Goal: Task Accomplishment & Management: Complete application form

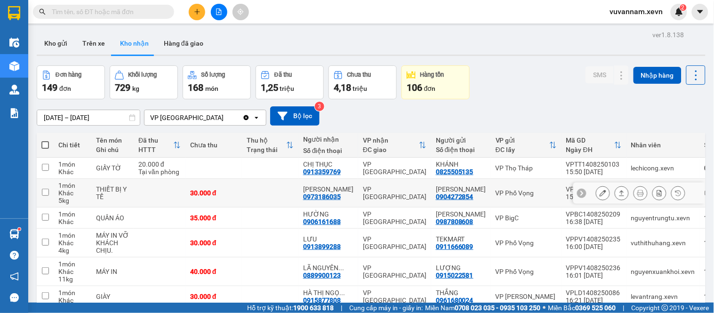
drag, startPoint x: 283, startPoint y: 196, endPoint x: 270, endPoint y: 173, distance: 26.3
click at [283, 195] on td at bounding box center [270, 193] width 56 height 29
checkbox input "true"
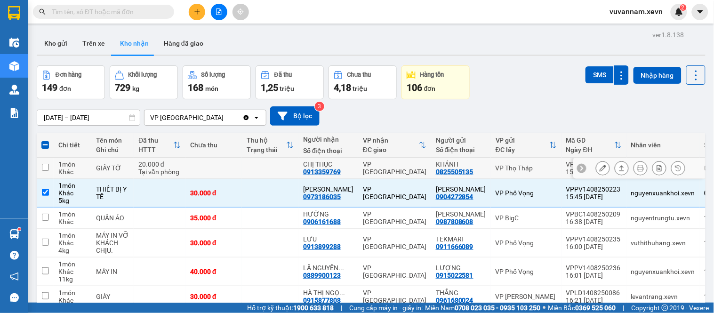
click at [269, 169] on td at bounding box center [270, 168] width 56 height 21
checkbox input "true"
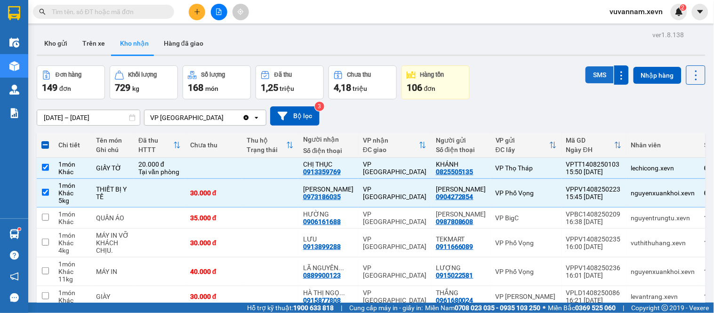
click at [592, 75] on button "SMS" at bounding box center [599, 74] width 28 height 17
click at [137, 11] on input "text" at bounding box center [107, 12] width 111 height 10
click at [195, 9] on icon "plus" at bounding box center [197, 11] width 7 height 7
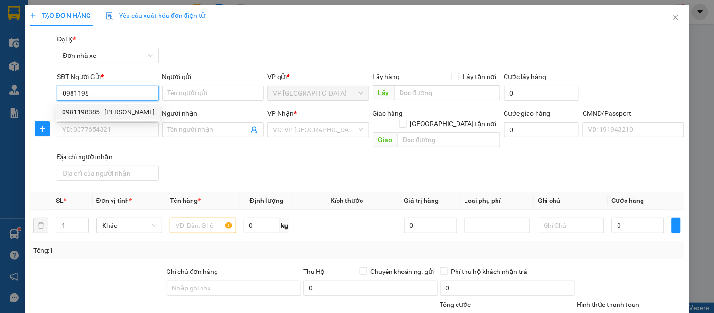
drag, startPoint x: 128, startPoint y: 111, endPoint x: 132, endPoint y: 116, distance: 5.4
click at [129, 114] on div "0981198385 - ĐẶNG VĂN QUÝ" at bounding box center [108, 112] width 93 height 10
type input "0981198385"
type input "ĐẶNG VĂN QUÝ"
type input "0345178968"
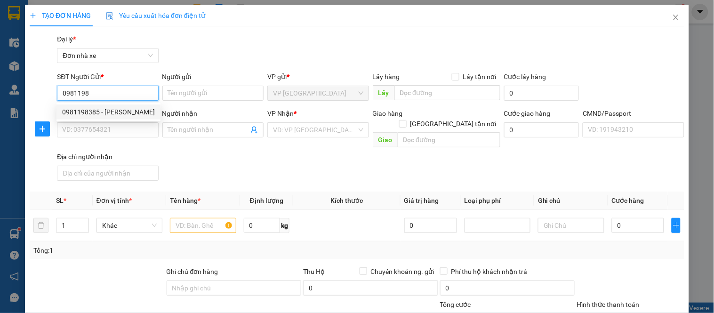
type input "BÌNH"
type input "001191009313 TRẦN MAI PHƯƠNG"
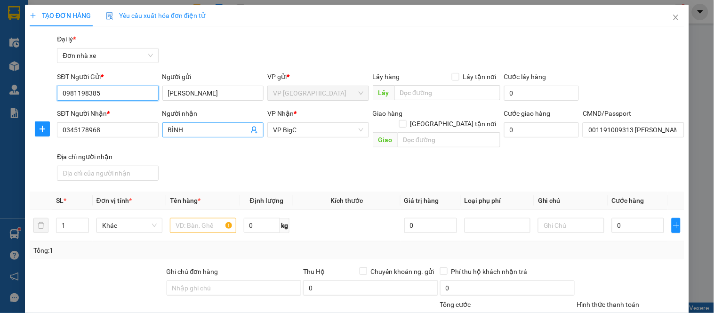
type input "0981198385"
click at [252, 130] on icon "user-add" at bounding box center [254, 130] width 6 height 7
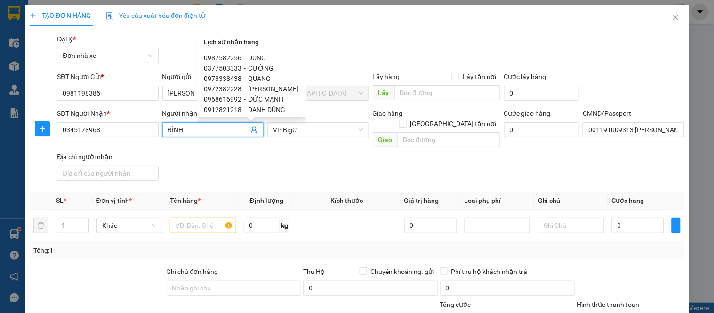
scroll to position [52, 0]
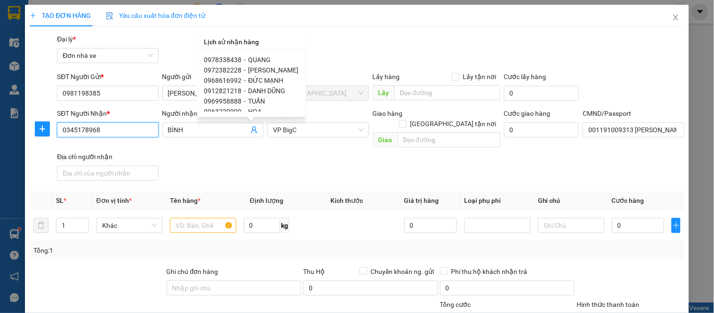
drag, startPoint x: 108, startPoint y: 133, endPoint x: 11, endPoint y: 146, distance: 98.2
click at [11, 146] on div "TẠO ĐƠN HÀNG Yêu cầu xuất hóa đơn điện tử Transit Pickup Surcharge Ids Transit …" at bounding box center [357, 156] width 714 height 313
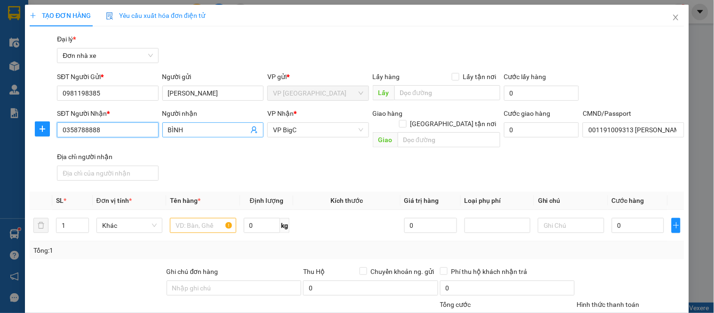
type input "0358788888"
drag, startPoint x: 187, startPoint y: 133, endPoint x: 164, endPoint y: 134, distance: 23.1
click at [164, 134] on span "BÌNH" at bounding box center [212, 129] width 101 height 15
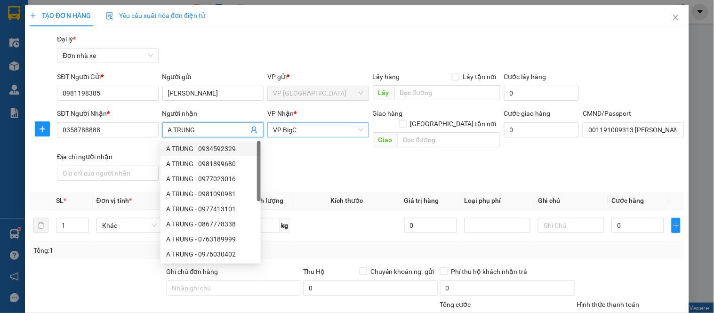
click at [288, 133] on span "VP BigC" at bounding box center [318, 130] width 90 height 14
type input "A TRUNG"
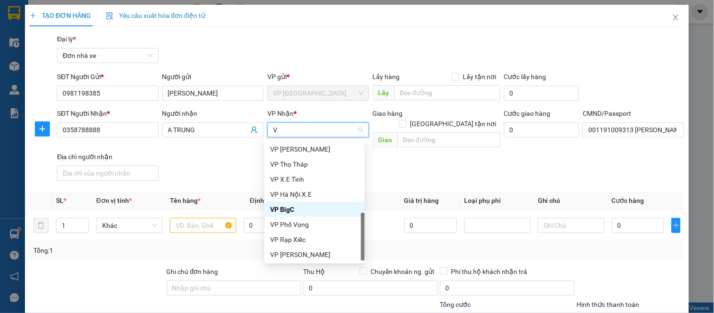
scroll to position [245, 0]
type input "VB"
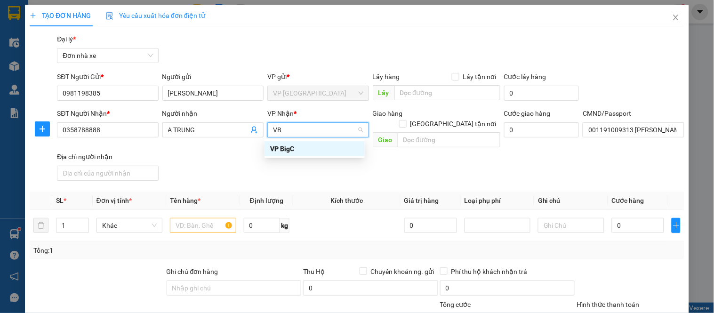
scroll to position [0, 0]
click at [288, 151] on div "VP BigC" at bounding box center [314, 148] width 89 height 10
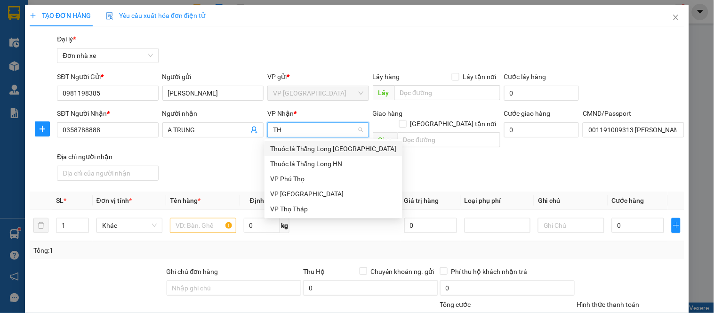
type input "THO"
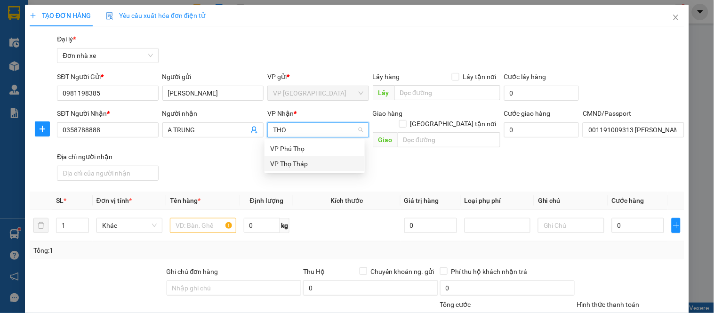
click at [295, 163] on div "VP Thọ Tháp" at bounding box center [314, 164] width 89 height 10
click at [207, 218] on input "text" at bounding box center [203, 225] width 66 height 15
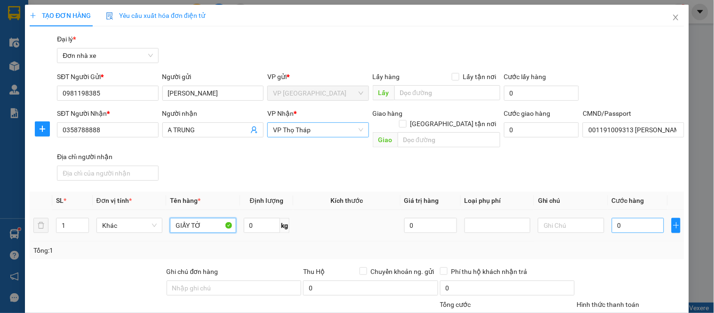
type input "GIẤY TỜ"
click at [624, 218] on input "0" at bounding box center [637, 225] width 53 height 15
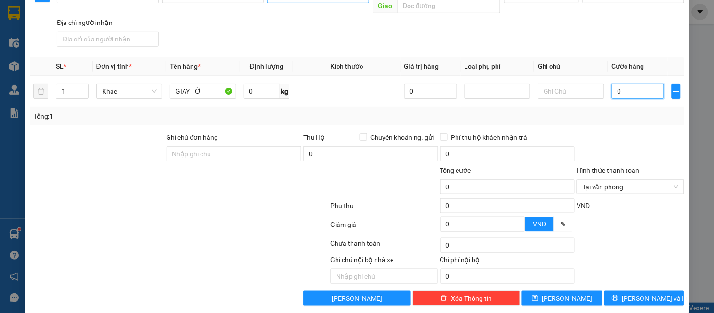
scroll to position [135, 0]
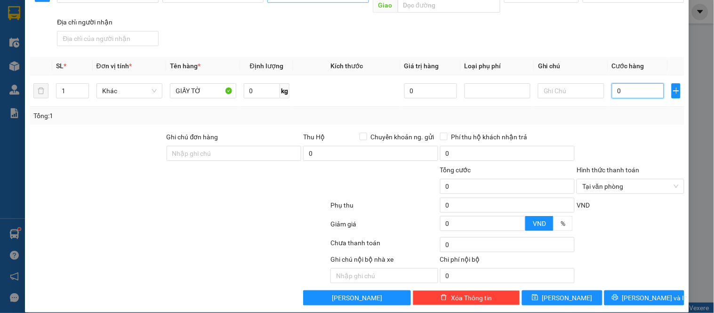
type input "2"
type input "20"
type input "20.000"
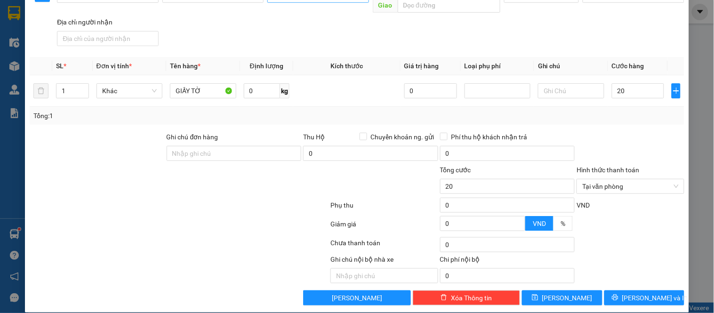
type input "20.000"
click at [648, 293] on span "Lưu và In" at bounding box center [655, 298] width 66 height 10
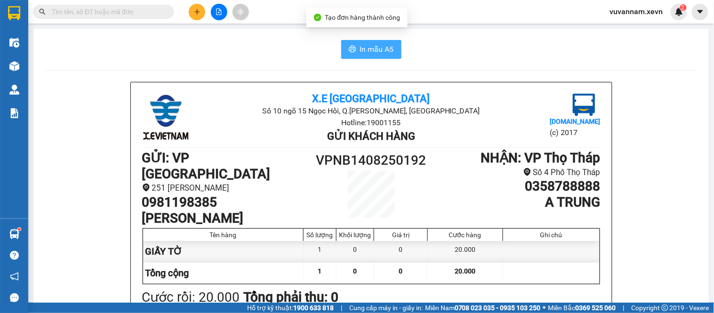
click at [367, 41] on button "In mẫu A5" at bounding box center [371, 49] width 60 height 19
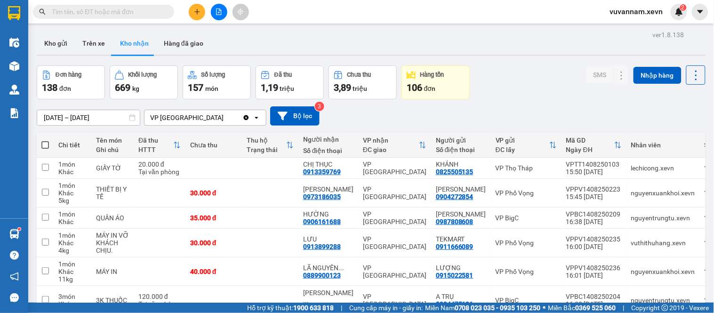
drag, startPoint x: 134, startPoint y: 16, endPoint x: 134, endPoint y: 7, distance: 9.4
click at [134, 15] on input "text" at bounding box center [107, 12] width 111 height 10
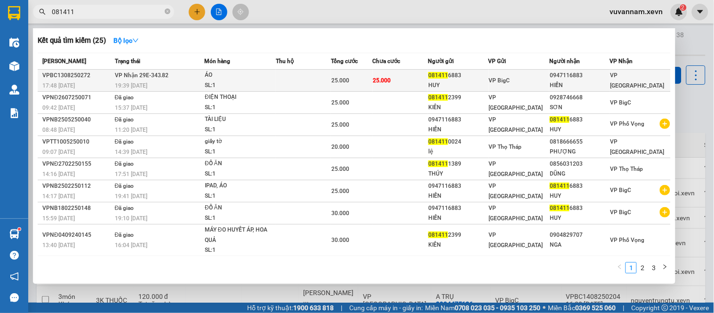
type input "081411"
click at [453, 80] on div "081411 6883" at bounding box center [457, 76] width 59 height 10
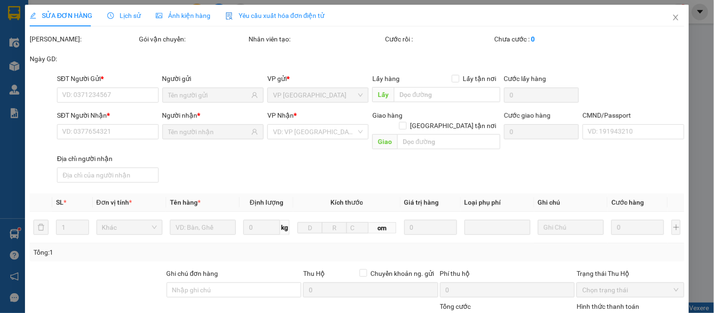
type input "0814116883"
type input "HUY"
type input "0947116883"
type input "HIỀN"
type input "25.000"
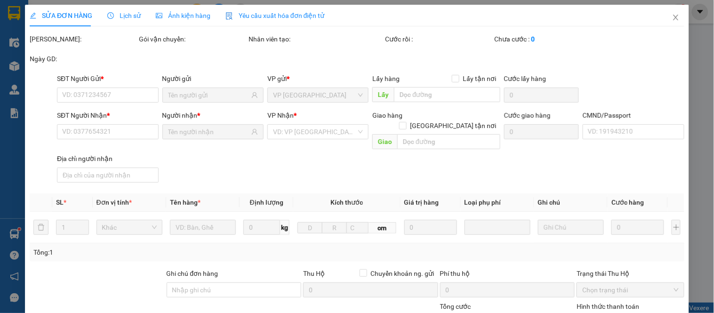
type input "25.000"
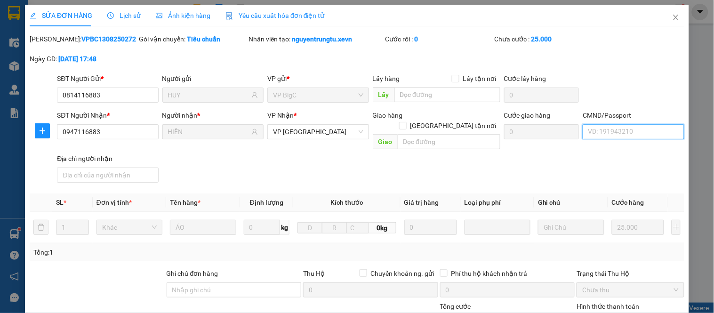
click at [619, 132] on input "CMND/Passport" at bounding box center [632, 131] width 101 height 15
click at [631, 149] on div "037180010467 NGUYỄN THỊ THU HIỀN | Không có địa chỉ" at bounding box center [656, 150] width 149 height 10
type input "037180010467 NGUYỄN THỊ THU HIỀN"
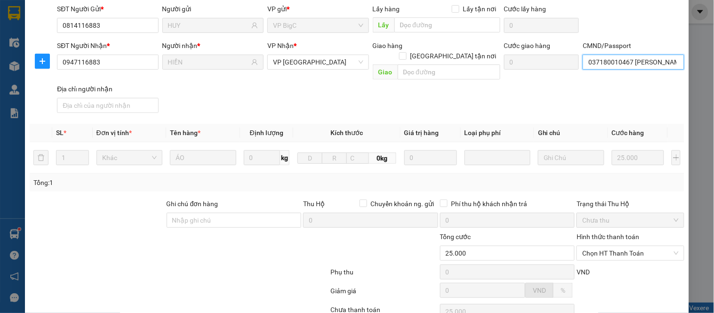
scroll to position [137, 0]
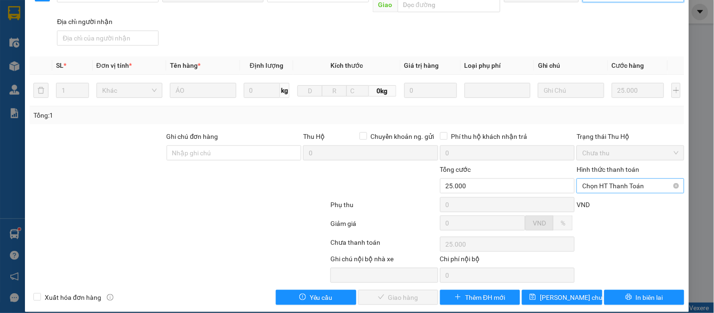
drag, startPoint x: 590, startPoint y: 173, endPoint x: 592, endPoint y: 181, distance: 8.1
click at [592, 179] on span "Chọn HT Thanh Toán" at bounding box center [630, 186] width 96 height 14
drag, startPoint x: 593, startPoint y: 191, endPoint x: 581, endPoint y: 201, distance: 14.7
click at [593, 194] on div "Tại văn phòng" at bounding box center [624, 194] width 95 height 10
type input "0"
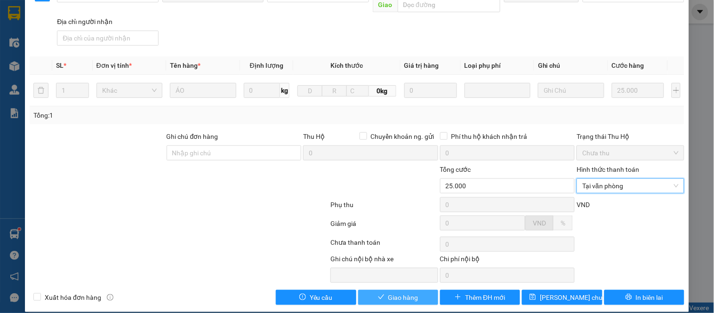
click at [402, 290] on button "Giao hàng" at bounding box center [398, 297] width 80 height 15
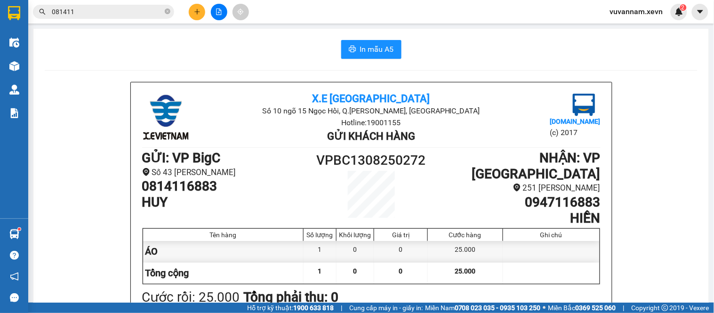
click at [197, 7] on button at bounding box center [197, 12] width 16 height 16
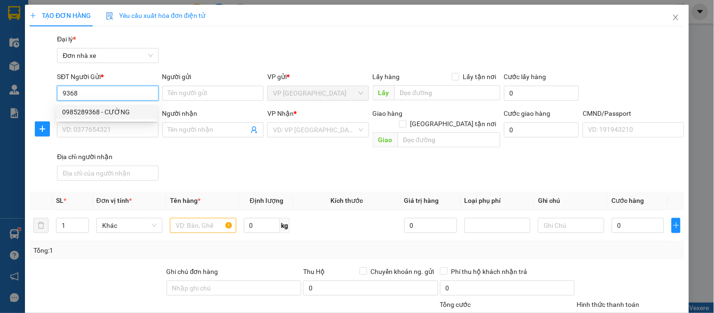
click at [92, 109] on div "0985289368 - CƯỜNG" at bounding box center [106, 112] width 89 height 10
type input "0985289368"
type input "CƯỜNG"
type input "0948989991"
type input "SƠN"
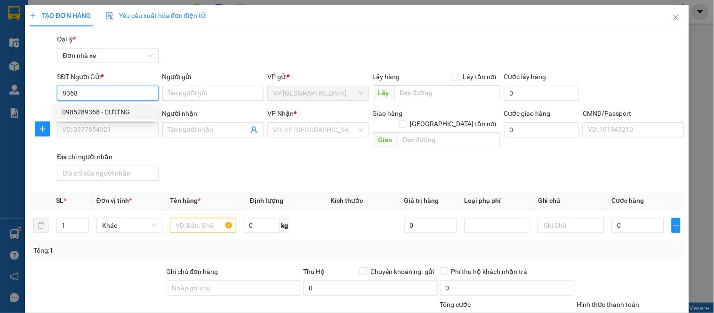
type input "036205013493 TRẦN QUỐC HUY"
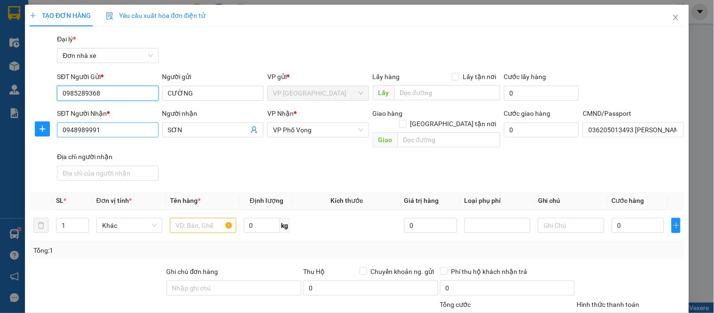
type input "0985289368"
drag, startPoint x: 124, startPoint y: 132, endPoint x: 0, endPoint y: 148, distance: 125.2
click at [0, 148] on div "TẠO ĐƠN HÀNG Yêu cầu xuất hóa đơn điện tử Transit Pickup Surcharge Ids Transit …" at bounding box center [357, 156] width 714 height 313
drag, startPoint x: 102, startPoint y: 129, endPoint x: 0, endPoint y: 126, distance: 102.1
click at [0, 126] on div "TẠO ĐƠN HÀNG Yêu cầu xuất hóa đơn điện tử Transit Pickup Surcharge Ids Transit …" at bounding box center [357, 156] width 714 height 313
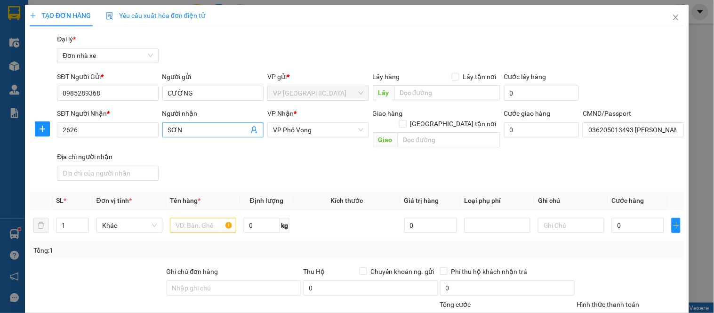
click at [252, 130] on icon "user-add" at bounding box center [254, 130] width 6 height 7
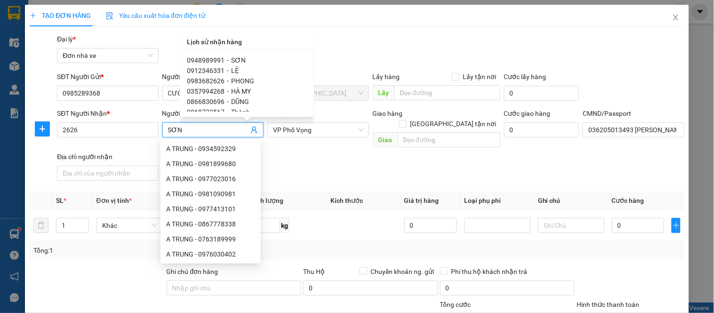
click at [217, 81] on span "0983682626" at bounding box center [206, 81] width 38 height 8
type input "0983682626"
type input "PHONG"
type input "11111111"
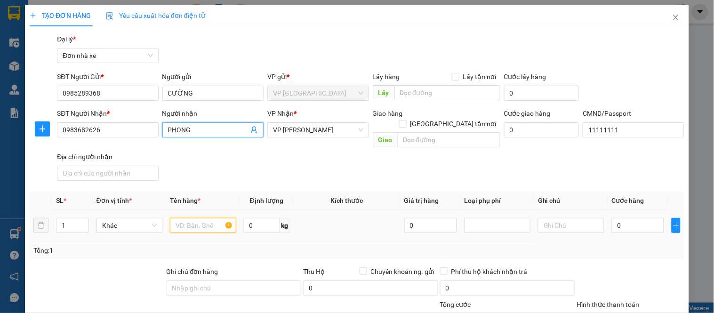
click at [188, 218] on input "text" at bounding box center [203, 225] width 66 height 15
type input "D"
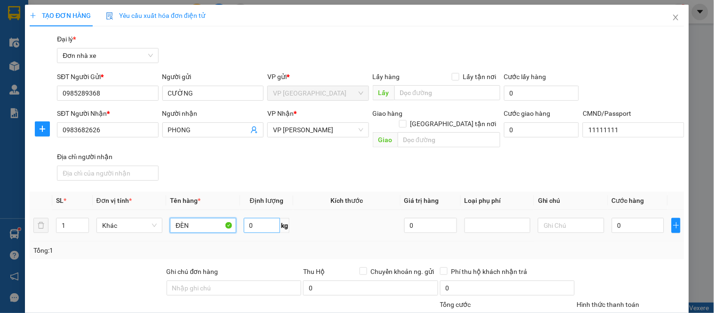
type input "ĐÈN"
click at [262, 219] on input "0" at bounding box center [262, 225] width 37 height 15
type input "3"
type input "2"
click at [637, 218] on input "0" at bounding box center [637, 225] width 53 height 15
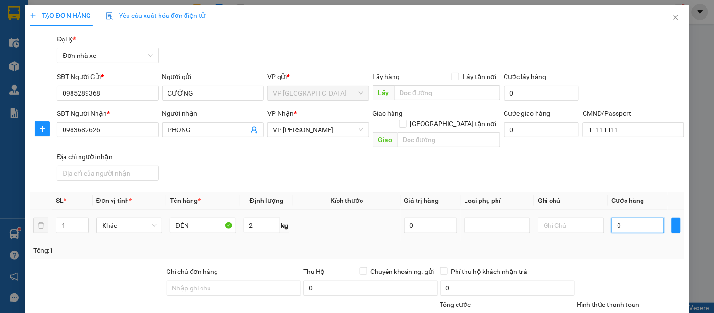
type input "3"
type input "30"
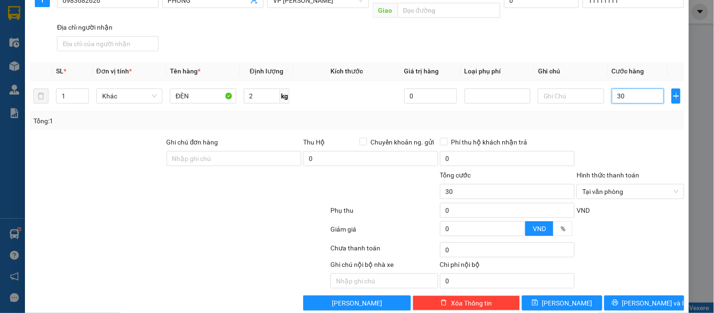
scroll to position [135, 0]
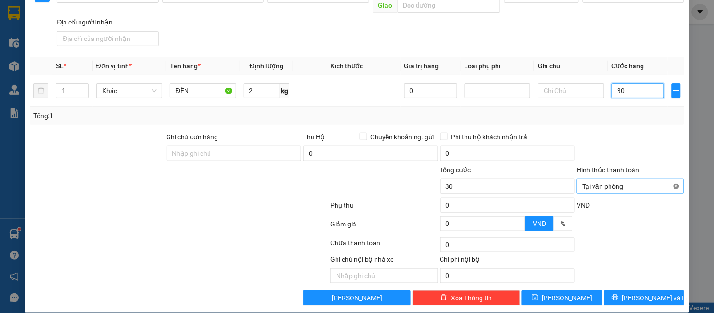
type input "30"
type input "30.000"
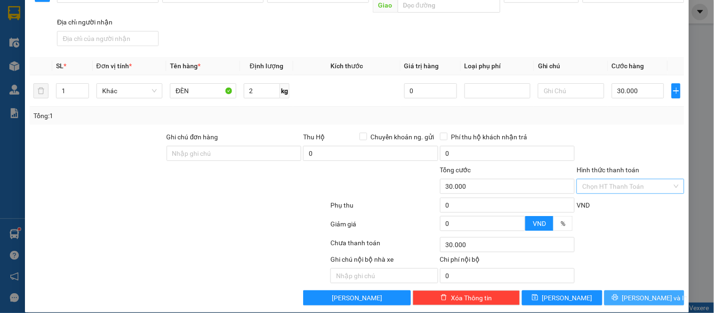
click at [629, 293] on span "Lưu và In" at bounding box center [655, 298] width 66 height 10
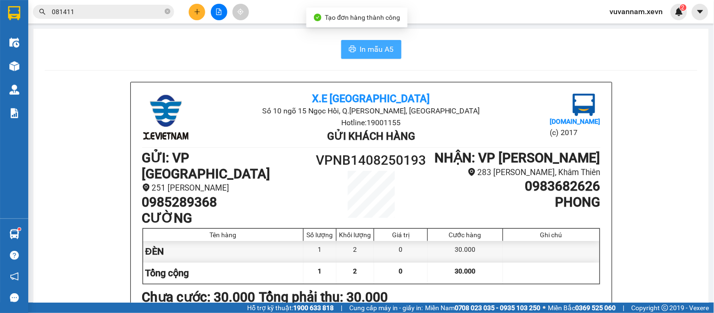
click at [368, 48] on span "In mẫu A5" at bounding box center [377, 49] width 34 height 12
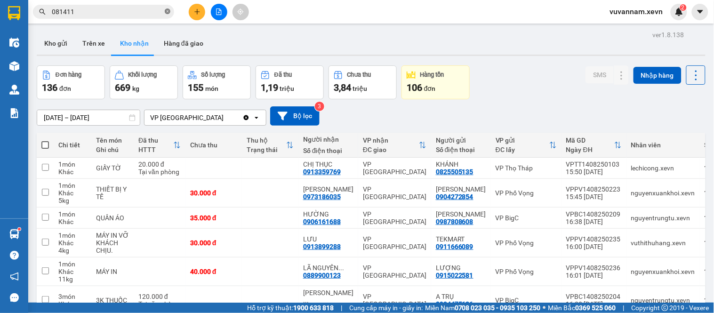
click at [166, 16] on span "081411" at bounding box center [103, 12] width 141 height 14
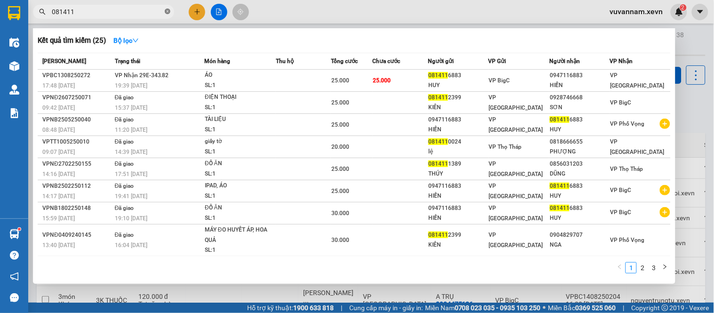
click at [166, 13] on icon "close-circle" at bounding box center [168, 11] width 6 height 6
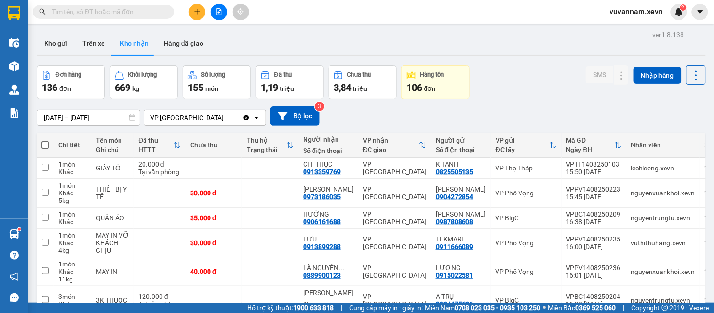
drag, startPoint x: 137, startPoint y: 12, endPoint x: 181, endPoint y: 7, distance: 44.0
click at [137, 12] on input "text" at bounding box center [107, 12] width 111 height 10
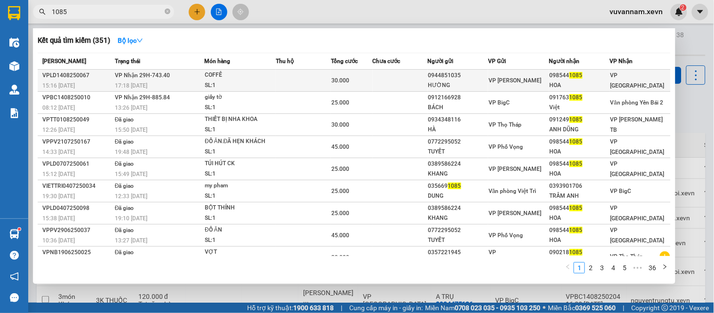
type input "1085"
click at [345, 79] on span "30.000" at bounding box center [340, 80] width 18 height 7
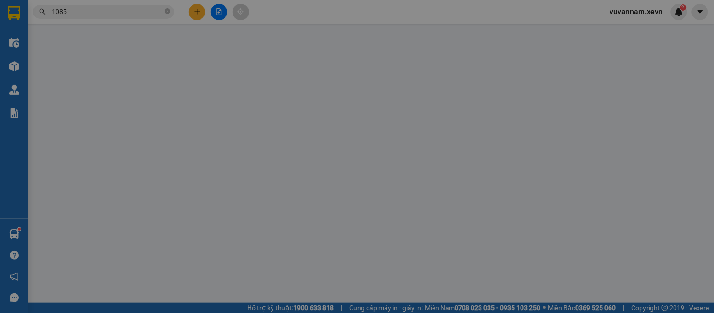
type input "0944851035"
type input "HƯỜNG"
type input "0985441085"
type input "HOA"
type input "037192001800 NGUYỄN THỊ HỒNG HOA"
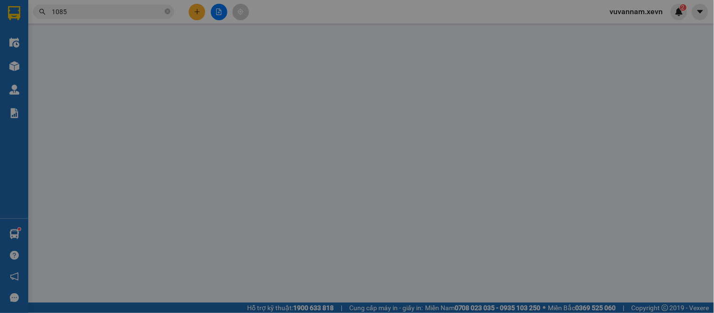
type input "123"
type input "30.000"
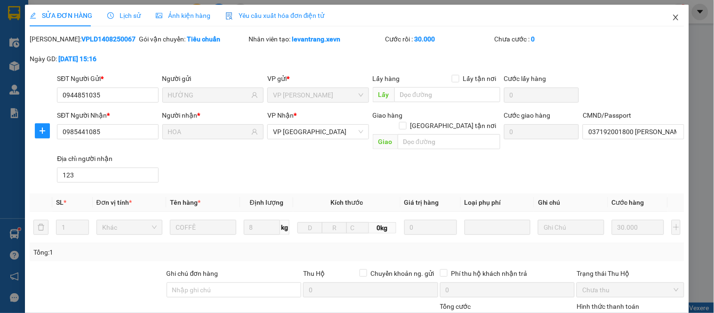
click at [672, 15] on icon "close" at bounding box center [676, 18] width 8 height 8
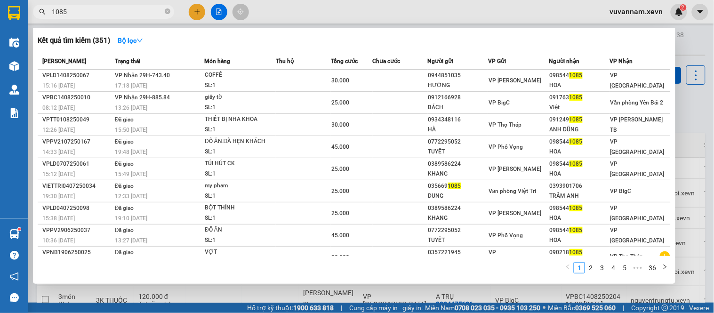
drag, startPoint x: 166, startPoint y: 10, endPoint x: 152, endPoint y: 13, distance: 13.8
click at [165, 12] on icon "close-circle" at bounding box center [168, 11] width 6 height 6
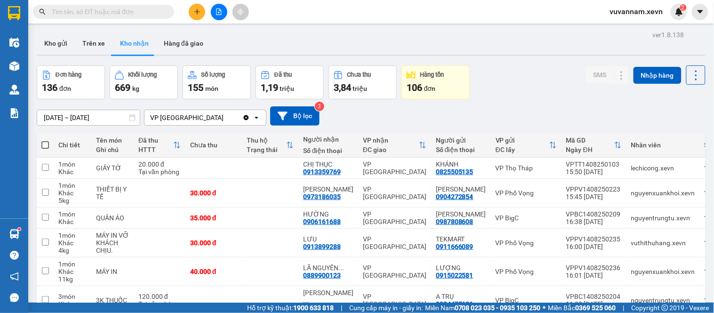
click at [152, 13] on input "text" at bounding box center [107, 12] width 111 height 10
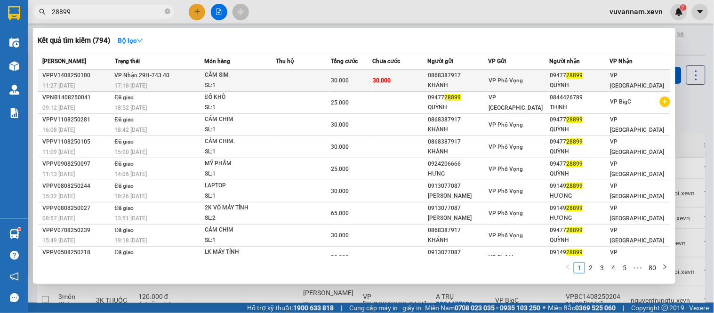
type input "28899"
click at [402, 80] on td "30.000" at bounding box center [399, 81] width 55 height 22
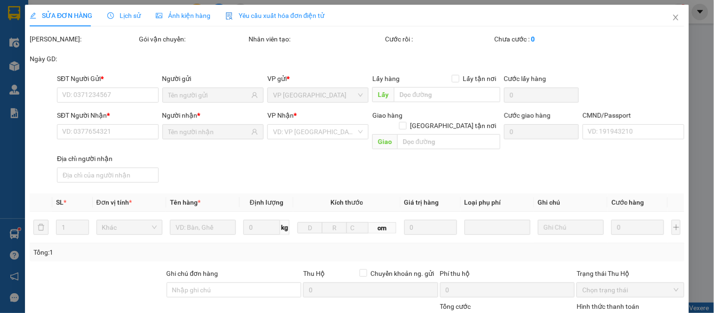
type input "0868387917"
type input "KHÁNH"
type input "0947728899"
type input "QUỲNH"
type input "MINH"
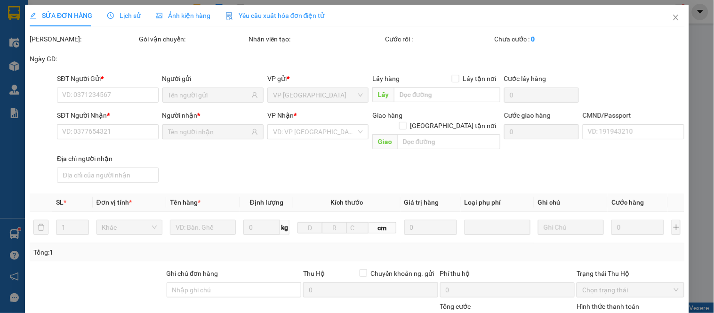
type input "123"
type input "30.000"
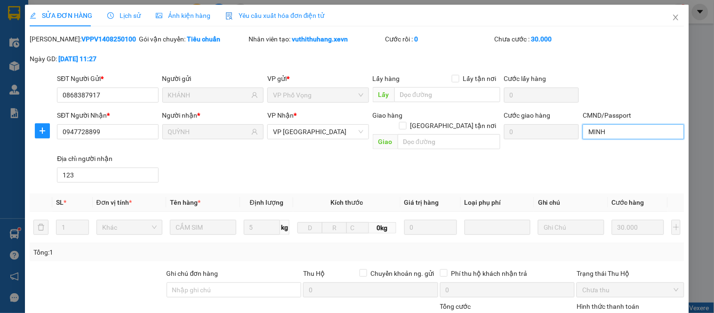
click at [611, 136] on input "MINH" at bounding box center [632, 131] width 101 height 15
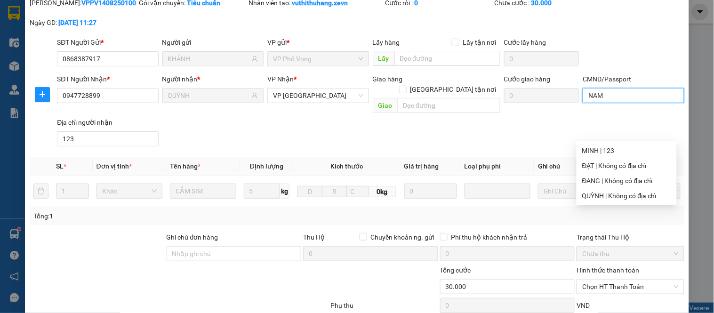
scroll to position [137, 0]
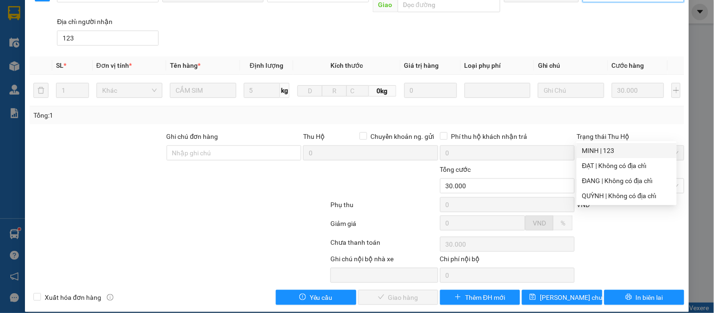
type input "NAM"
drag, startPoint x: 594, startPoint y: 245, endPoint x: 603, endPoint y: 184, distance: 61.3
click at [598, 236] on div "Total Paid Fee 0 Total UnPaid Fee 30.000 Cash Collection Total Fee Mã ĐH: VPPV1…" at bounding box center [357, 101] width 654 height 408
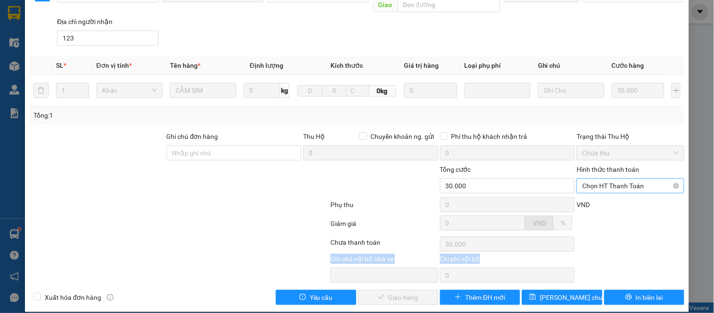
click at [603, 179] on span "Chọn HT Thanh Toán" at bounding box center [630, 186] width 96 height 14
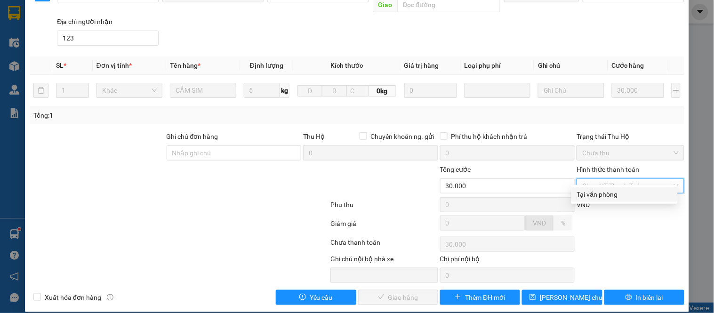
drag, startPoint x: 602, startPoint y: 190, endPoint x: 591, endPoint y: 194, distance: 11.9
click at [602, 192] on div "Tại văn phòng" at bounding box center [624, 194] width 95 height 10
type input "0"
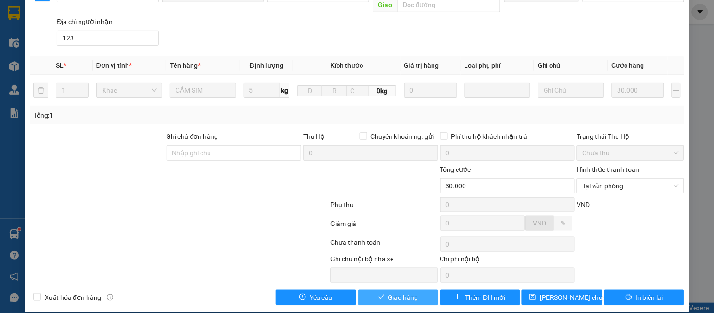
drag, startPoint x: 402, startPoint y: 290, endPoint x: 403, endPoint y: 285, distance: 5.4
click at [403, 292] on span "Giao hàng" at bounding box center [403, 297] width 30 height 10
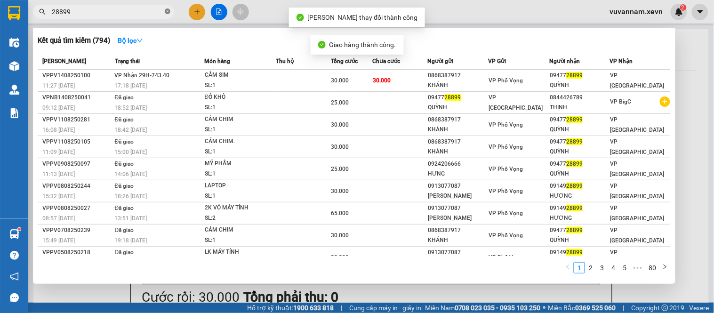
drag, startPoint x: 167, startPoint y: 9, endPoint x: 156, endPoint y: 12, distance: 12.0
click at [168, 10] on icon "close-circle" at bounding box center [168, 11] width 6 height 6
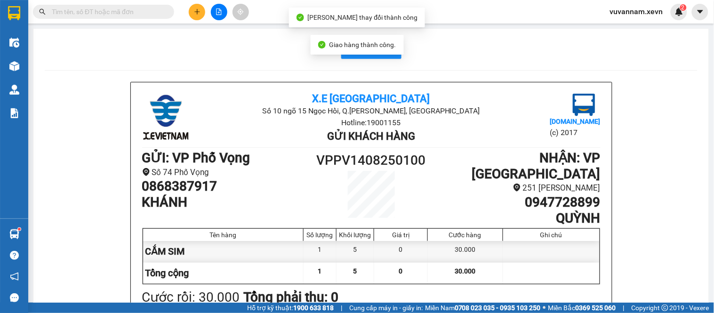
click at [154, 12] on input "text" at bounding box center [107, 12] width 111 height 10
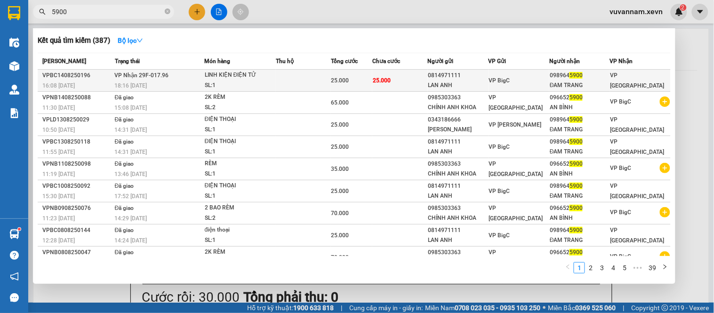
type input "5900"
click at [282, 80] on td at bounding box center [303, 81] width 55 height 22
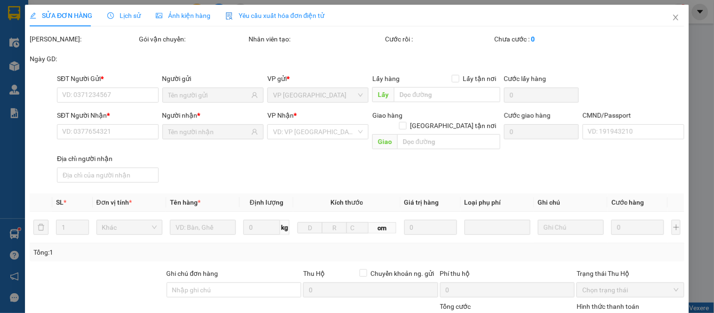
type input "0814971111"
type input "LAN ANH"
type input "0989645900"
type input "ĐAM TRANG"
type input "034085003373 TRƯƠNG HỮU HẢI"
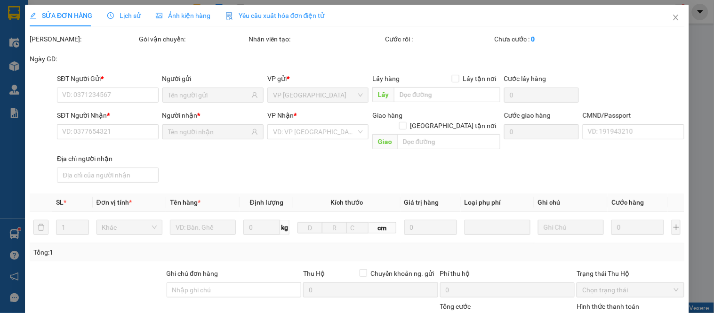
type input "25.000"
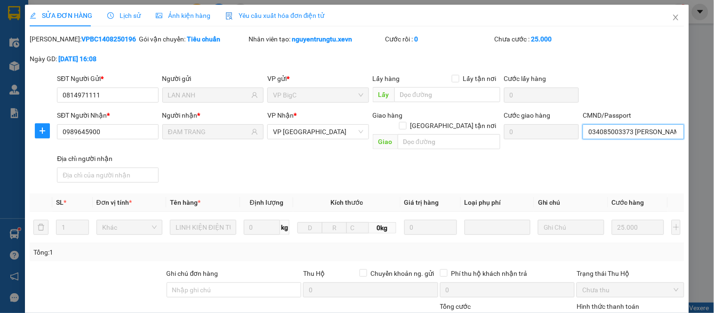
click at [636, 135] on input "034085003373 TRƯƠNG HỮU HẢI" at bounding box center [632, 131] width 101 height 15
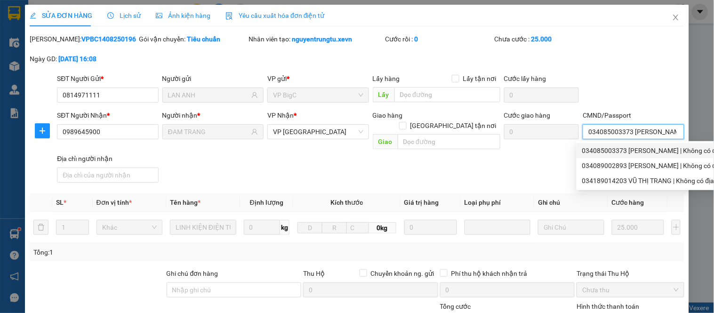
click at [647, 151] on div "034085003373 TRƯƠNG HỮU HẢI | Không có địa chỉ" at bounding box center [656, 150] width 149 height 10
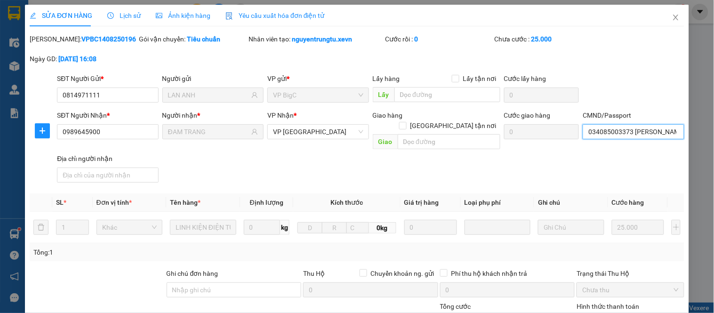
scroll to position [137, 0]
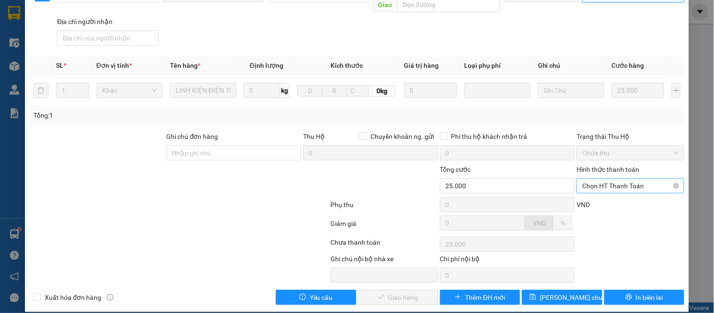
drag, startPoint x: 611, startPoint y: 176, endPoint x: 610, endPoint y: 182, distance: 5.7
click at [612, 179] on span "Chọn HT Thanh Toán" at bounding box center [630, 186] width 96 height 14
click at [606, 191] on div "Tại văn phòng" at bounding box center [624, 194] width 95 height 10
type input "0"
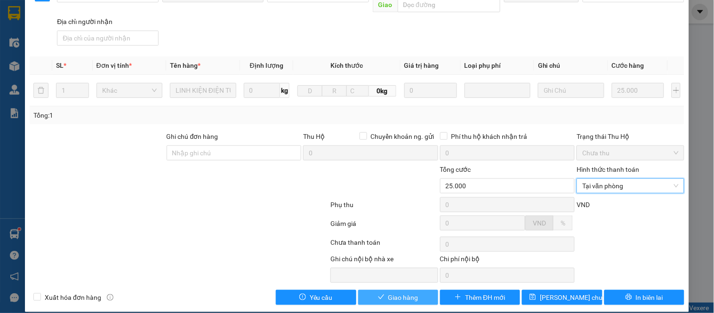
click at [401, 292] on span "Giao hàng" at bounding box center [403, 297] width 30 height 10
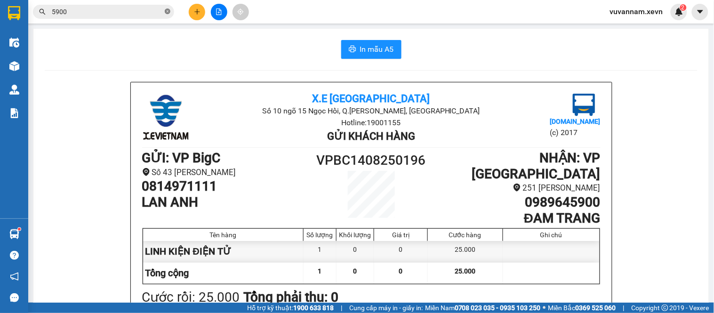
click at [166, 10] on icon "close-circle" at bounding box center [168, 11] width 6 height 6
click at [149, 13] on input "text" at bounding box center [107, 12] width 111 height 10
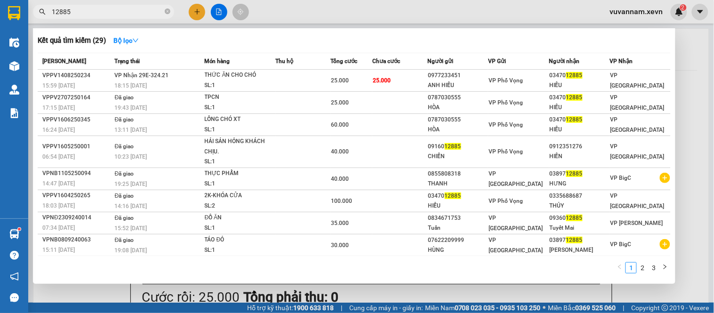
click at [170, 11] on span "12885" at bounding box center [103, 12] width 141 height 14
type input "12885"
click at [163, 14] on span "12885" at bounding box center [103, 12] width 141 height 14
click at [167, 12] on icon "close-circle" at bounding box center [168, 11] width 6 height 6
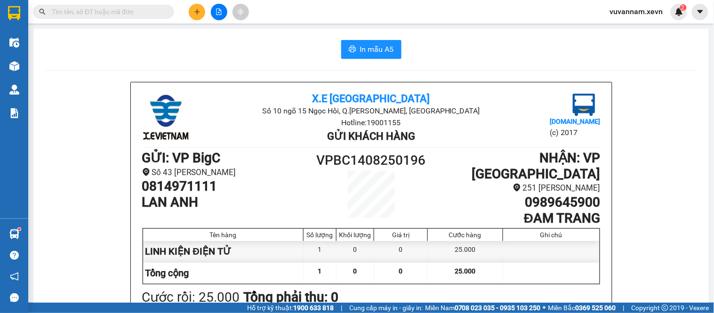
click at [145, 15] on input "text" at bounding box center [107, 12] width 111 height 10
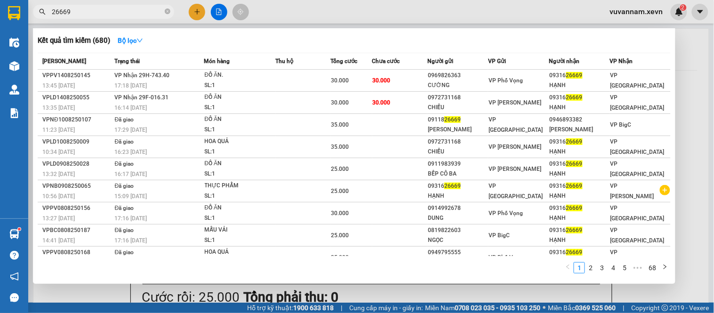
type input "26669"
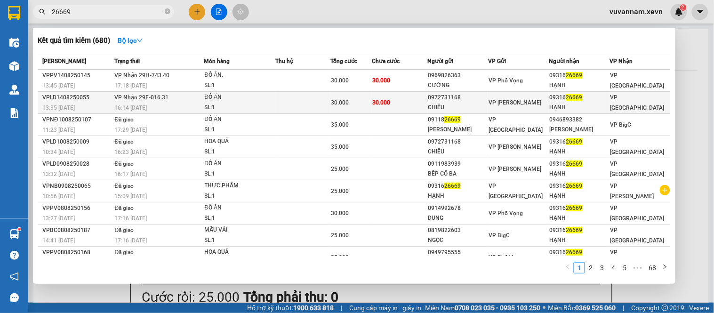
click at [373, 102] on span "30.000" at bounding box center [382, 102] width 18 height 7
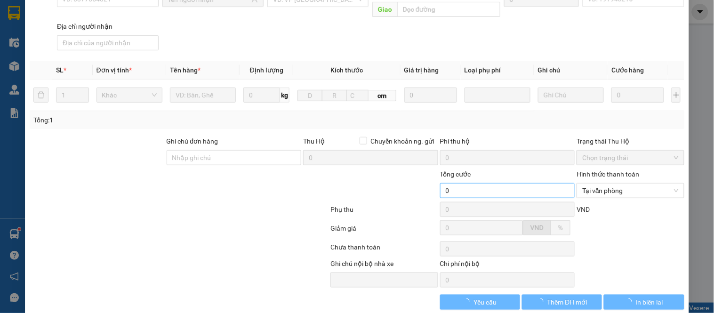
type input "0972731168"
type input "CHIỀU"
type input "0931626669"
type input "HẠNH"
type input "NG THỊ LIỄU"
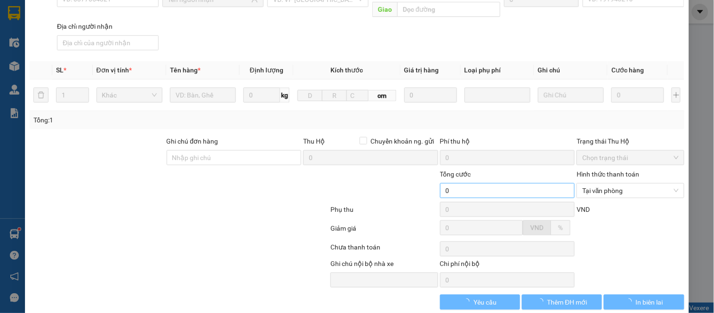
type input "30.000"
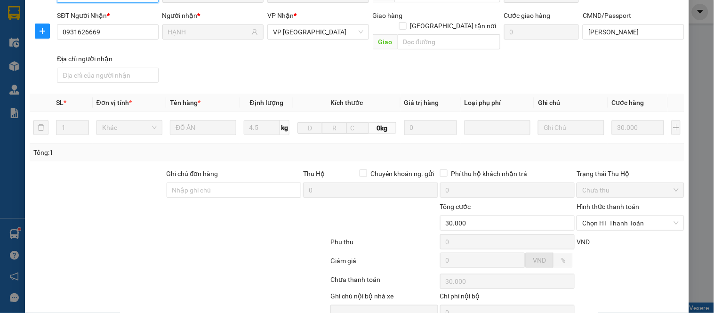
scroll to position [137, 0]
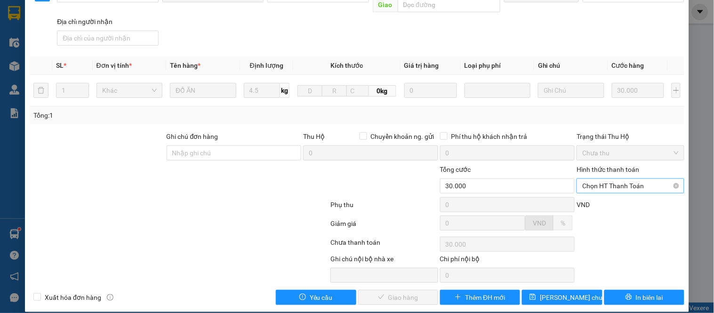
click at [598, 180] on span "Chọn HT Thanh Toán" at bounding box center [630, 186] width 96 height 14
drag, startPoint x: 597, startPoint y: 190, endPoint x: 593, endPoint y: 195, distance: 6.3
click at [597, 193] on div "Tại văn phòng" at bounding box center [624, 194] width 95 height 10
type input "0"
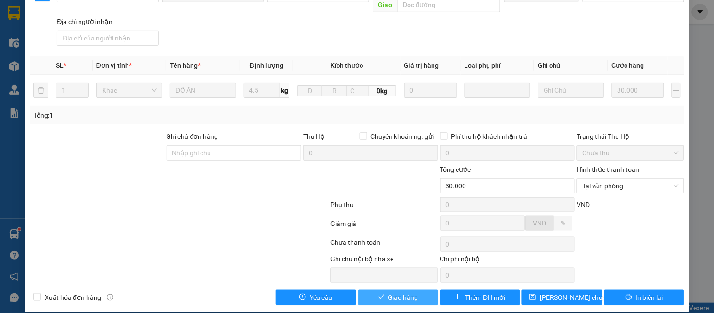
click at [412, 292] on span "Giao hàng" at bounding box center [403, 297] width 30 height 10
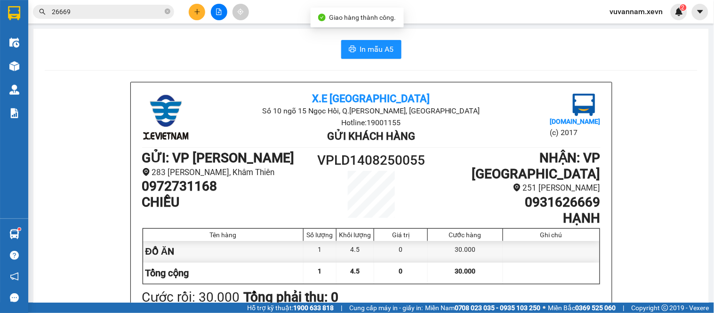
drag, startPoint x: 90, startPoint y: 10, endPoint x: 296, endPoint y: 69, distance: 214.1
click at [95, 14] on input "26669" at bounding box center [107, 12] width 111 height 10
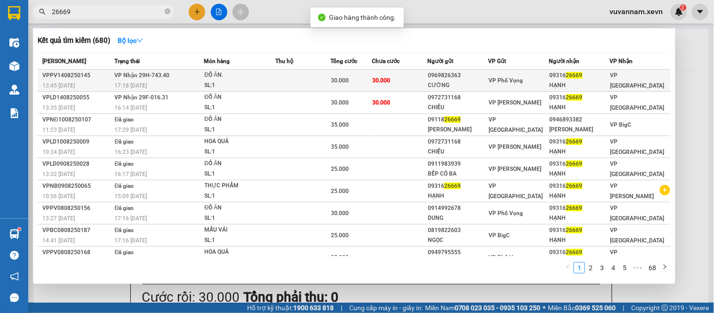
click at [374, 79] on span "30.000" at bounding box center [382, 80] width 18 height 7
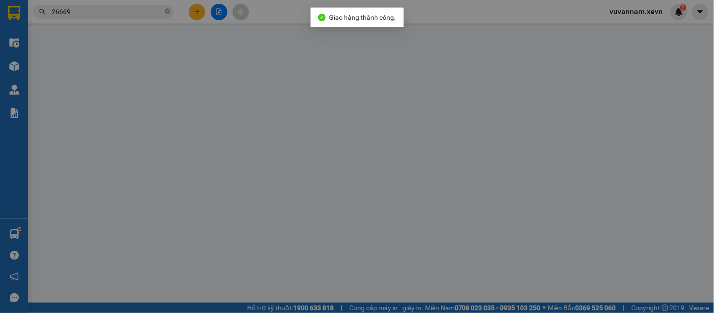
type input "0969826363"
type input "CƯỜNG"
type input "0931626669"
type input "HẠNH"
type input "ĐẠT"
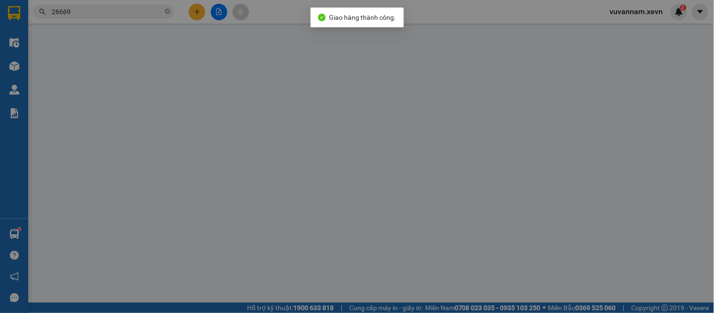
type input "30.000"
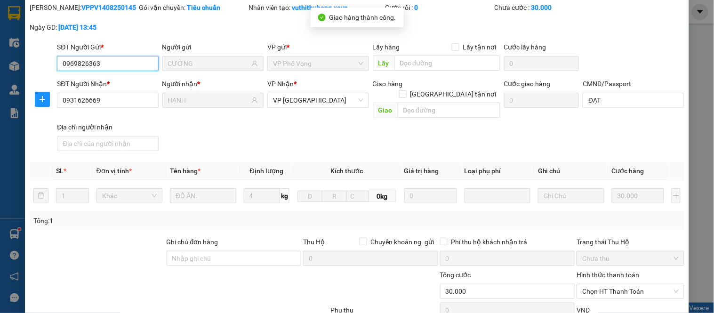
scroll to position [137, 0]
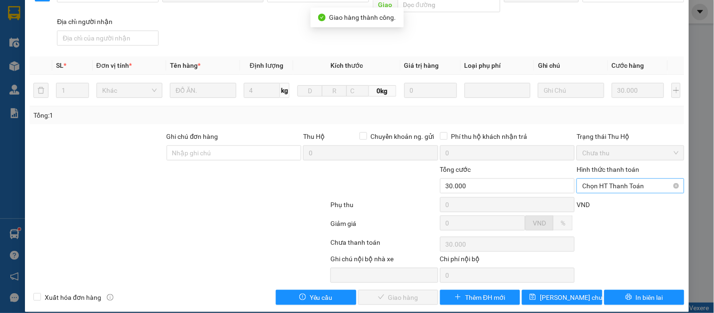
click at [591, 179] on span "Chọn HT Thanh Toán" at bounding box center [630, 186] width 96 height 14
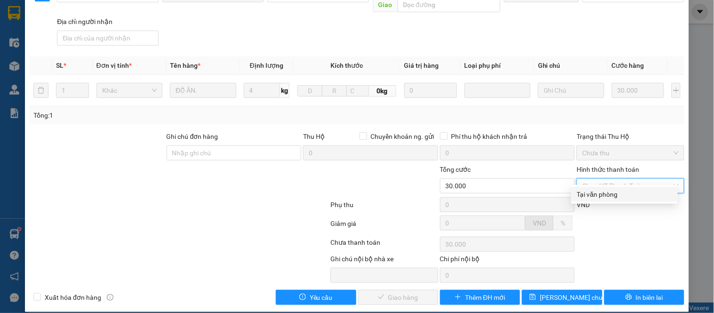
click at [589, 193] on div "Tại văn phòng" at bounding box center [624, 194] width 95 height 10
type input "0"
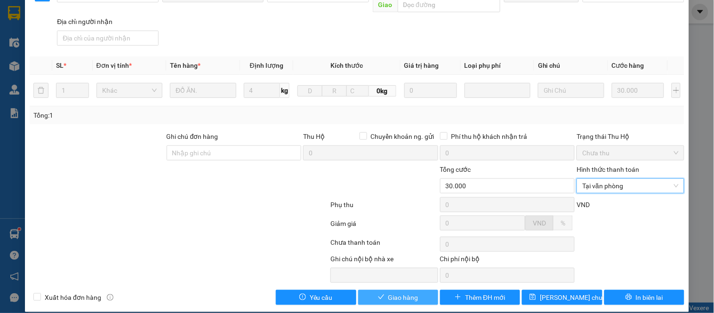
click at [407, 292] on span "Giao hàng" at bounding box center [403, 297] width 30 height 10
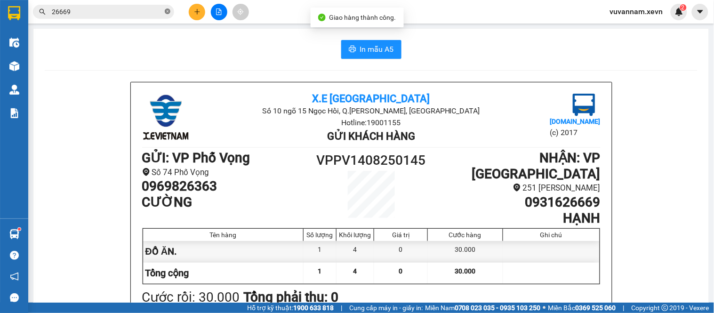
click at [165, 10] on icon "close-circle" at bounding box center [168, 11] width 6 height 6
click at [158, 10] on input "text" at bounding box center [107, 12] width 111 height 10
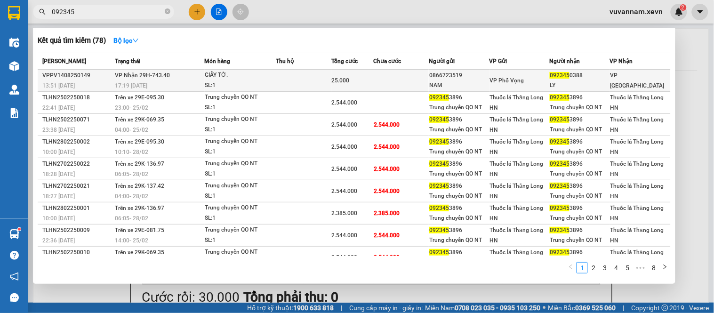
type input "092345"
click at [521, 80] on div "VP Phố Vọng" at bounding box center [519, 80] width 59 height 10
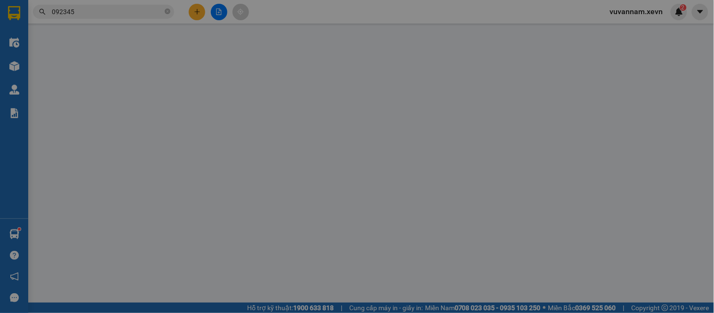
type input "0866723519"
type input "NAM"
type input "0923450388"
type input "LY"
type input "25.000"
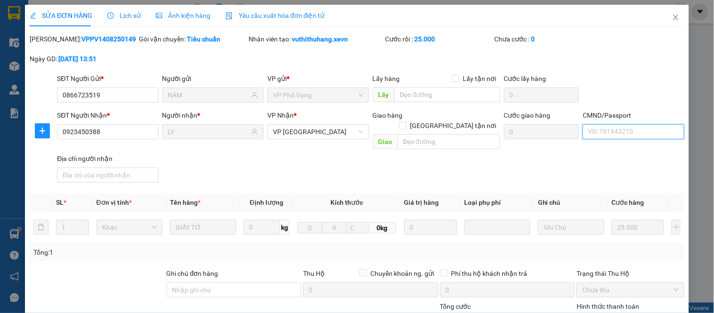
click at [652, 132] on input "CMND/Passport" at bounding box center [632, 131] width 101 height 15
click at [633, 135] on input "CMND/Passport" at bounding box center [632, 131] width 101 height 15
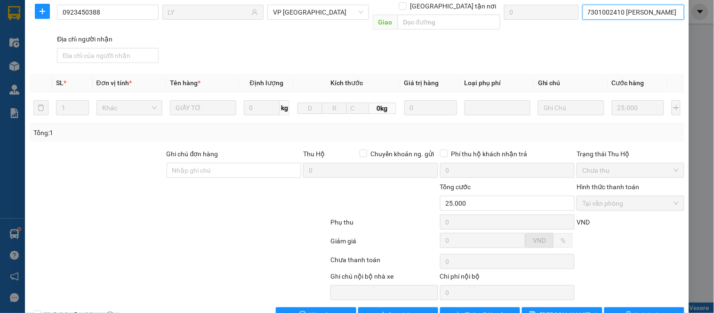
scroll to position [137, 0]
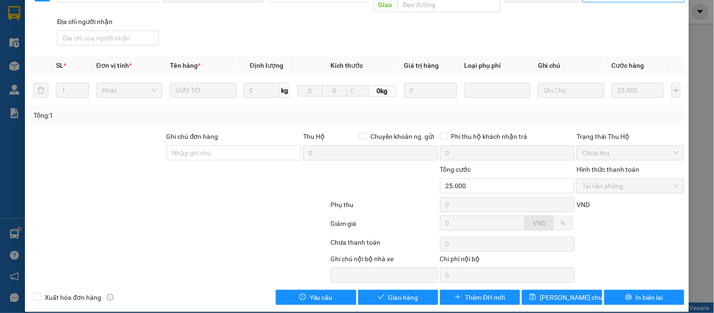
type input "037301002410 HOÀNG PHƯƠNG LY"
click at [377, 278] on div "Total Paid Fee 25.000 Total UnPaid Fee 0 Cash Collection Total Fee Mã ĐH: VPPV1…" at bounding box center [357, 101] width 654 height 408
click at [388, 292] on span "Giao hàng" at bounding box center [403, 297] width 30 height 10
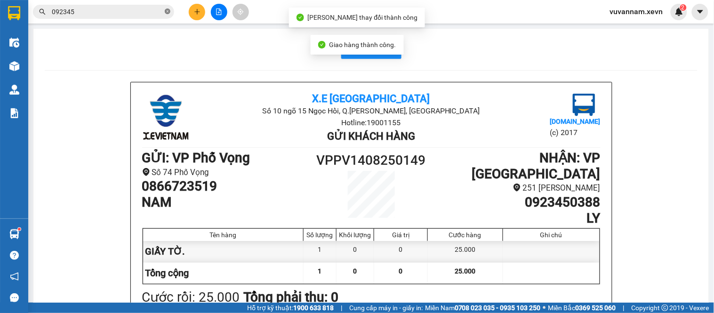
click at [169, 8] on span "092345" at bounding box center [103, 12] width 141 height 14
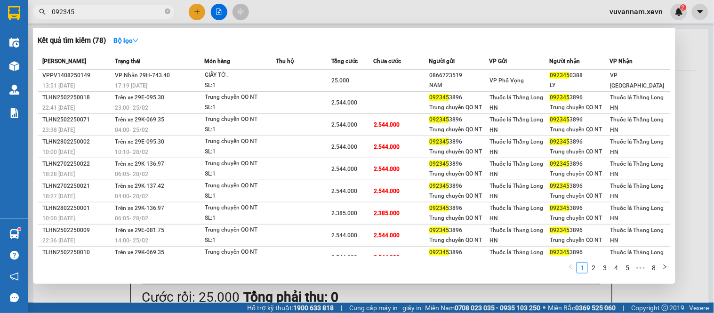
click at [383, 293] on div at bounding box center [357, 156] width 714 height 313
drag, startPoint x: 167, startPoint y: 11, endPoint x: 135, endPoint y: 11, distance: 32.0
click at [167, 10] on icon "close-circle" at bounding box center [168, 11] width 6 height 6
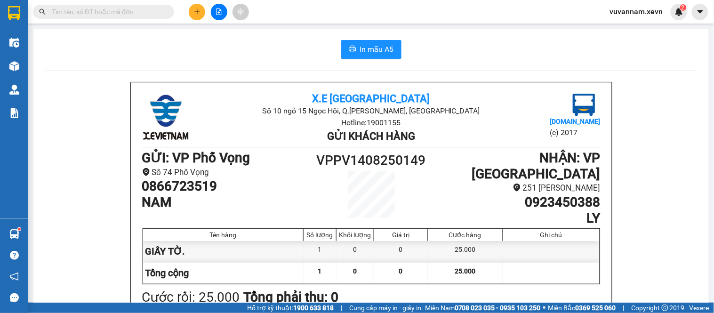
click at [135, 11] on input "text" at bounding box center [107, 12] width 111 height 10
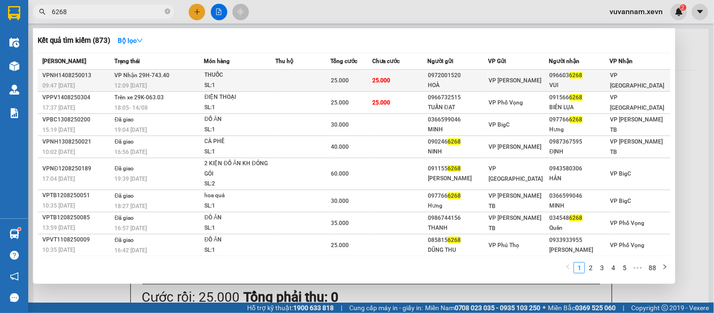
type input "6268"
click at [397, 83] on td "25.000" at bounding box center [399, 81] width 55 height 22
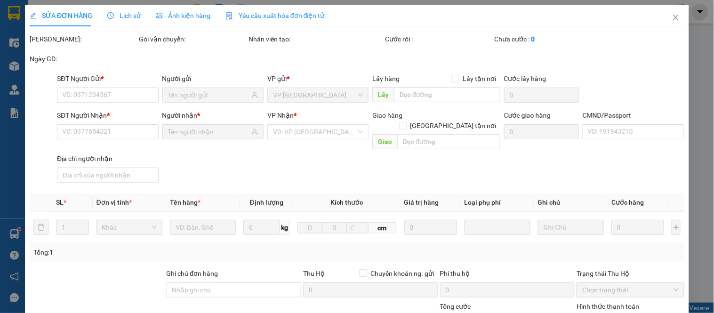
type input "0972001520"
type input "HOÀ"
type input "0966036268"
type input "VUI"
type input "ĐANG"
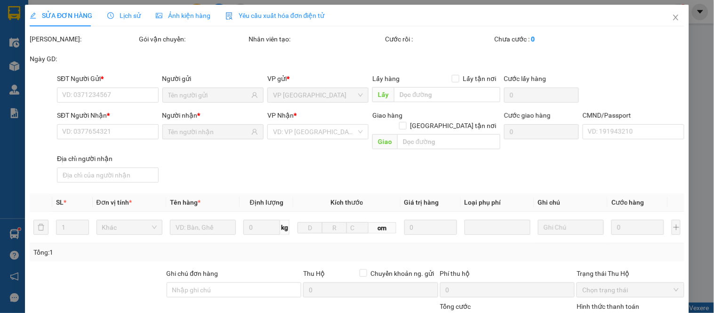
type input "25.000"
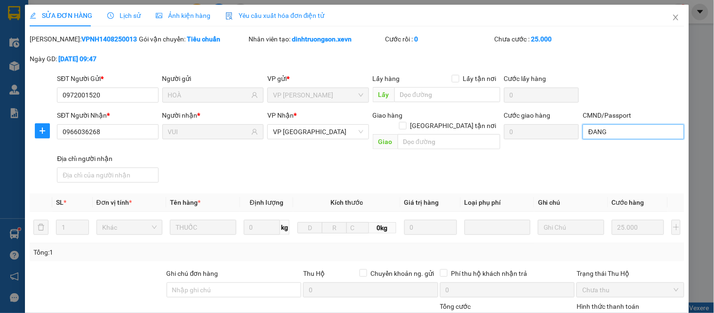
click at [615, 133] on input "ĐANG" at bounding box center [632, 131] width 101 height 15
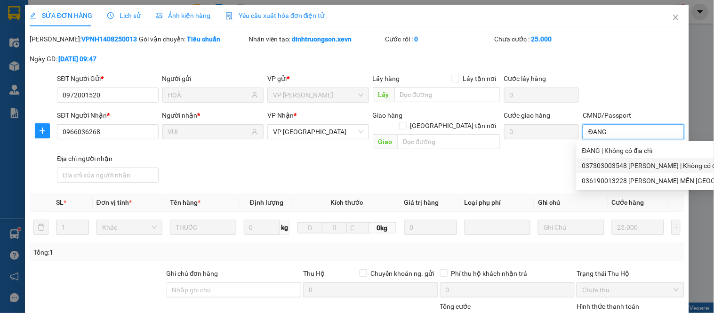
click at [618, 168] on div "037303003548 VŨ KIỀU LINH | Không có địa chỉ" at bounding box center [697, 165] width 230 height 10
type input "037303003548 VŨ KIỀU LINH"
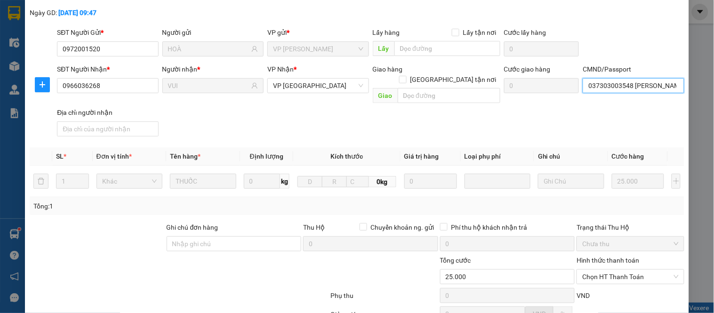
scroll to position [137, 0]
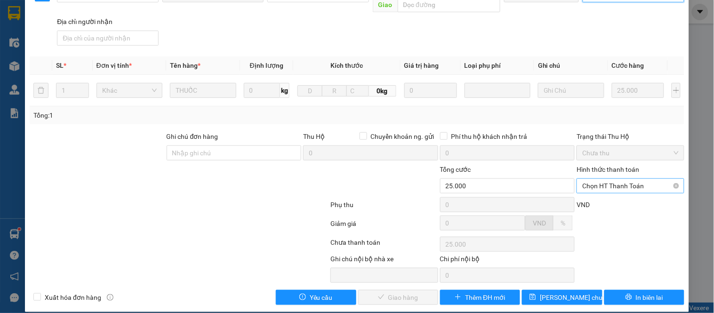
click at [588, 179] on span "Chọn HT Thanh Toán" at bounding box center [630, 186] width 96 height 14
click at [587, 191] on div "Tại văn phòng" at bounding box center [624, 194] width 95 height 10
type input "0"
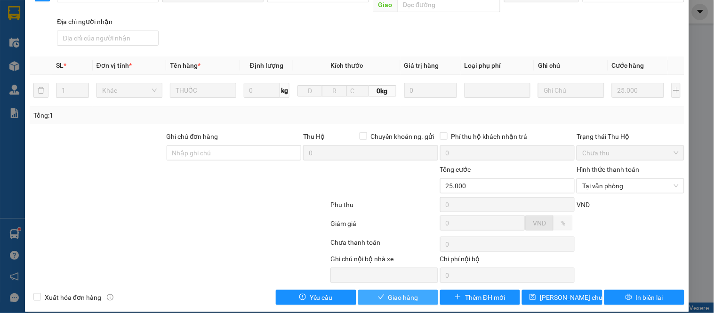
click at [412, 292] on span "Giao hàng" at bounding box center [403, 297] width 30 height 10
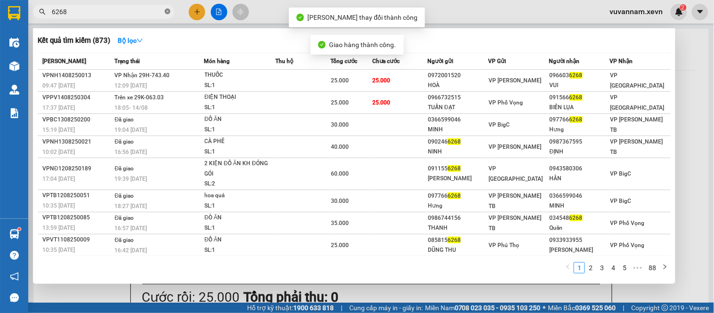
click at [165, 11] on icon "close-circle" at bounding box center [168, 11] width 6 height 6
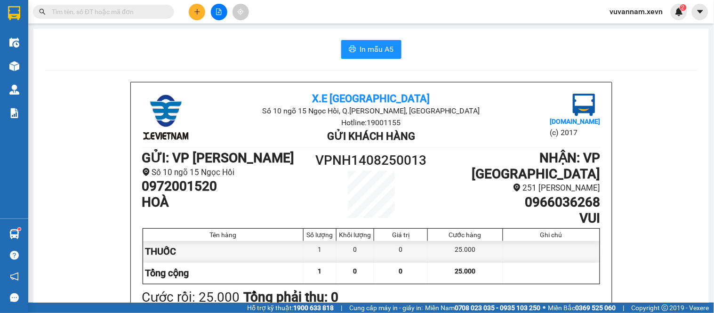
click at [137, 12] on input "text" at bounding box center [107, 12] width 111 height 10
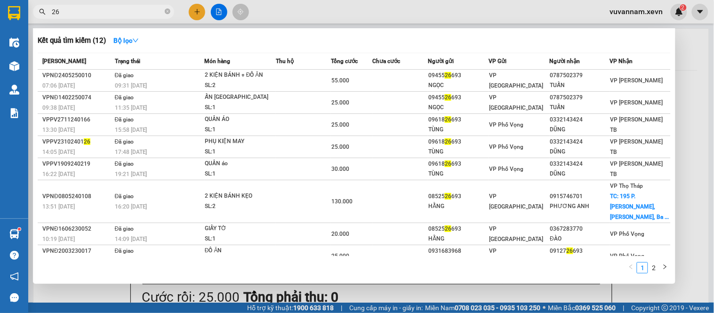
type input "2"
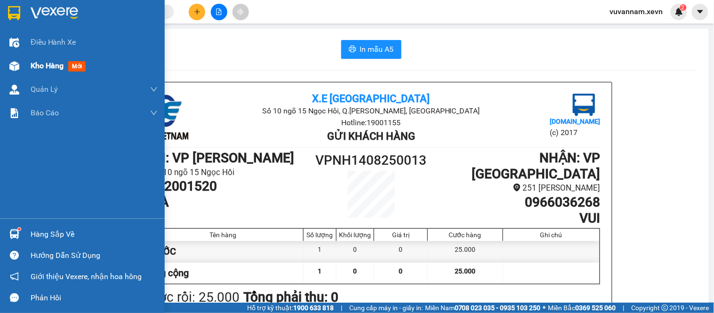
click at [44, 63] on span "Kho hàng" at bounding box center [47, 65] width 33 height 9
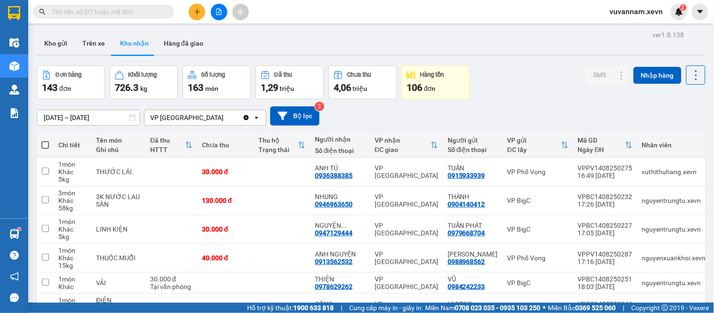
click at [48, 142] on span at bounding box center [45, 145] width 8 height 8
click at [45, 140] on input "checkbox" at bounding box center [45, 140] width 0 height 0
checkbox input "true"
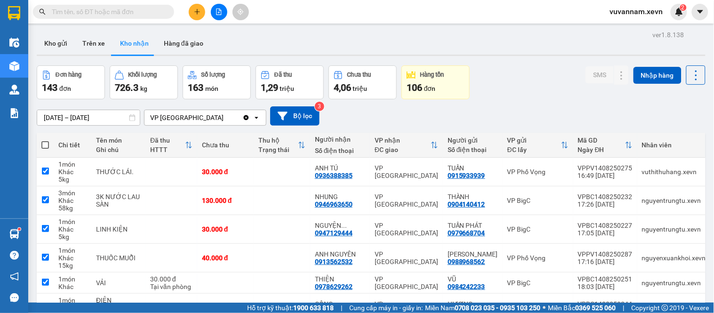
checkbox input "true"
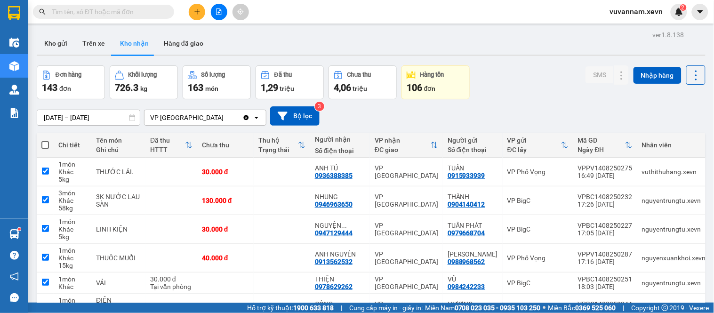
checkbox input "true"
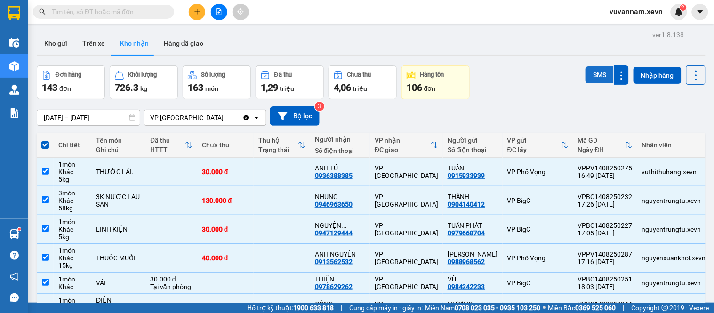
click at [590, 73] on button "SMS" at bounding box center [599, 74] width 28 height 17
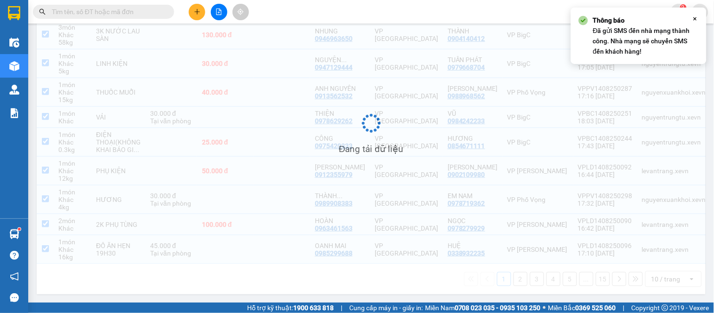
scroll to position [170, 0]
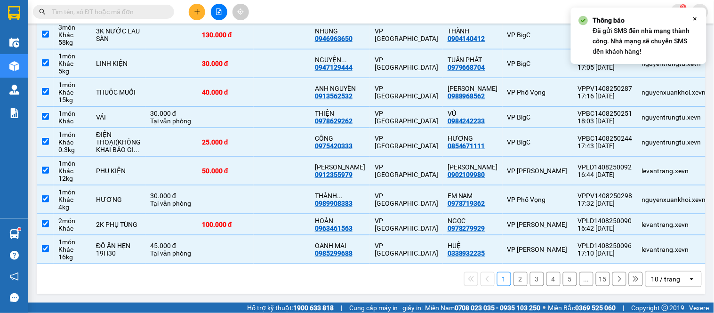
click at [513, 280] on button "2" at bounding box center [520, 279] width 14 height 14
checkbox input "false"
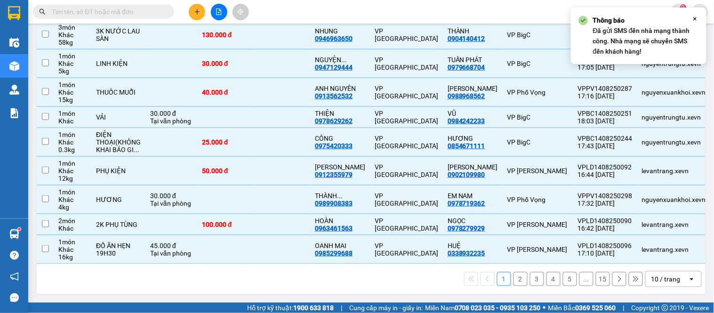
checkbox input "false"
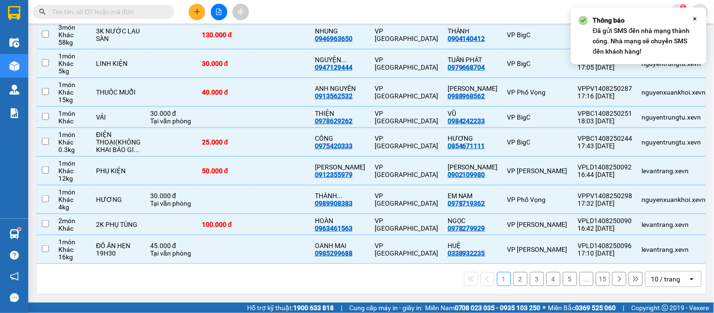
checkbox input "false"
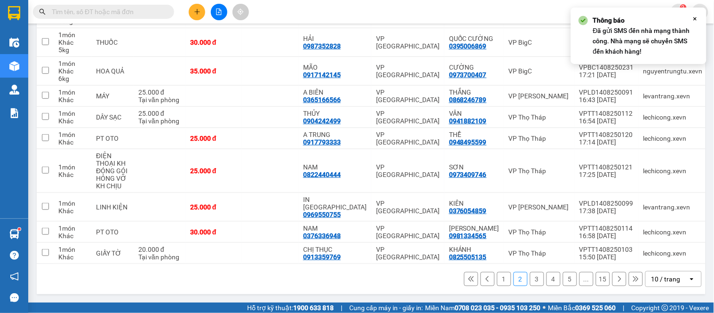
scroll to position [162, 0]
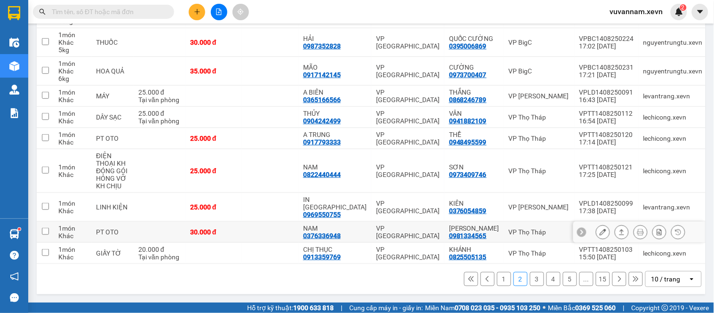
click at [277, 223] on td at bounding box center [270, 232] width 56 height 21
checkbox input "true"
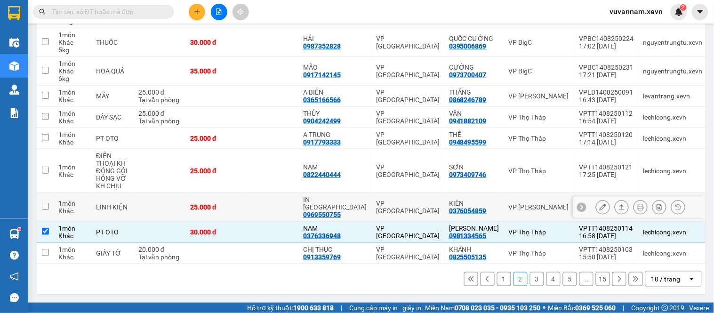
drag, startPoint x: 285, startPoint y: 201, endPoint x: 277, endPoint y: 175, distance: 27.1
click at [285, 198] on td at bounding box center [270, 207] width 56 height 29
checkbox input "true"
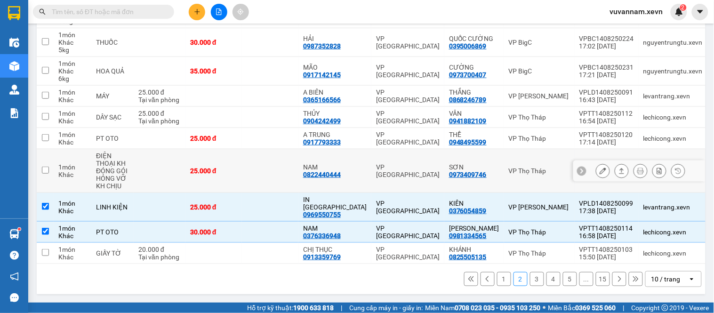
drag, startPoint x: 275, startPoint y: 171, endPoint x: 275, endPoint y: 149, distance: 21.6
click at [275, 165] on td at bounding box center [270, 171] width 56 height 44
checkbox input "true"
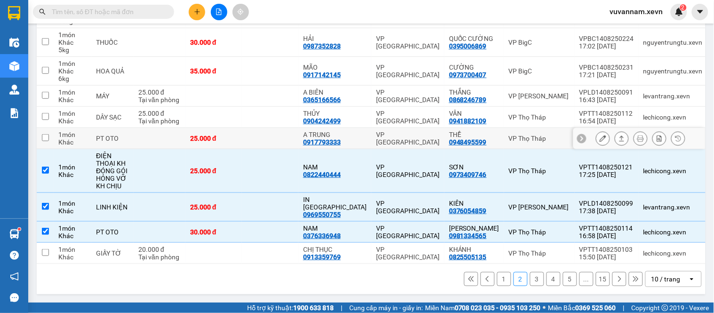
drag, startPoint x: 274, startPoint y: 140, endPoint x: 276, endPoint y: 123, distance: 17.1
click at [276, 132] on td at bounding box center [270, 138] width 56 height 21
checkbox input "true"
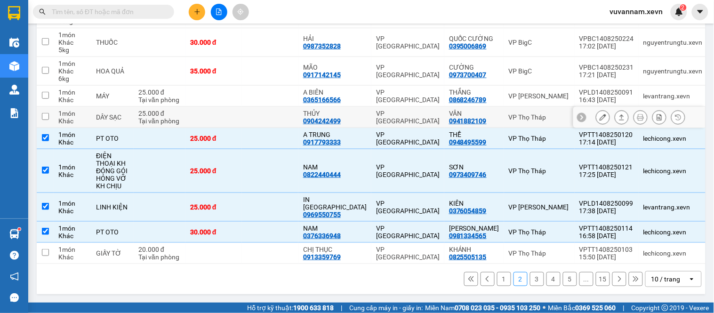
drag, startPoint x: 274, startPoint y: 110, endPoint x: 278, endPoint y: 99, distance: 11.0
click at [274, 109] on td at bounding box center [270, 117] width 56 height 21
checkbox input "true"
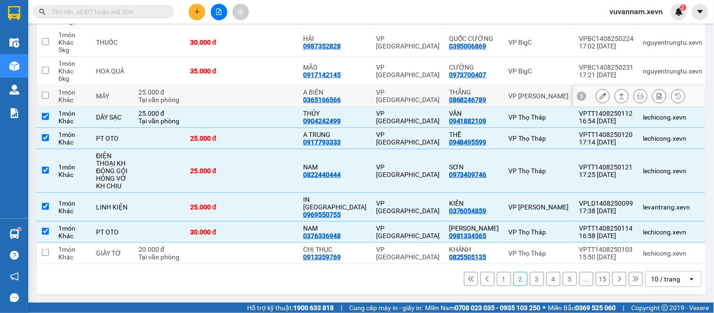
click at [279, 92] on td at bounding box center [270, 96] width 56 height 21
checkbox input "true"
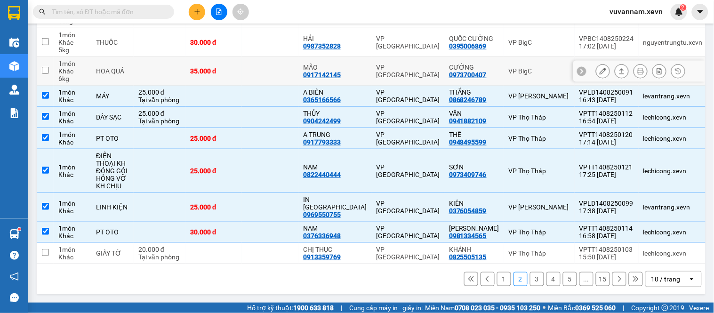
click at [274, 72] on td at bounding box center [270, 71] width 56 height 29
checkbox input "true"
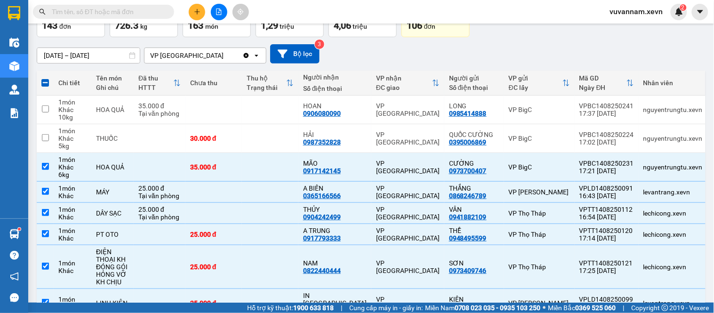
scroll to position [58, 0]
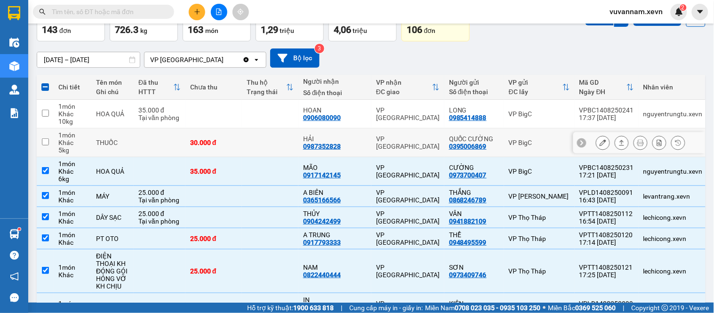
drag, startPoint x: 277, startPoint y: 149, endPoint x: 277, endPoint y: 124, distance: 24.5
click at [278, 146] on td at bounding box center [270, 142] width 56 height 29
checkbox input "true"
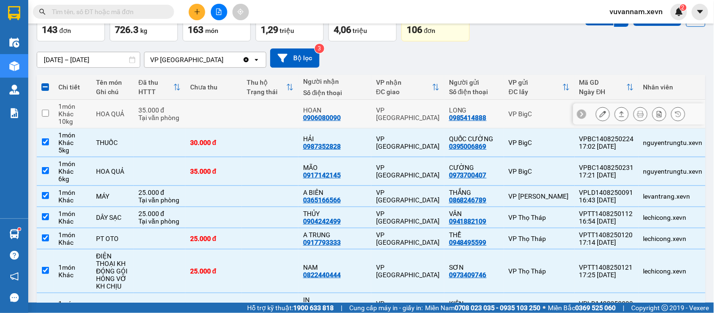
click at [275, 116] on td at bounding box center [270, 114] width 56 height 29
checkbox input "true"
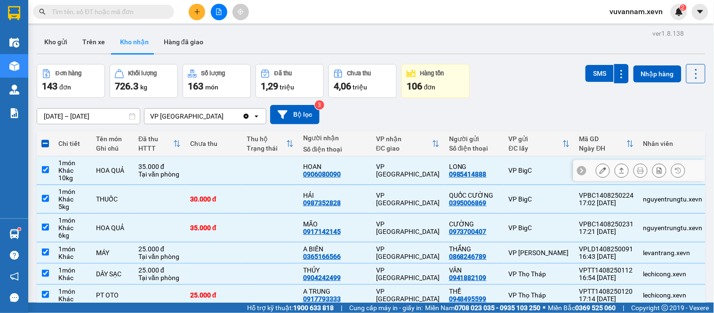
scroll to position [0, 0]
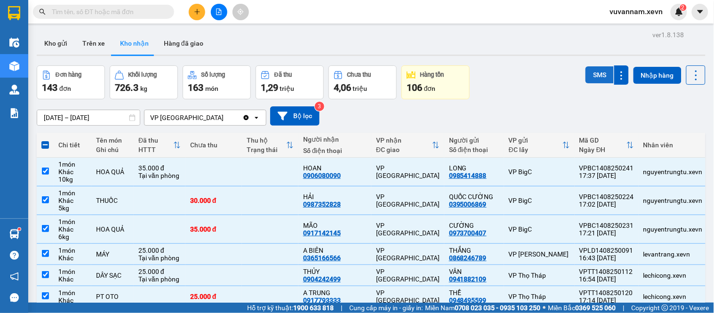
click at [593, 74] on button "SMS" at bounding box center [599, 74] width 28 height 17
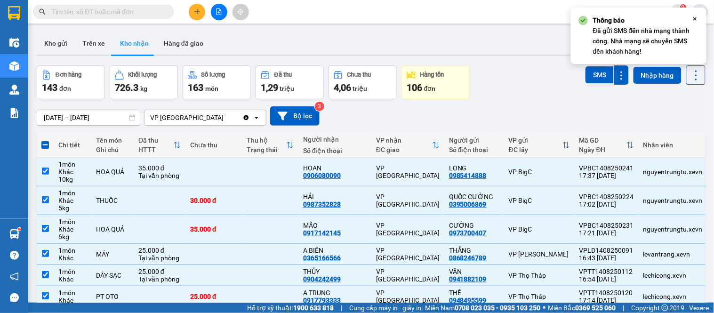
click at [196, 12] on icon "plus" at bounding box center [197, 11] width 7 height 7
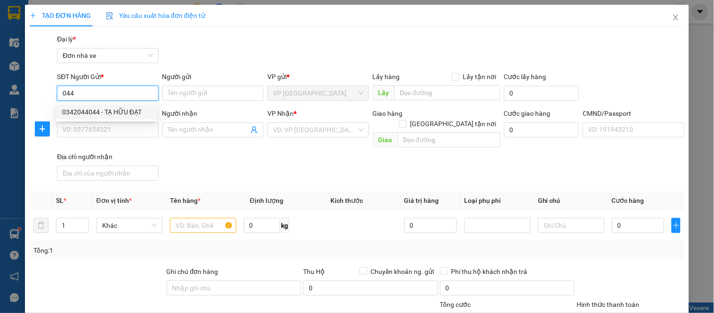
click at [123, 110] on div "0342044044 - TẠ HỮU ĐẠT" at bounding box center [106, 112] width 89 height 10
type input "0342044044"
type input "TẠ HỮU ĐẠT"
type input "0925835333"
type input "TẠ HỮU DŨNG"
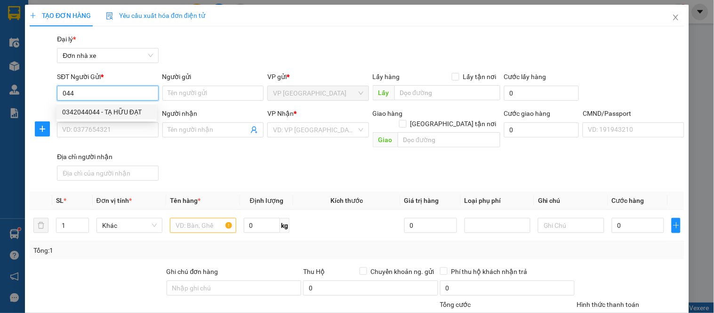
type input "ANH ĐẠT"
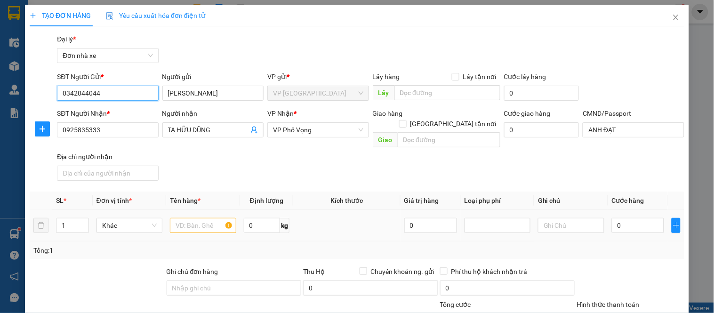
type input "0342044044"
click at [189, 218] on input "text" at bounding box center [203, 225] width 66 height 15
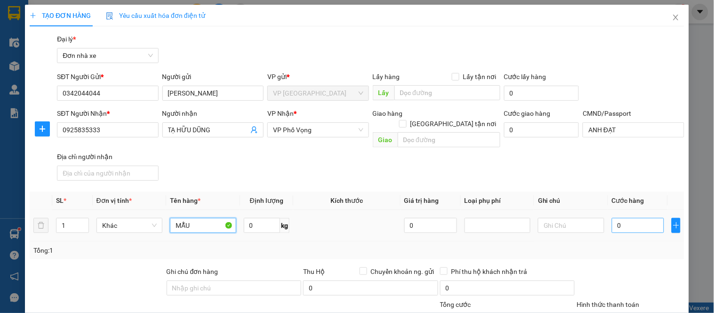
type input "MẪU"
click at [619, 218] on input "0" at bounding box center [637, 225] width 53 height 15
type input "2"
type input "25"
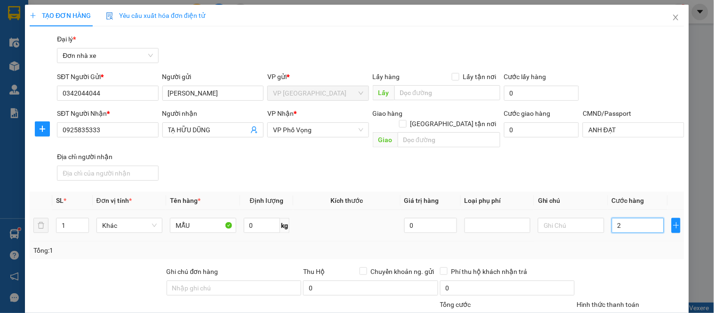
type input "25"
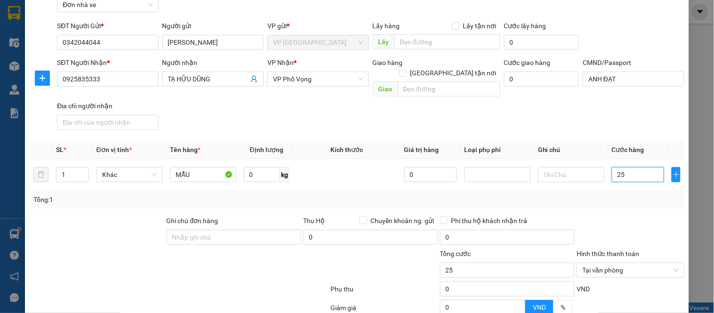
scroll to position [135, 0]
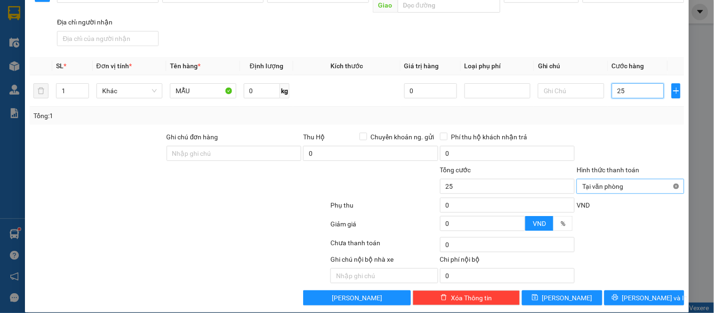
type input "25"
drag, startPoint x: 670, startPoint y: 174, endPoint x: 666, endPoint y: 180, distance: 6.7
type input "25.000"
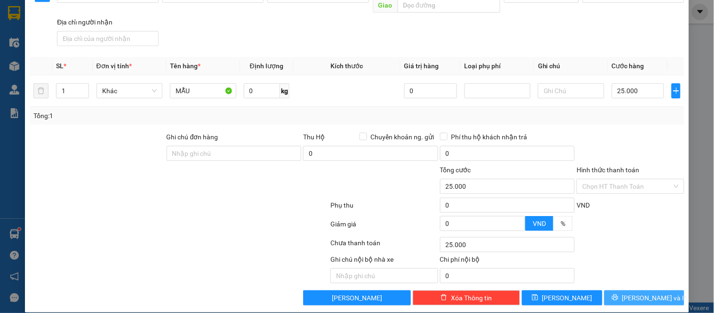
click at [640, 293] on span "Lưu và In" at bounding box center [655, 298] width 66 height 10
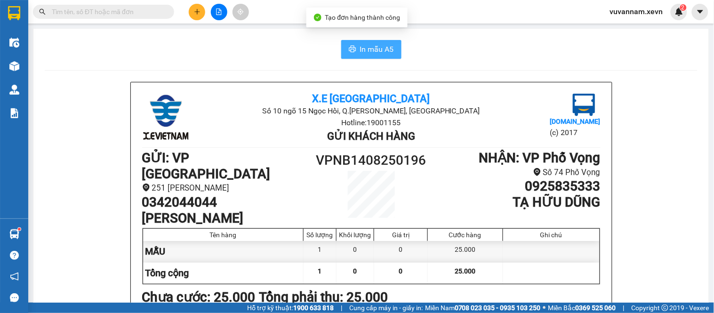
click at [350, 48] on icon "printer" at bounding box center [352, 49] width 7 height 7
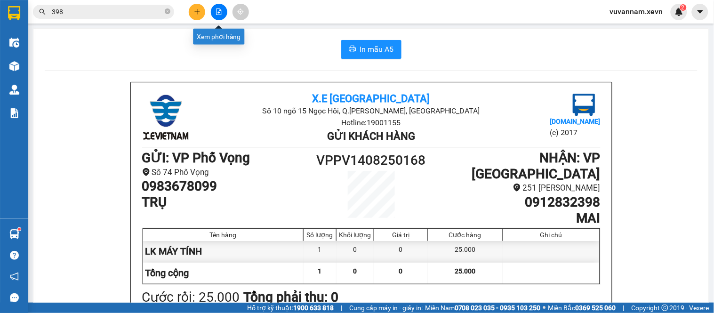
click at [217, 11] on icon "file-add" at bounding box center [218, 11] width 7 height 7
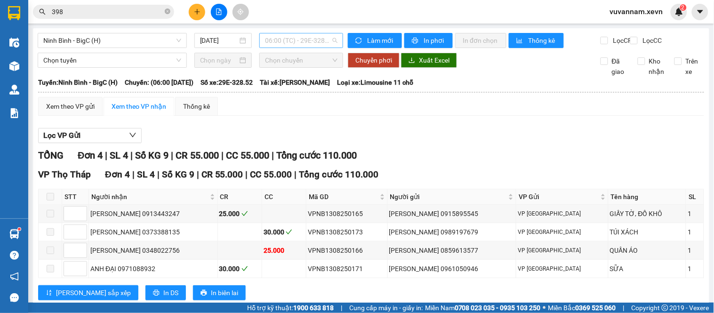
click at [287, 43] on span "06:00 (TC) - 29E-328.52" at bounding box center [301, 40] width 72 height 14
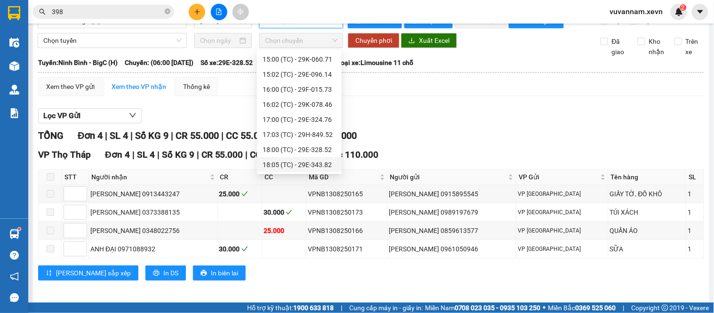
scroll to position [33, 0]
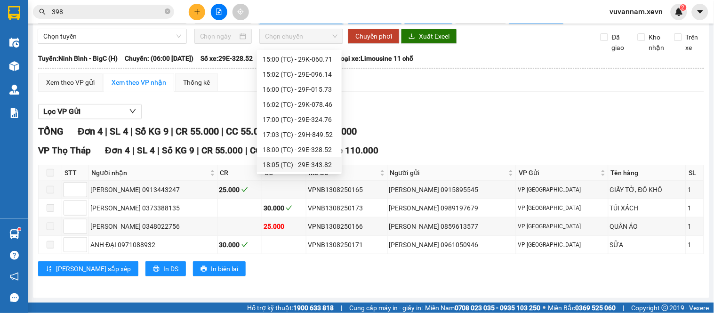
click at [295, 165] on div "18:05 (TC) - 29E-343.82" at bounding box center [298, 164] width 73 height 10
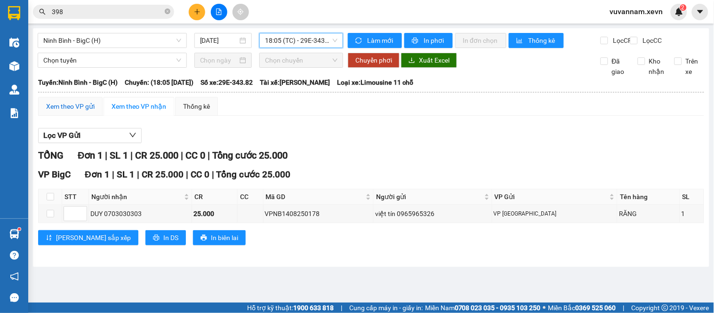
click at [67, 111] on div "Xem theo VP gửi" at bounding box center [70, 106] width 48 height 10
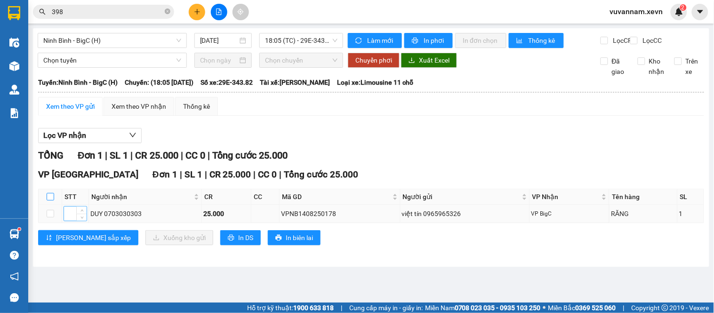
drag, startPoint x: 50, startPoint y: 201, endPoint x: 68, endPoint y: 217, distance: 24.0
click at [50, 200] on input "checkbox" at bounding box center [51, 197] width 8 height 8
checkbox input "true"
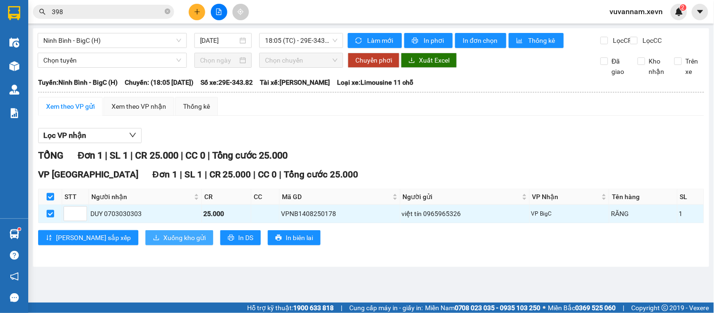
click at [163, 243] on span "Xuống kho gửi" at bounding box center [184, 237] width 42 height 10
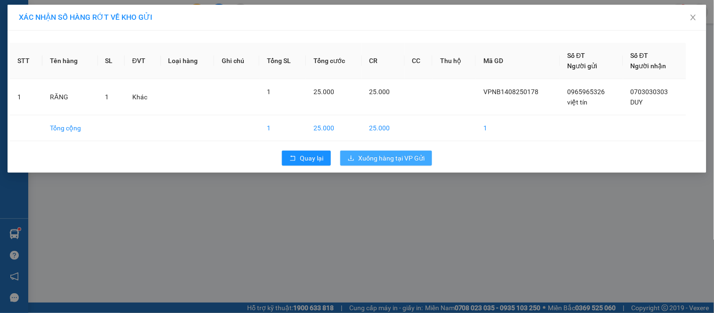
click at [373, 162] on span "Xuống hàng tại VP Gửi" at bounding box center [391, 158] width 66 height 10
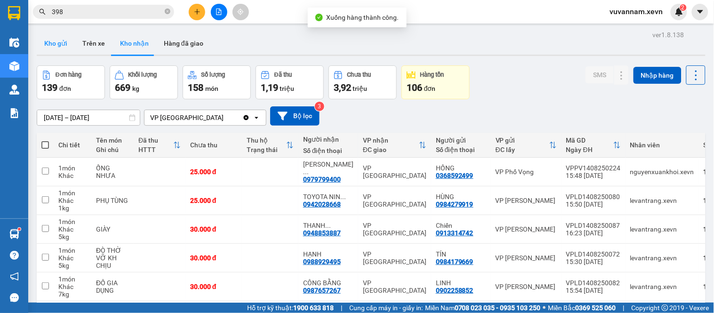
drag, startPoint x: 61, startPoint y: 41, endPoint x: 72, endPoint y: 50, distance: 13.7
click at [62, 41] on button "Kho gửi" at bounding box center [56, 43] width 38 height 23
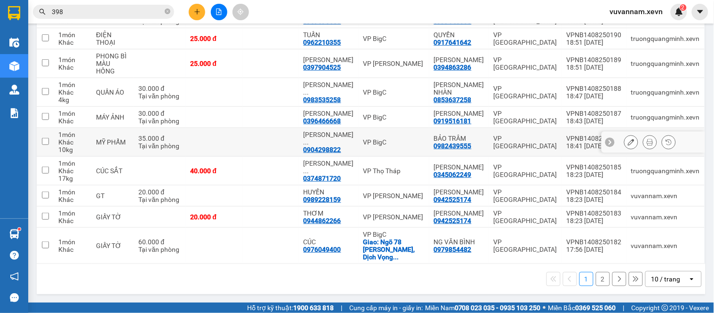
scroll to position [166, 0]
click at [595, 280] on button "2" at bounding box center [602, 279] width 14 height 14
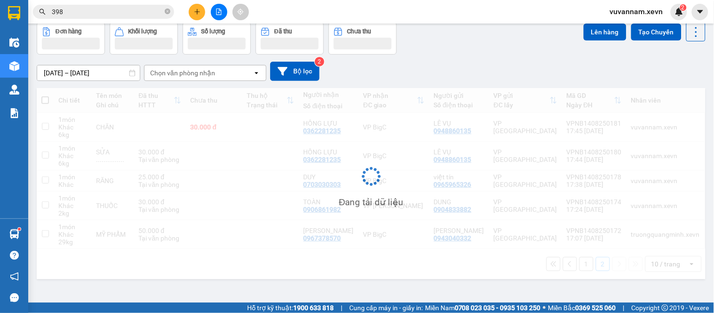
scroll to position [43, 0]
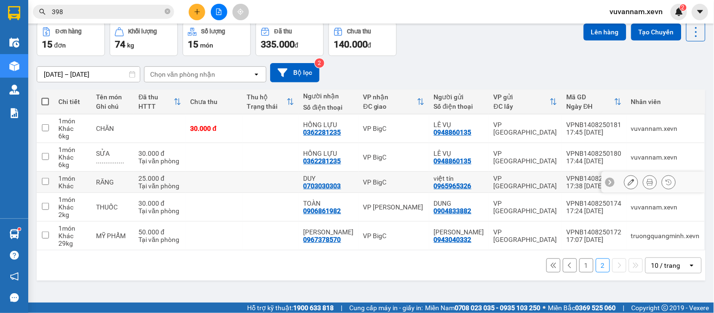
click at [236, 184] on td at bounding box center [214, 182] width 56 height 21
checkbox input "true"
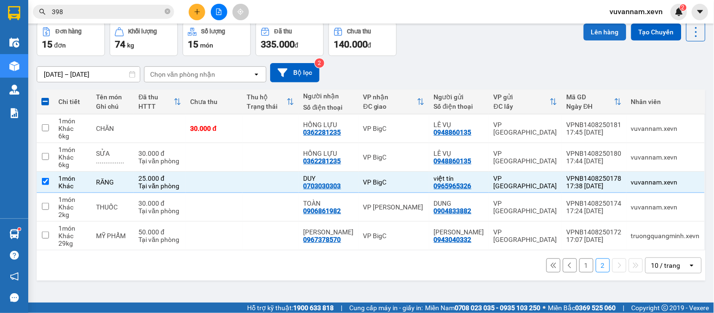
click at [593, 35] on button "Lên hàng" at bounding box center [604, 32] width 43 height 17
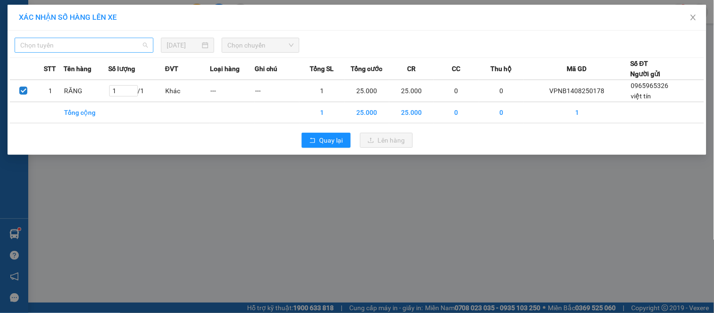
click at [90, 44] on span "Chọn tuyến" at bounding box center [83, 45] width 127 height 14
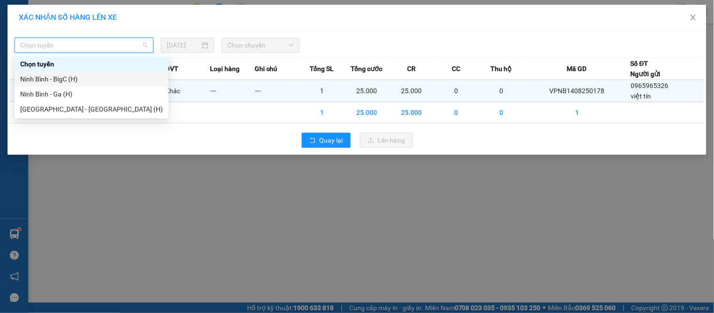
click at [62, 82] on div "Ninh Bình - BigC (H)" at bounding box center [91, 79] width 143 height 10
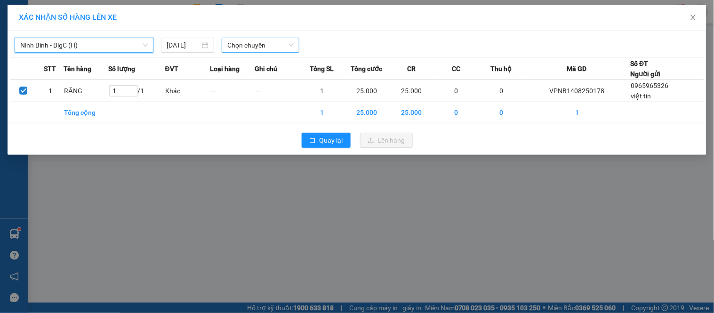
click at [234, 45] on span "Chọn chuyến" at bounding box center [260, 45] width 66 height 14
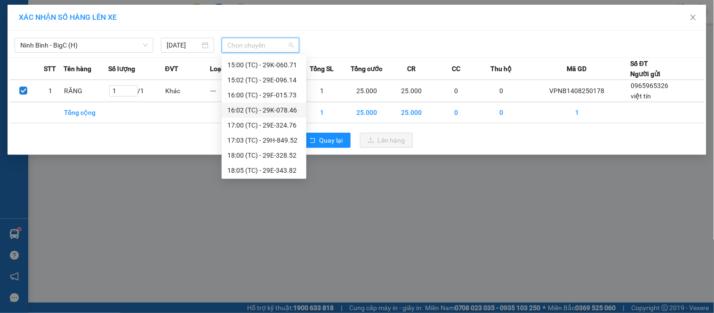
scroll to position [226, 0]
click at [270, 153] on div "18:00 (TC) - 29E-328.52" at bounding box center [263, 154] width 73 height 10
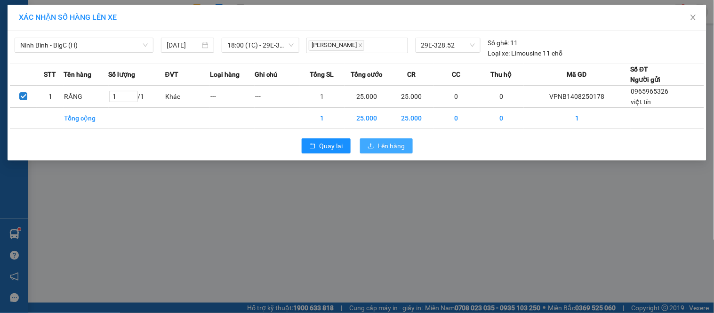
click at [395, 151] on span "Lên hàng" at bounding box center [391, 146] width 27 height 10
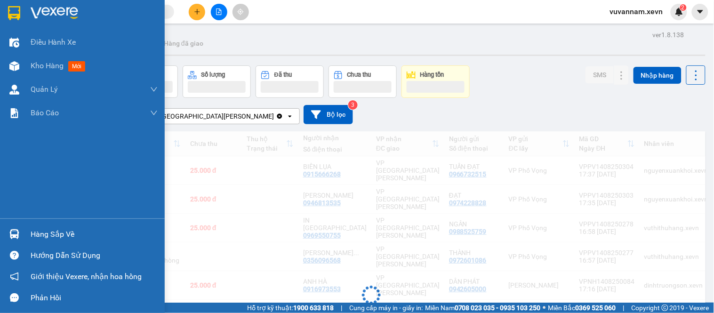
click at [46, 230] on div "Hàng sắp về" at bounding box center [94, 234] width 127 height 14
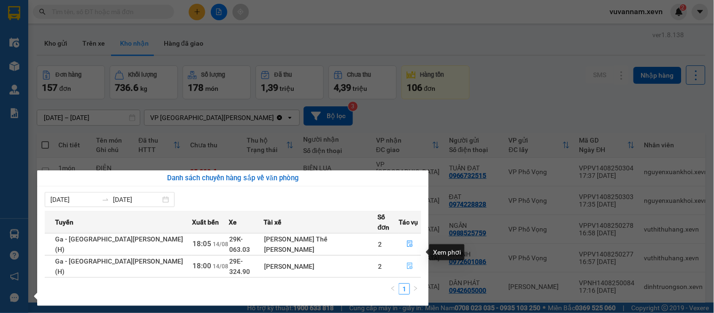
drag, startPoint x: 402, startPoint y: 251, endPoint x: 396, endPoint y: 254, distance: 7.2
click at [406, 262] on icon "file-done" at bounding box center [409, 265] width 7 height 7
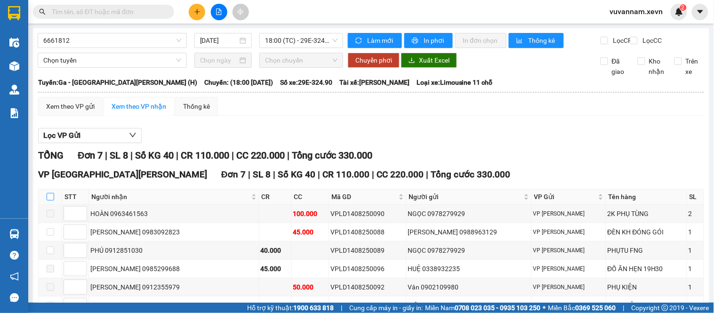
click at [52, 200] on input "checkbox" at bounding box center [51, 197] width 8 height 8
checkbox input "true"
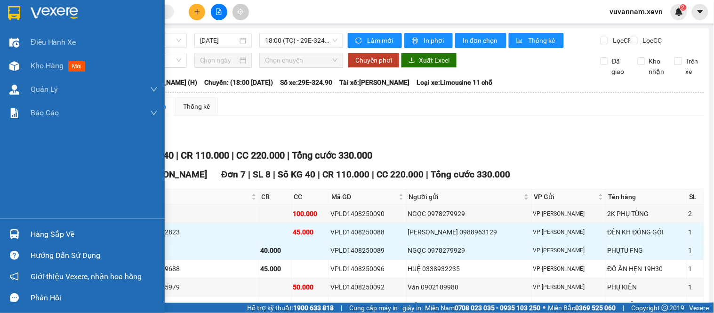
click at [24, 232] on div "Hàng sắp về" at bounding box center [82, 233] width 165 height 21
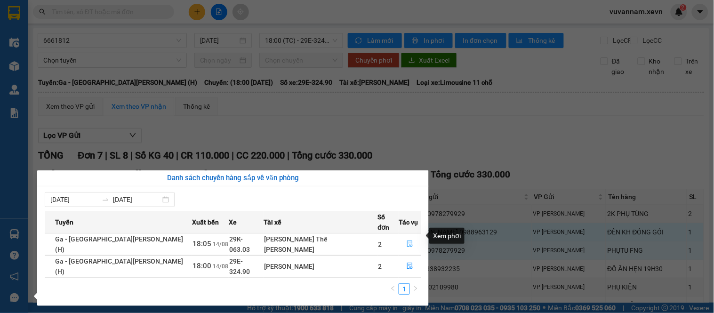
click at [406, 240] on icon "file-done" at bounding box center [409, 243] width 7 height 7
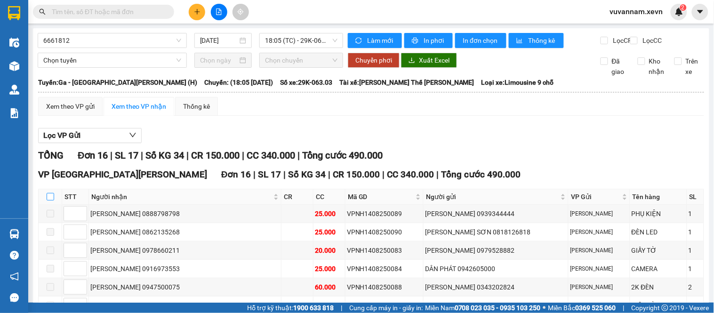
click at [50, 200] on input "checkbox" at bounding box center [51, 197] width 8 height 8
checkbox input "true"
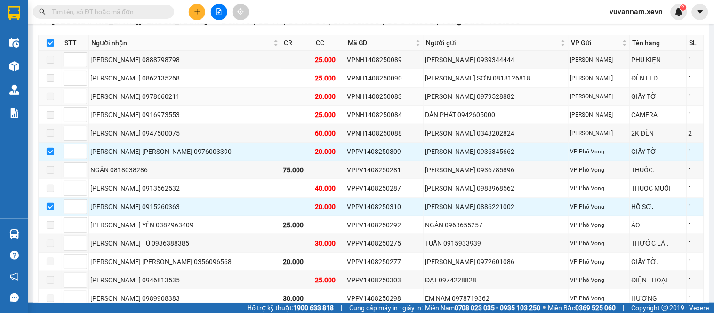
scroll to position [157, 0]
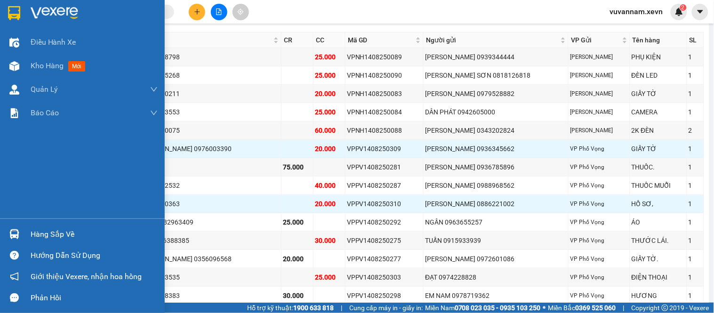
click at [53, 232] on div "Hàng sắp về" at bounding box center [94, 234] width 127 height 14
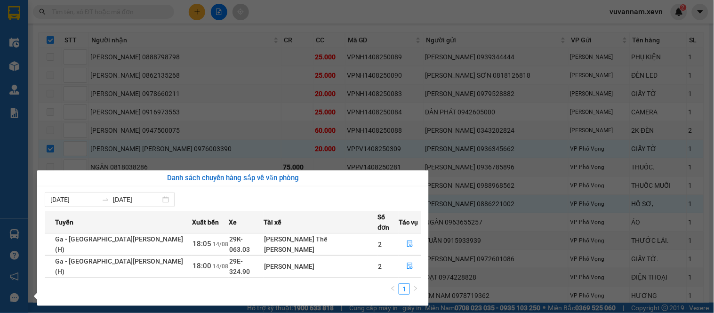
click at [264, 79] on section "Kết quả [PERSON_NAME] ( 0 ) Bộ lọc No Data vuvannam.xevn 2 Điều [PERSON_NAME] x…" at bounding box center [357, 156] width 714 height 313
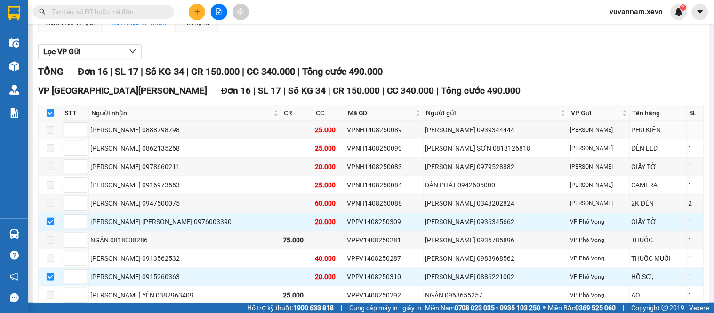
scroll to position [0, 0]
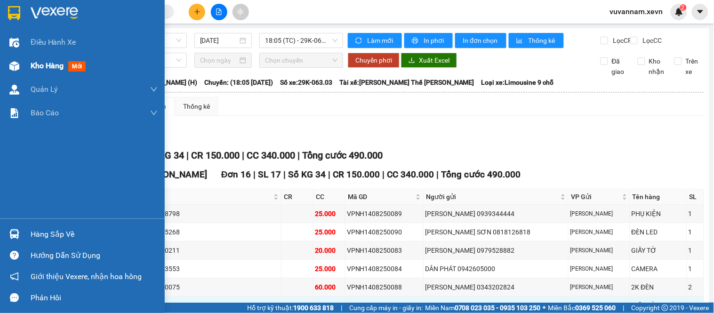
click at [49, 64] on span "Kho hàng" at bounding box center [47, 65] width 33 height 9
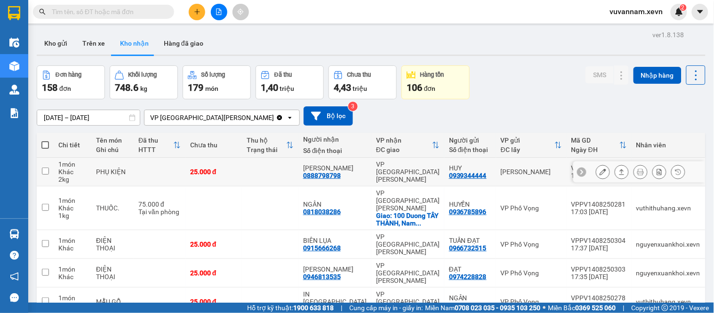
click at [261, 174] on td at bounding box center [270, 172] width 56 height 29
checkbox input "true"
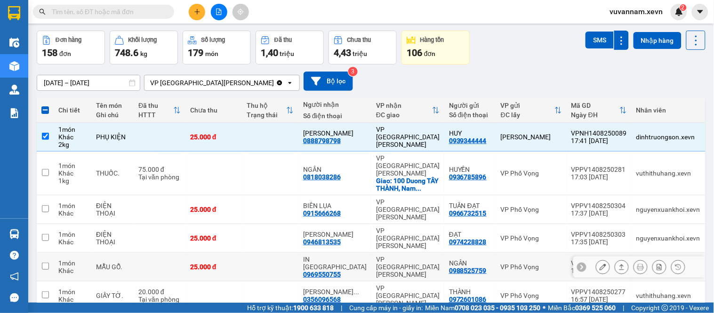
scroll to position [154, 0]
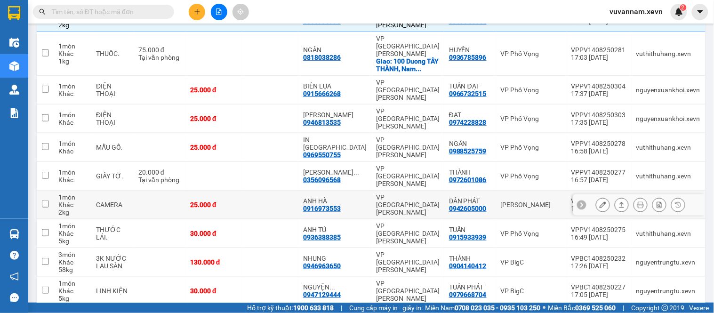
drag, startPoint x: 287, startPoint y: 157, endPoint x: 290, endPoint y: 140, distance: 17.1
click at [287, 190] on td at bounding box center [270, 204] width 56 height 29
checkbox input "true"
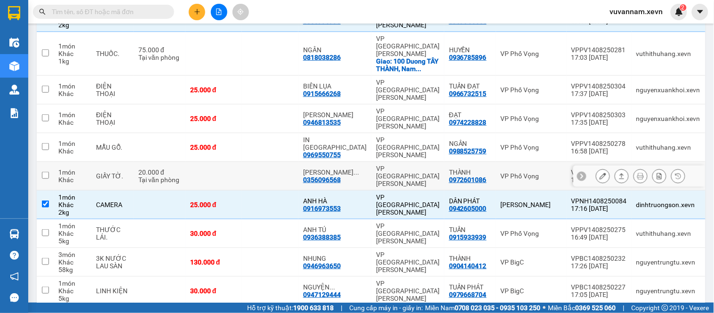
drag, startPoint x: 288, startPoint y: 138, endPoint x: 285, endPoint y: 127, distance: 10.9
click at [288, 162] on td at bounding box center [270, 176] width 56 height 29
checkbox input "true"
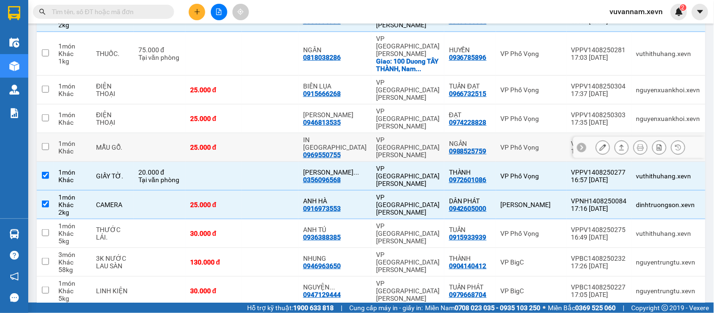
drag, startPoint x: 276, startPoint y: 111, endPoint x: 276, endPoint y: 92, distance: 19.3
click at [276, 133] on td at bounding box center [270, 147] width 56 height 29
checkbox input "true"
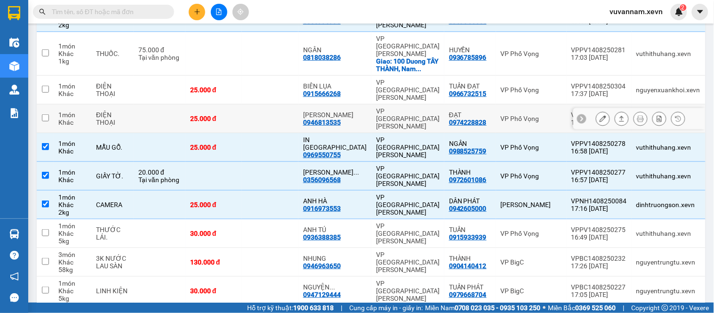
drag, startPoint x: 276, startPoint y: 90, endPoint x: 279, endPoint y: 73, distance: 16.8
click at [276, 104] on td at bounding box center [270, 118] width 56 height 29
checkbox input "true"
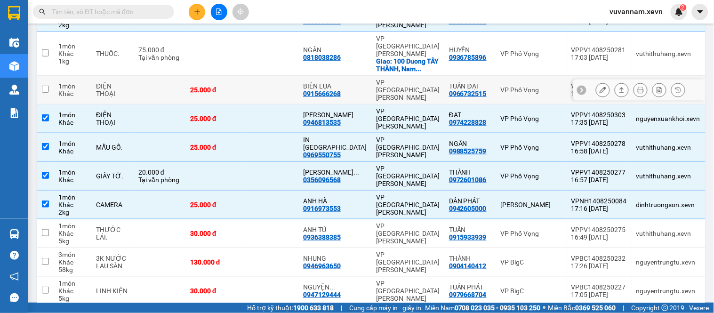
click at [280, 76] on td at bounding box center [270, 90] width 56 height 29
checkbox input "true"
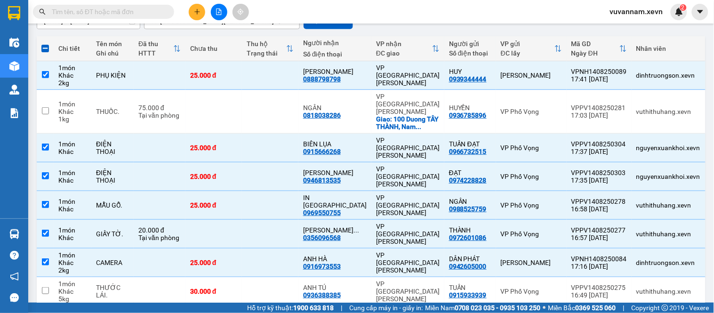
scroll to position [0, 0]
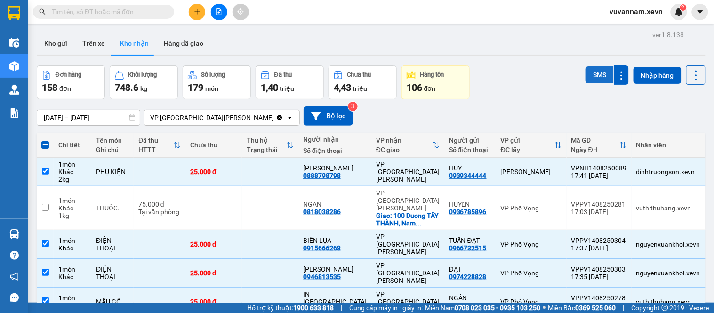
click at [593, 71] on button "SMS" at bounding box center [599, 74] width 28 height 17
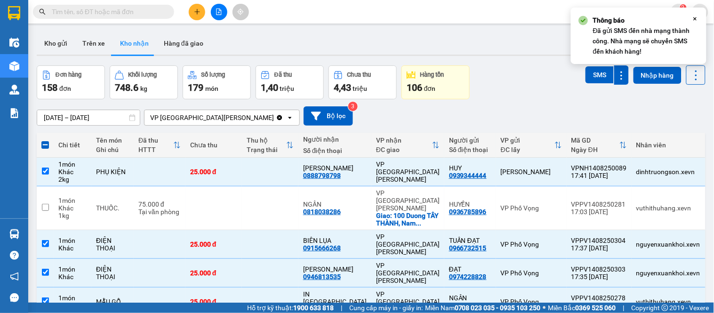
drag, startPoint x: 143, startPoint y: 17, endPoint x: 143, endPoint y: 9, distance: 8.1
click at [142, 17] on span at bounding box center [103, 12] width 141 height 14
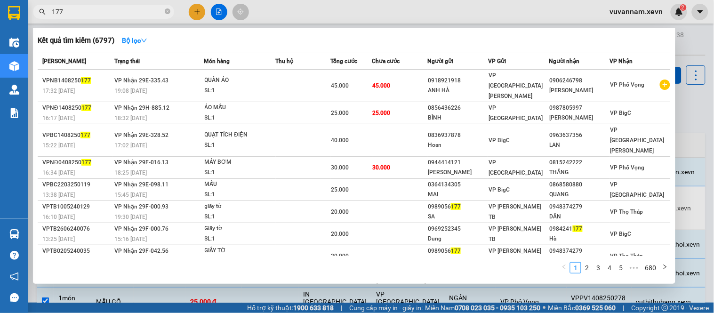
type input "177"
drag, startPoint x: 88, startPoint y: 16, endPoint x: 48, endPoint y: 15, distance: 40.5
click at [49, 15] on span "177" at bounding box center [103, 12] width 141 height 14
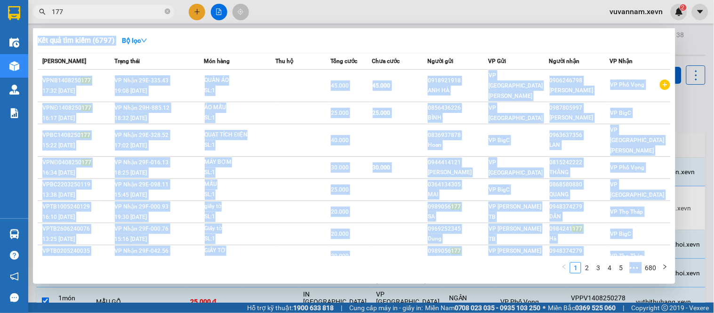
drag, startPoint x: 91, startPoint y: 3, endPoint x: 45, endPoint y: 15, distance: 47.7
click at [46, 15] on div "Kết quả [PERSON_NAME] ( 6797 ) Bộ lọc Mã ĐH Trạng thái Món hàng Thu hộ [PERSON_…" at bounding box center [91, 12] width 183 height 16
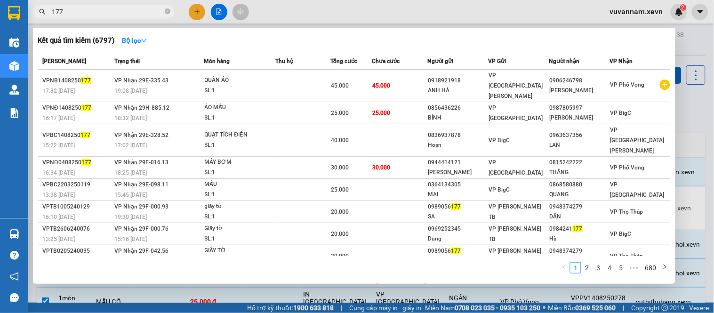
click at [166, 12] on icon "close-circle" at bounding box center [168, 11] width 6 height 6
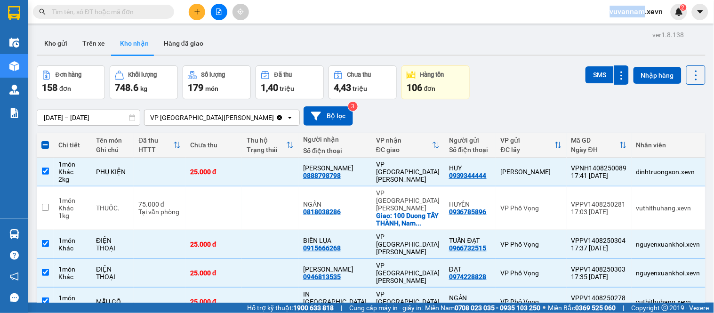
drag, startPoint x: 166, startPoint y: 12, endPoint x: 154, endPoint y: 9, distance: 11.6
click at [165, 13] on span at bounding box center [168, 12] width 6 height 10
drag, startPoint x: 154, startPoint y: 8, endPoint x: 148, endPoint y: 8, distance: 5.7
click at [151, 8] on input "text" at bounding box center [107, 12] width 111 height 10
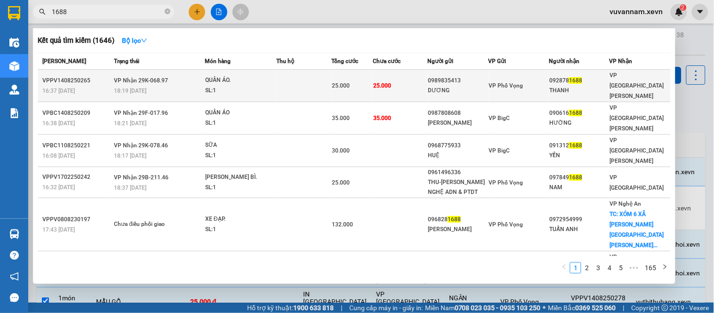
type input "1688"
click at [389, 82] on span "25.000" at bounding box center [382, 85] width 18 height 7
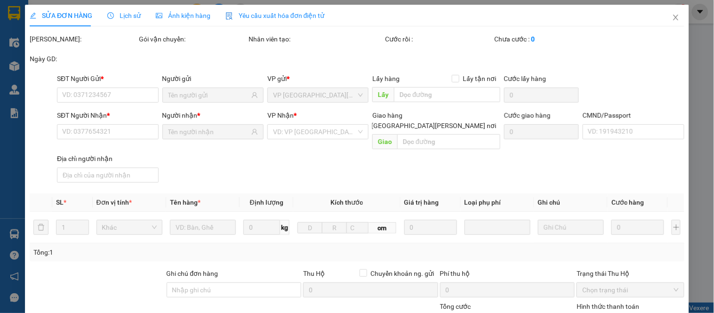
type input "0989835413"
type input "DƯƠNG"
type input "0928781688"
type input "THANH"
type input "031184009973 [PERSON_NAME]"
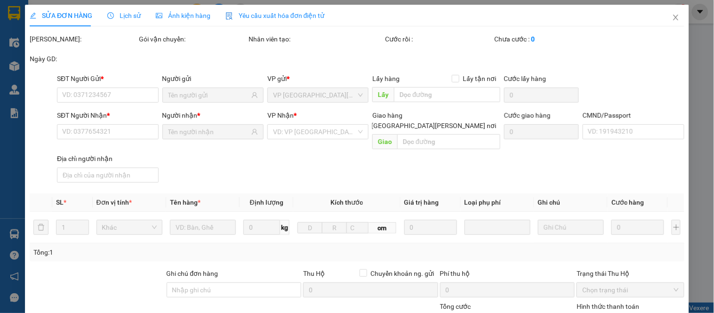
type input "25.000"
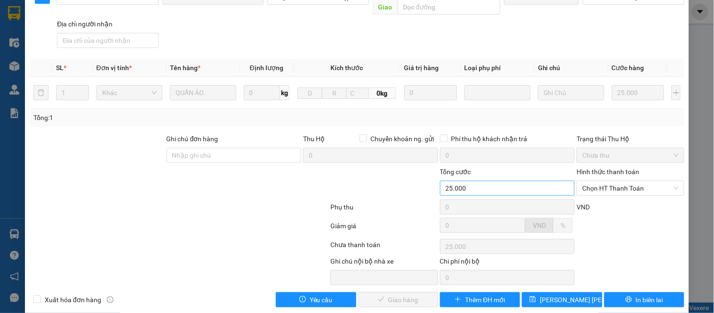
scroll to position [137, 0]
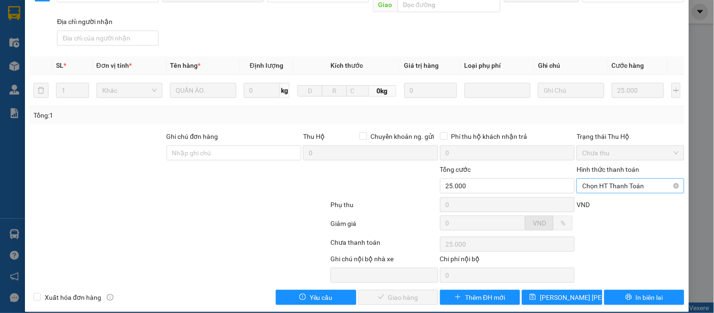
drag, startPoint x: 613, startPoint y: 175, endPoint x: 615, endPoint y: 180, distance: 5.1
click at [613, 179] on span "Chọn HT Thanh Toán" at bounding box center [630, 186] width 96 height 14
click at [613, 192] on div "Tại văn phòng" at bounding box center [624, 194] width 95 height 10
type input "0"
click at [402, 292] on span "Giao hàng" at bounding box center [403, 297] width 30 height 10
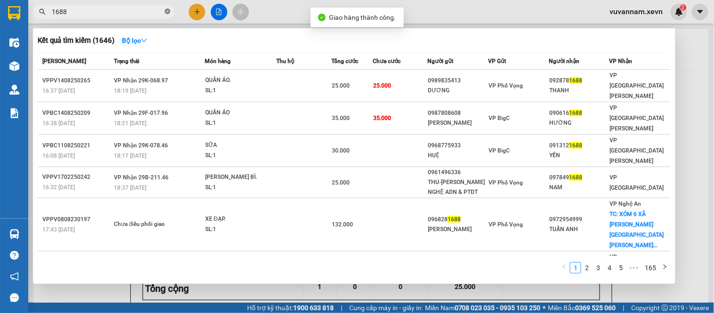
click at [166, 8] on icon "close-circle" at bounding box center [168, 11] width 6 height 6
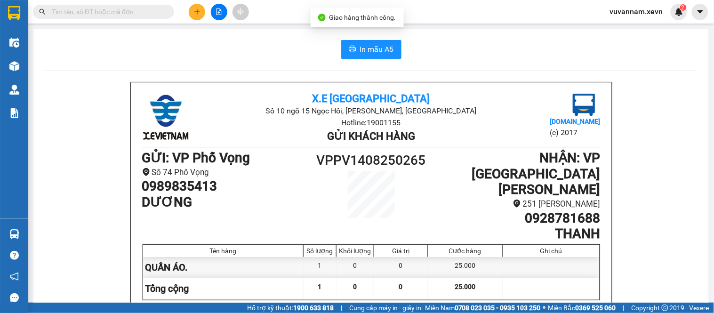
click at [149, 13] on input "text" at bounding box center [107, 12] width 111 height 10
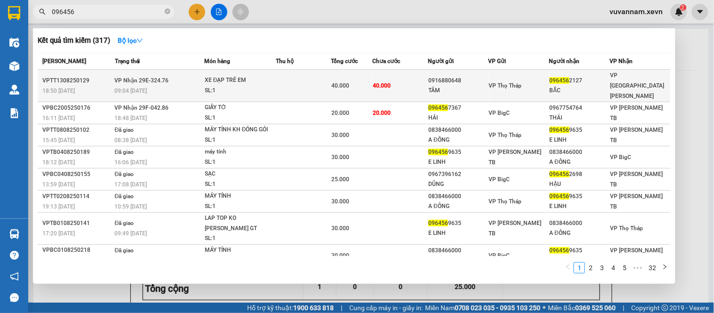
type input "096456"
click at [381, 83] on span "40.000" at bounding box center [382, 85] width 18 height 7
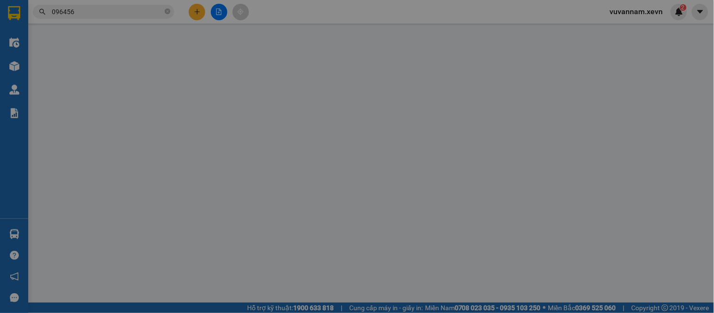
type input "0916880648"
type input "TÂM"
type input "0964562127"
type input "BẮC"
type input "40.000"
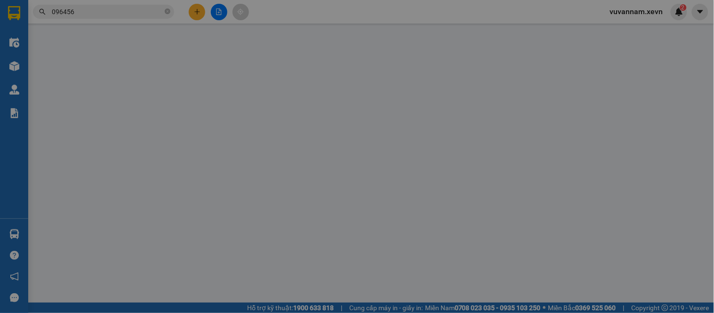
type input "40.000"
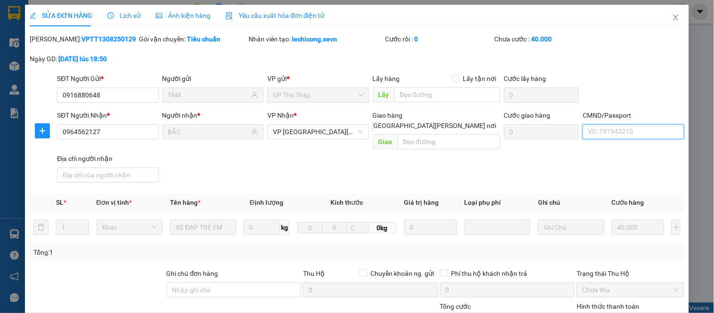
click at [604, 134] on input "CMND/Passport" at bounding box center [632, 131] width 101 height 15
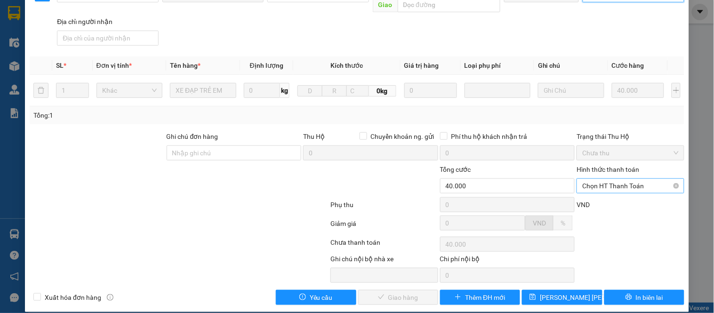
drag, startPoint x: 596, startPoint y: 179, endPoint x: 601, endPoint y: 182, distance: 5.7
click at [597, 182] on span "Chọn HT Thanh Toán" at bounding box center [630, 186] width 96 height 14
type input "037092001393 [PERSON_NAME]"
drag, startPoint x: 601, startPoint y: 193, endPoint x: 579, endPoint y: 204, distance: 24.0
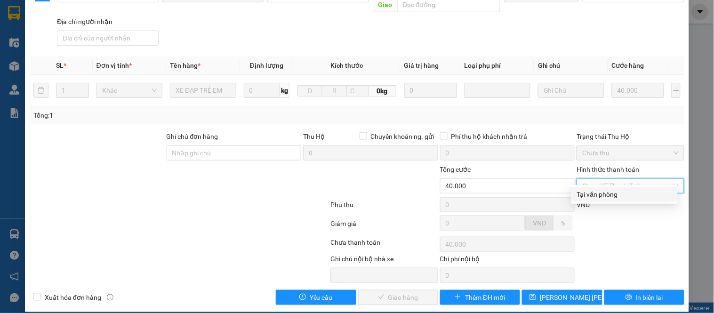
click at [601, 194] on div "Tại văn phòng" at bounding box center [624, 194] width 95 height 10
type input "0"
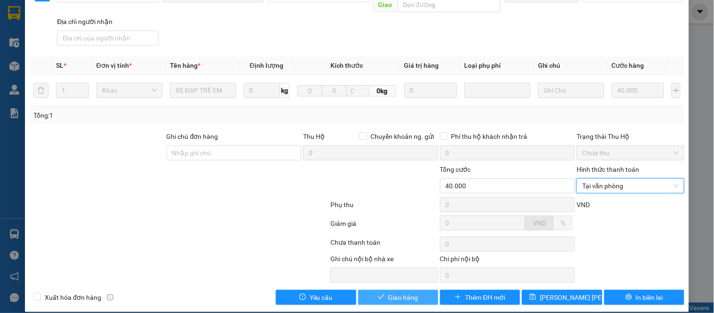
click at [417, 290] on button "Giao hàng" at bounding box center [398, 297] width 80 height 15
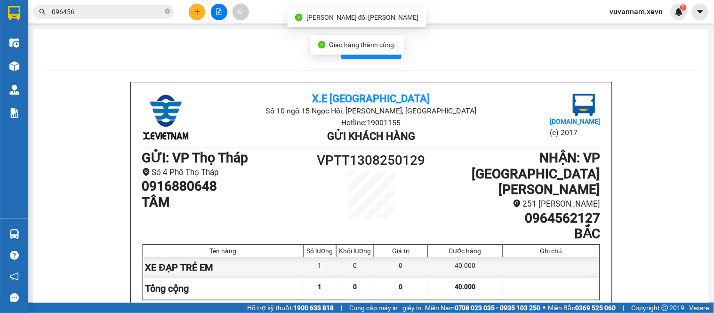
click at [165, 10] on icon "close-circle" at bounding box center [168, 11] width 6 height 6
click at [153, 11] on input "text" at bounding box center [107, 12] width 111 height 10
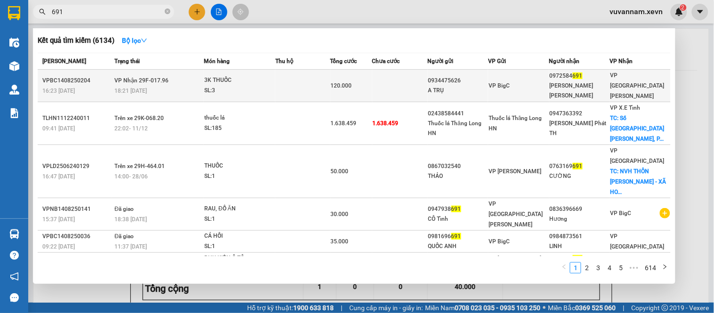
type input "691"
click at [508, 82] on div "VP BigC" at bounding box center [518, 85] width 60 height 10
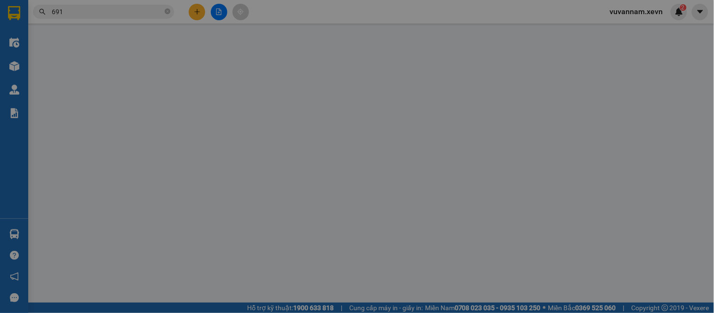
type input "0934475626"
type input "A TRỤ"
type input "0972584691"
type input "[PERSON_NAME] [PERSON_NAME]"
type input "037083003620 [PERSON_NAME] [PERSON_NAME]"
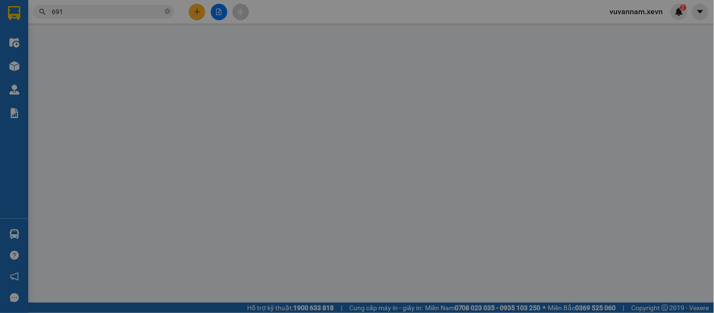
type input "120.000"
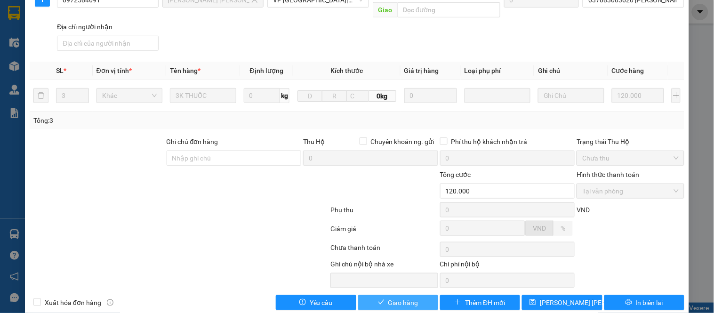
scroll to position [137, 0]
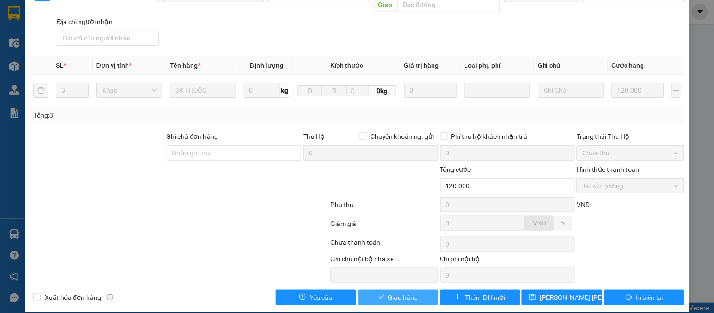
click at [398, 292] on span "Giao hàng" at bounding box center [403, 297] width 30 height 10
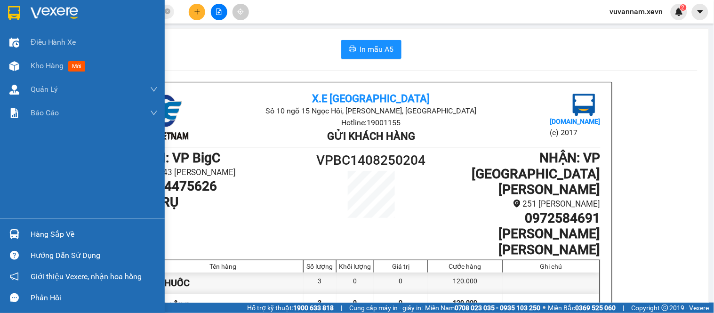
click at [26, 230] on div "Hàng sắp về" at bounding box center [82, 233] width 165 height 21
click at [12, 227] on div "Điều [PERSON_NAME] xe Kho hàng mới [PERSON_NAME] [PERSON_NAME] [PERSON_NAME] lý…" at bounding box center [82, 156] width 165 height 313
click at [16, 228] on div at bounding box center [14, 234] width 16 height 16
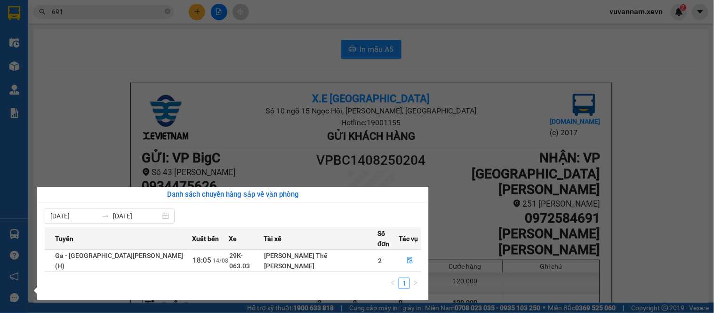
click at [194, 51] on section "Kết quả [PERSON_NAME] ( 6134 ) Bộ lọc Mã ĐH Trạng thái Món hàng Thu hộ [PERSON_…" at bounding box center [357, 156] width 714 height 313
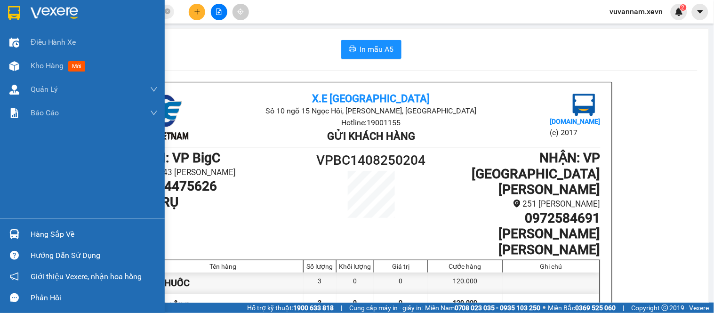
click at [37, 230] on div "Hàng sắp về" at bounding box center [94, 234] width 127 height 14
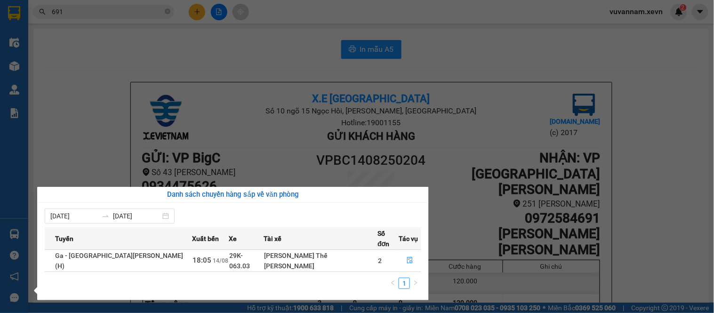
click at [263, 64] on section "Kết quả [PERSON_NAME] ( 6134 ) Bộ lọc Mã ĐH Trạng thái Món hàng Thu hộ [PERSON_…" at bounding box center [357, 156] width 714 height 313
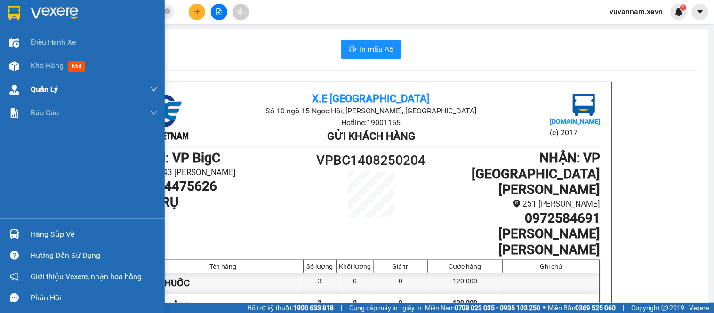
drag, startPoint x: 25, startPoint y: 63, endPoint x: 91, endPoint y: 88, distance: 70.6
click at [26, 63] on div "Kho hàng mới" at bounding box center [82, 66] width 165 height 24
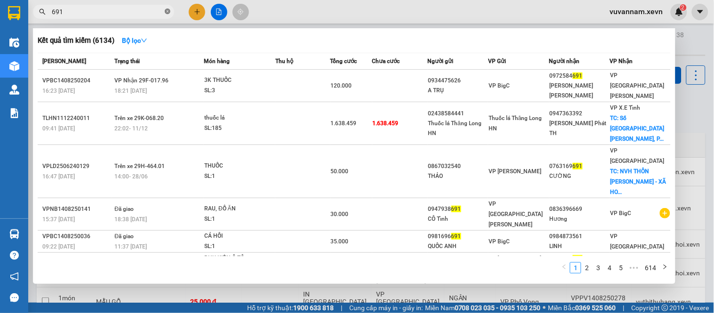
click at [168, 11] on icon "close-circle" at bounding box center [168, 11] width 6 height 6
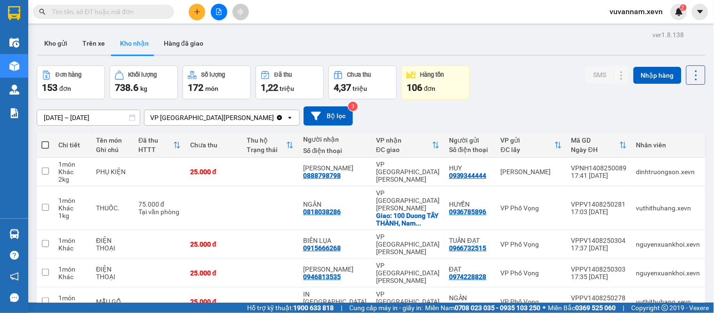
click at [165, 11] on span at bounding box center [168, 12] width 6 height 10
click at [111, 13] on input "text" at bounding box center [107, 12] width 111 height 10
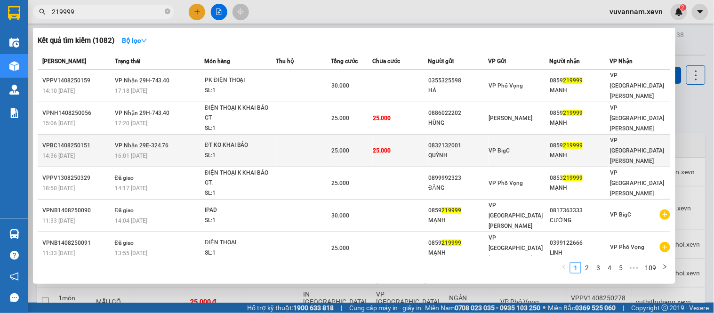
type input "219999"
click at [444, 141] on div "0832132001" at bounding box center [457, 146] width 59 height 10
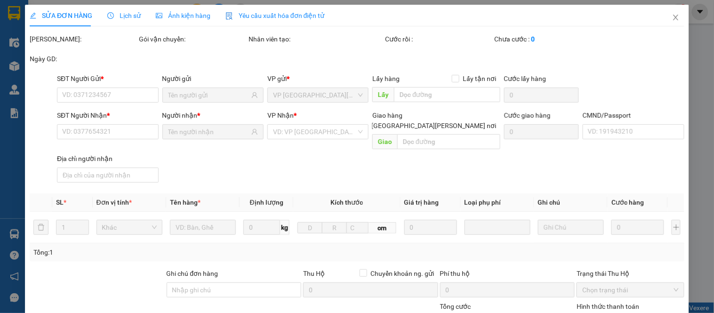
type input "0832132001"
type input "QUỲNH"
type input "0859219999"
type input "MẠNH"
type input "037200003820 [PERSON_NAME] thi"
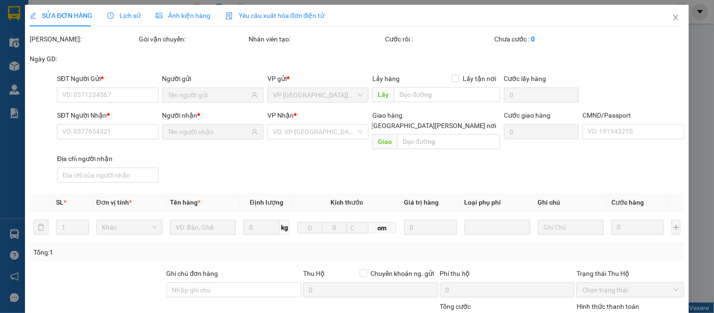
type input "25.000"
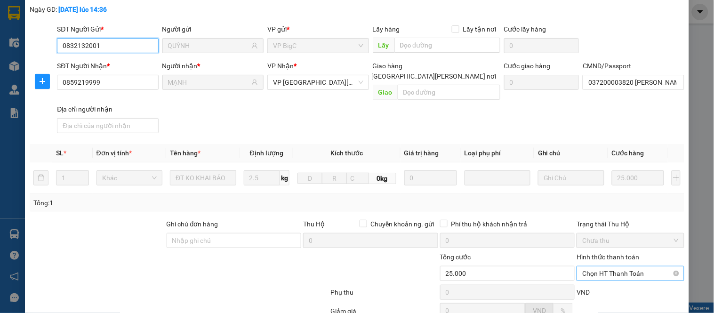
scroll to position [137, 0]
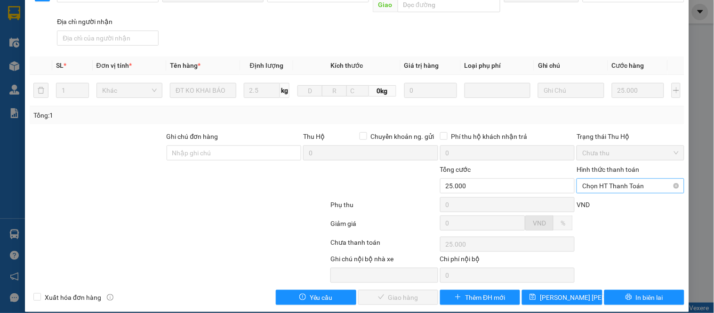
click at [599, 179] on span "Chọn HT Thanh Toán" at bounding box center [630, 186] width 96 height 14
click at [594, 198] on div "Tại văn phòng" at bounding box center [624, 194] width 95 height 10
type input "0"
click at [408, 290] on button "Giao hàng" at bounding box center [398, 297] width 80 height 15
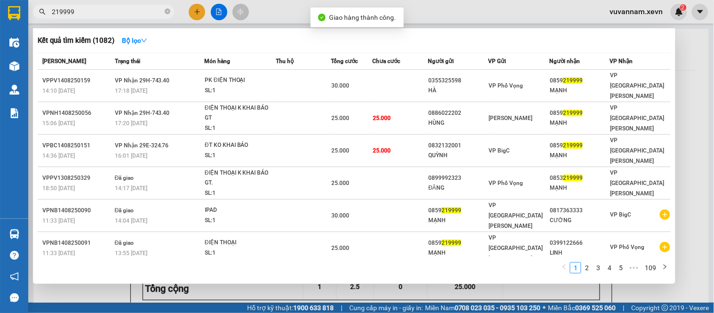
click at [96, 13] on input "219999" at bounding box center [107, 12] width 111 height 10
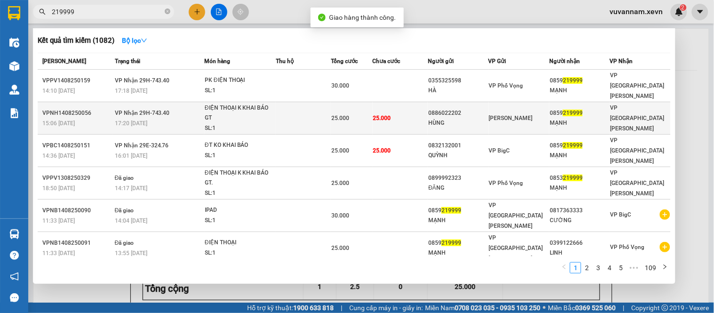
click at [388, 115] on span "25.000" at bounding box center [382, 118] width 18 height 7
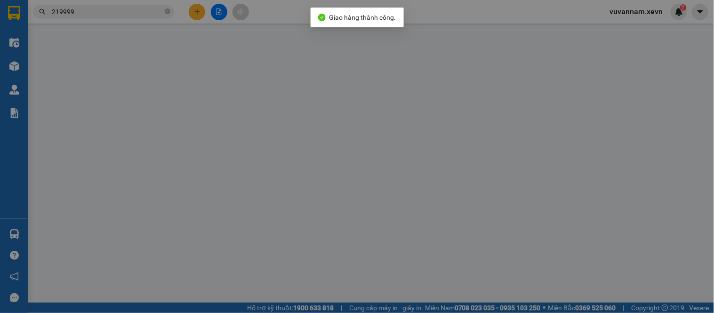
type input "0886022202"
type input "HÙNG"
type input "0859219999"
type input "MẠNH"
type input "037200003820 [PERSON_NAME] thi"
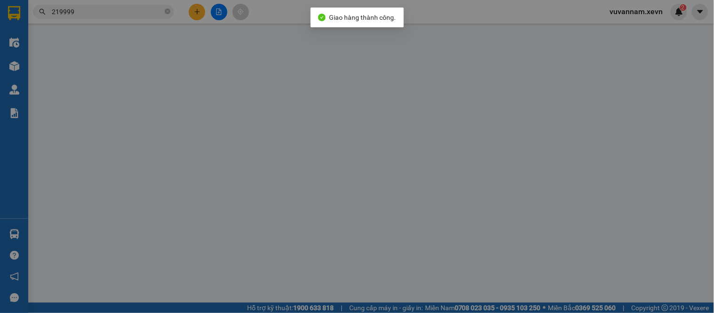
type input "25.000"
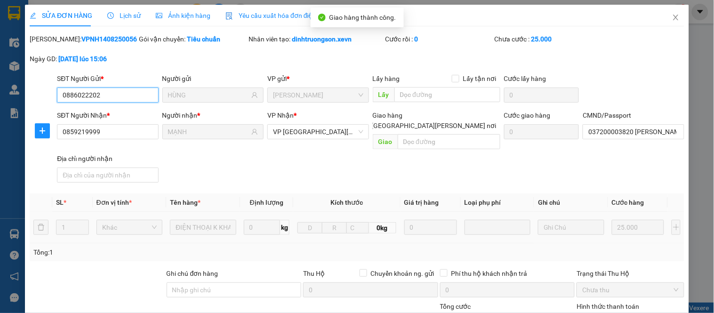
scroll to position [137, 0]
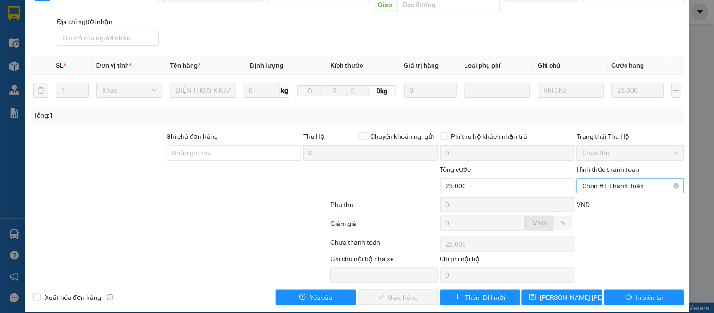
drag, startPoint x: 595, startPoint y: 176, endPoint x: 598, endPoint y: 182, distance: 6.9
click at [595, 179] on span "Chọn HT Thanh Toán" at bounding box center [630, 186] width 96 height 14
click at [601, 196] on div "Tại văn phòng" at bounding box center [624, 194] width 95 height 10
type input "0"
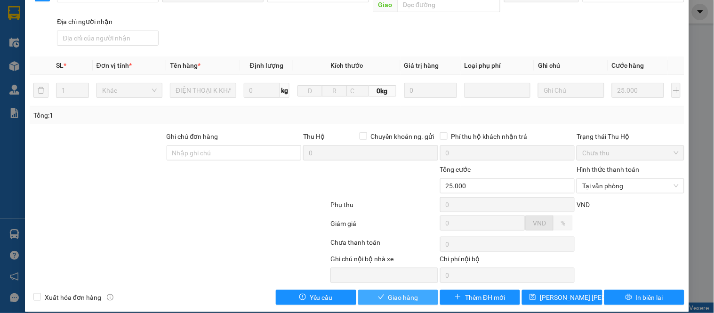
click at [392, 294] on button "Giao hàng" at bounding box center [398, 297] width 80 height 15
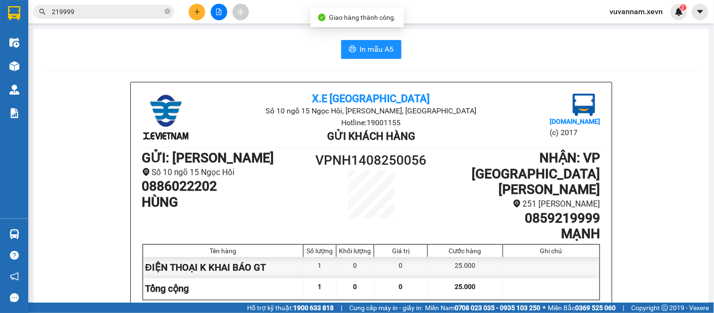
click at [124, 18] on div "Kết quả [PERSON_NAME] ( 1082 ) Bộ lọc Mã ĐH Trạng thái Món hàng Thu hộ [PERSON_…" at bounding box center [91, 12] width 183 height 16
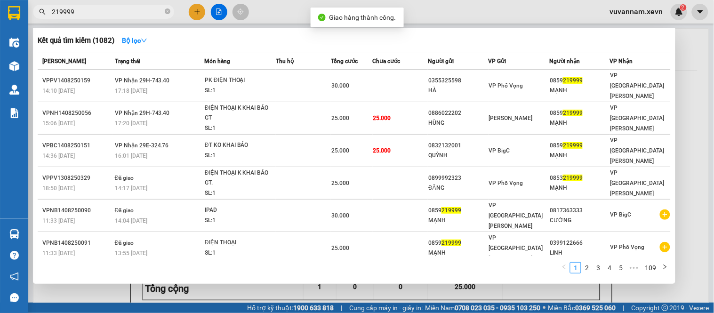
click at [118, 14] on input "219999" at bounding box center [107, 12] width 111 height 10
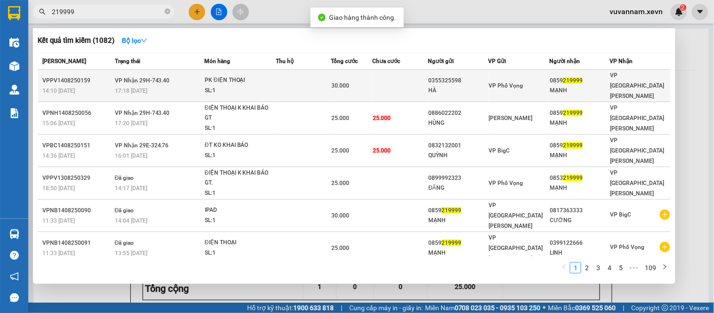
click at [313, 81] on td at bounding box center [303, 86] width 55 height 32
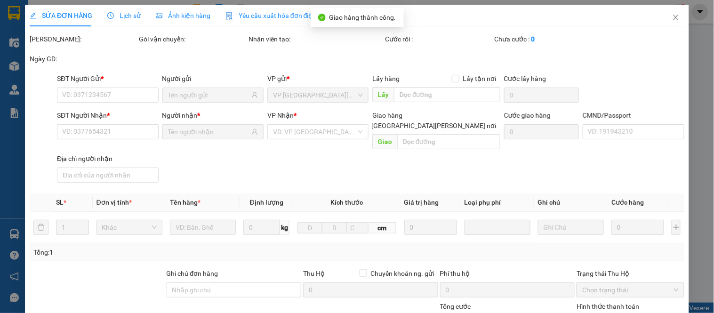
type input "0355325598"
type input "HÀ"
type input "0859219999"
type input "MẠNH"
type input "037200003820 [PERSON_NAME] thi"
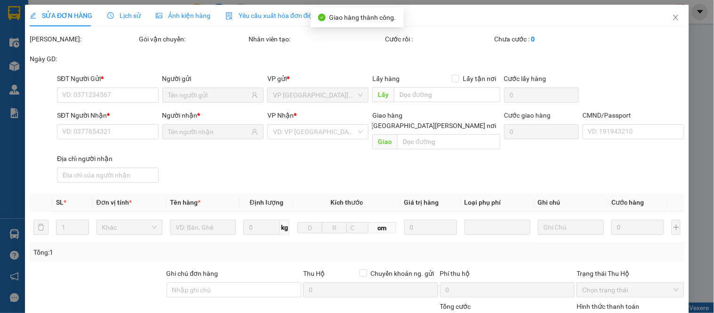
type input "30.000"
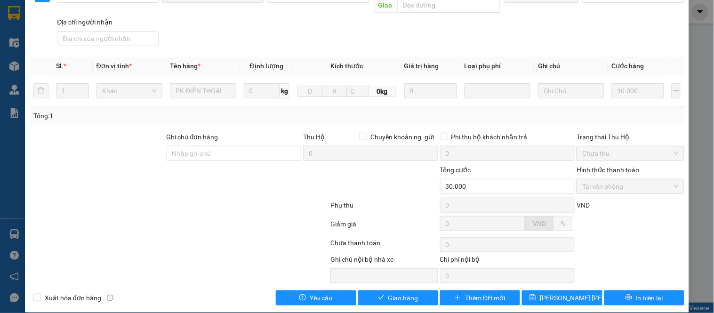
scroll to position [137, 0]
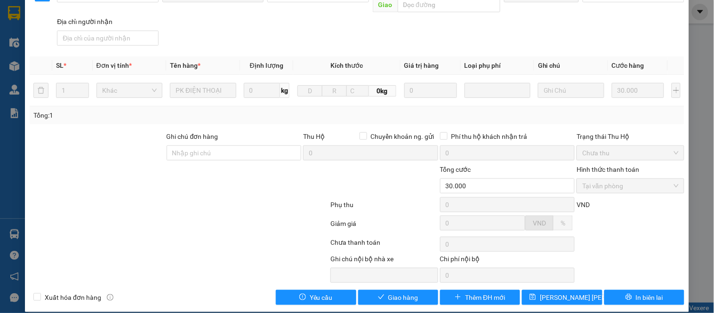
drag, startPoint x: 594, startPoint y: 176, endPoint x: 584, endPoint y: 187, distance: 14.6
click at [594, 179] on span "Tại văn phòng" at bounding box center [630, 186] width 96 height 14
click at [391, 292] on span "Giao hàng" at bounding box center [403, 297] width 30 height 10
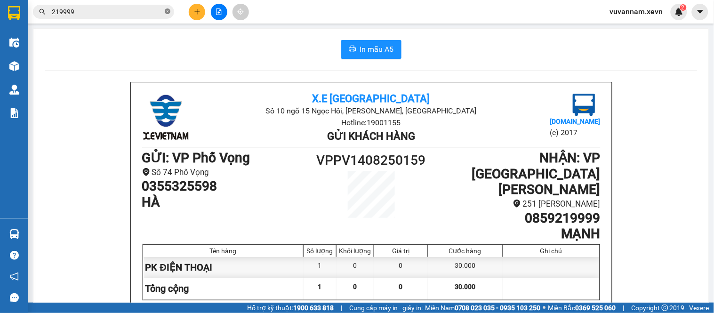
click at [166, 16] on span "219999" at bounding box center [103, 12] width 141 height 14
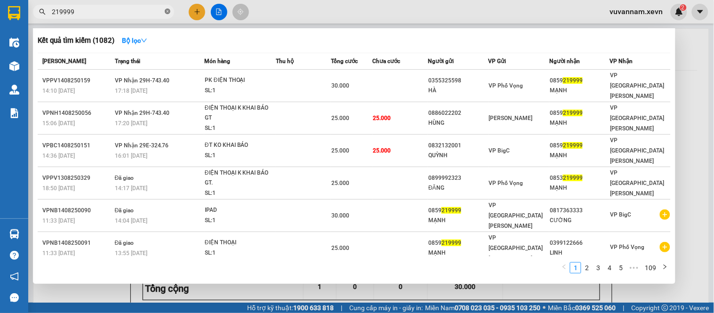
click at [165, 13] on icon "close-circle" at bounding box center [168, 11] width 6 height 6
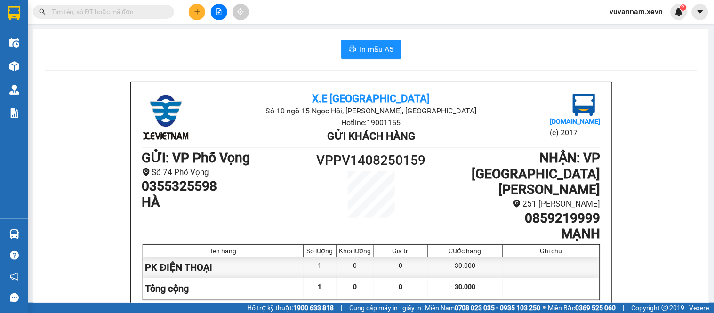
drag, startPoint x: 160, startPoint y: 13, endPoint x: 154, endPoint y: 13, distance: 5.6
click at [157, 13] on input "text" at bounding box center [107, 12] width 111 height 10
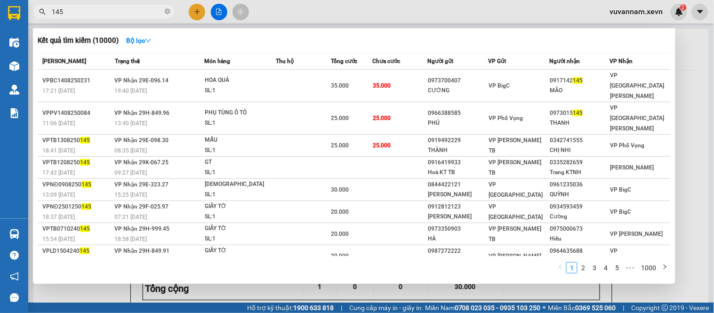
type input "145"
click at [692, 168] on div at bounding box center [357, 156] width 714 height 313
click at [164, 12] on span "145" at bounding box center [103, 12] width 141 height 14
click at [169, 11] on icon "close-circle" at bounding box center [168, 11] width 6 height 6
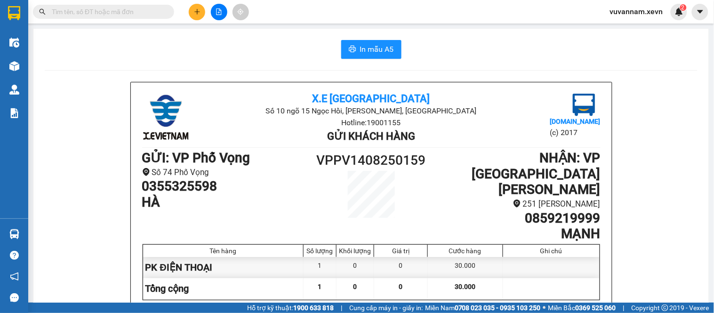
click at [156, 11] on input "text" at bounding box center [107, 12] width 111 height 10
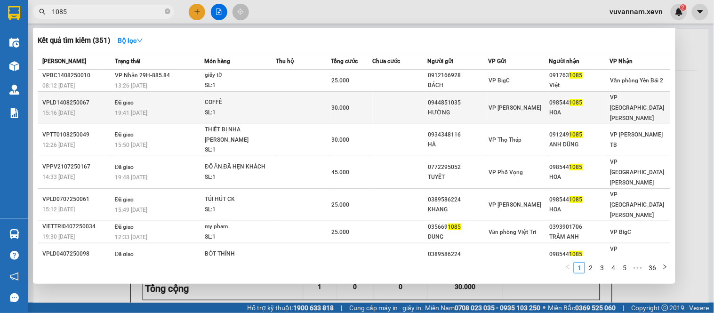
type input "1085"
click at [396, 103] on td at bounding box center [400, 108] width 55 height 32
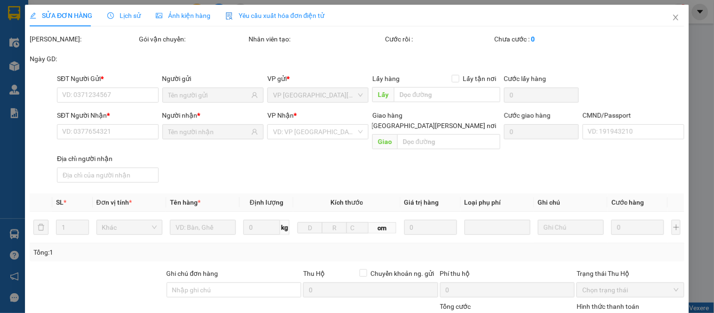
type input "0944851035"
type input "HƯỜNG"
type input "0985441085"
type input "HOA"
type input "037091005073 [PERSON_NAME]"
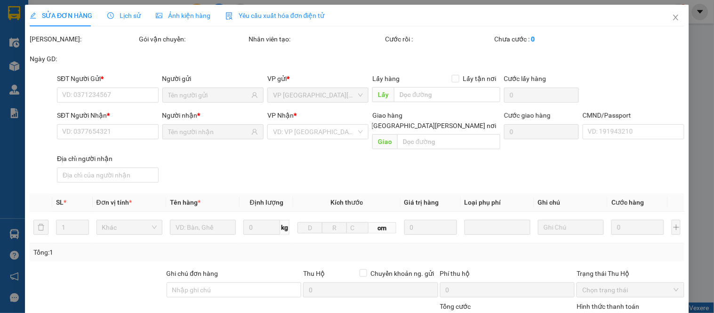
type input "123"
type input "30.000"
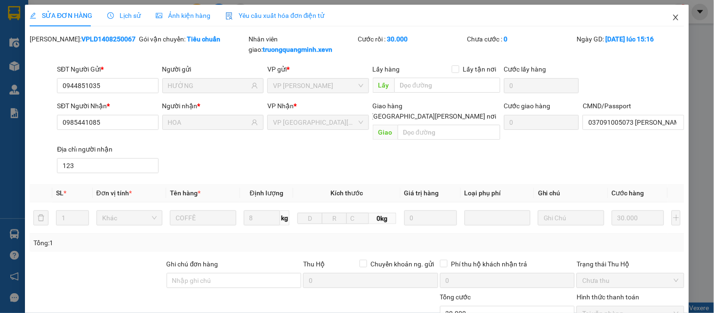
drag, startPoint x: 666, startPoint y: 13, endPoint x: 659, endPoint y: 15, distance: 6.8
click at [666, 14] on span "Close" at bounding box center [675, 18] width 26 height 26
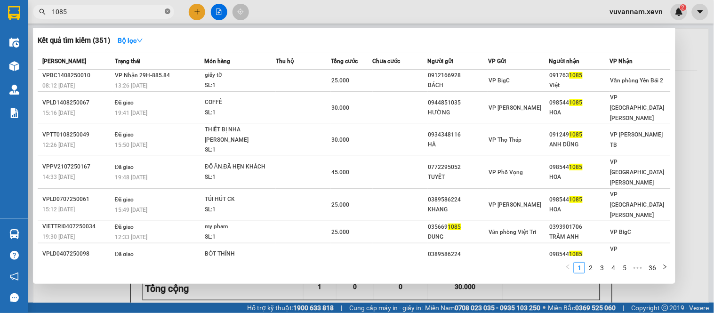
click at [167, 11] on icon "close-circle" at bounding box center [168, 11] width 6 height 6
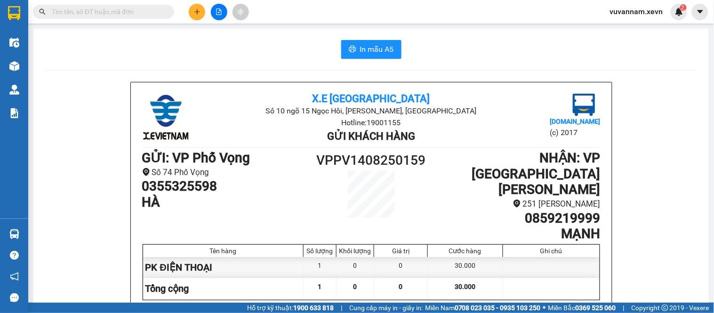
click at [151, 15] on input "text" at bounding box center [107, 12] width 111 height 10
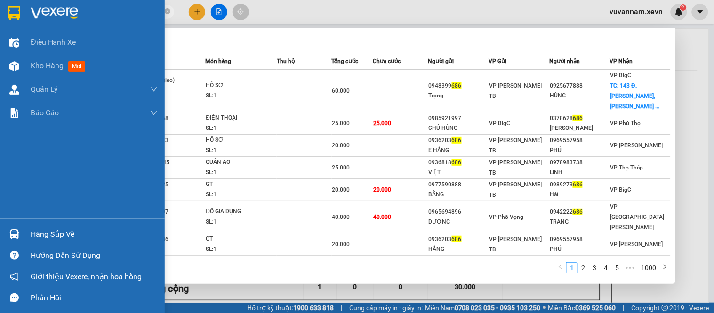
drag, startPoint x: 87, startPoint y: 15, endPoint x: 0, endPoint y: 19, distance: 86.6
click at [0, 19] on section "Kết quả [PERSON_NAME] ( 10000 ) Bộ lọc Mã ĐH Trạng thái Món hàng Thu hộ [PERSON…" at bounding box center [357, 156] width 714 height 313
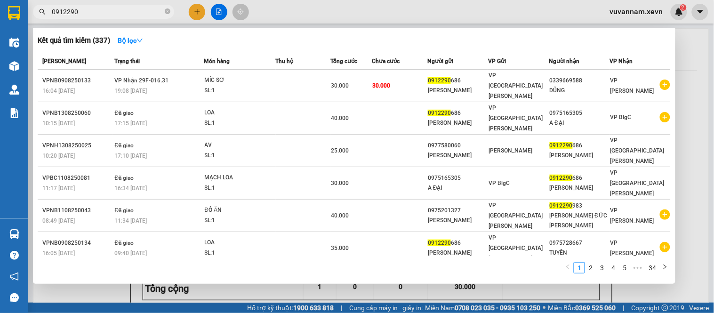
type input "0912290"
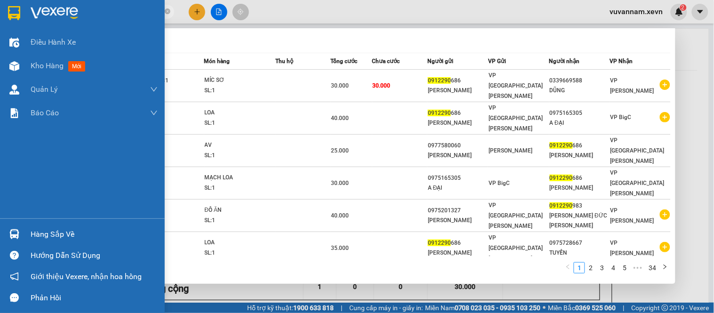
click at [47, 221] on div "Hàng sắp về Hướng dẫn sử dụng Giới thiệu Vexere, nhận hoa hồng Phản hồi" at bounding box center [82, 263] width 165 height 90
click at [58, 233] on div "Hàng sắp về" at bounding box center [94, 234] width 127 height 14
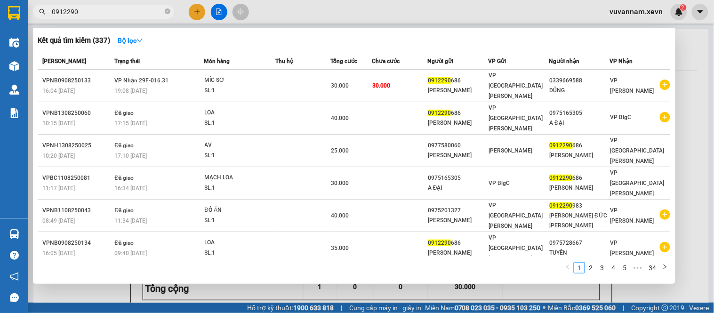
click at [467, 294] on section "Kết quả [PERSON_NAME] ( 337 ) Bộ lọc Mã ĐH Trạng thái Món hàng Thu hộ [PERSON_N…" at bounding box center [357, 156] width 714 height 313
click at [461, 295] on div at bounding box center [357, 156] width 714 height 313
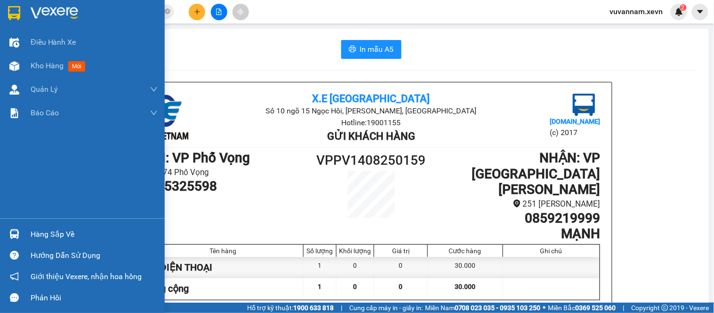
click at [20, 234] on div at bounding box center [14, 234] width 16 height 16
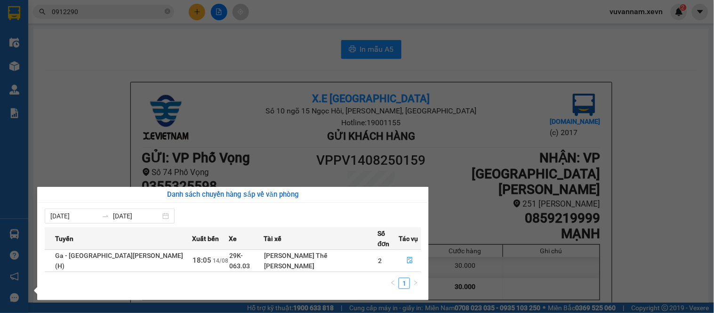
drag, startPoint x: 249, startPoint y: 46, endPoint x: 176, endPoint y: 52, distance: 73.1
click at [249, 47] on section "Kết quả [PERSON_NAME] ( 337 ) Bộ lọc Mã ĐH Trạng thái Món hàng Thu hộ [PERSON_N…" at bounding box center [357, 156] width 714 height 313
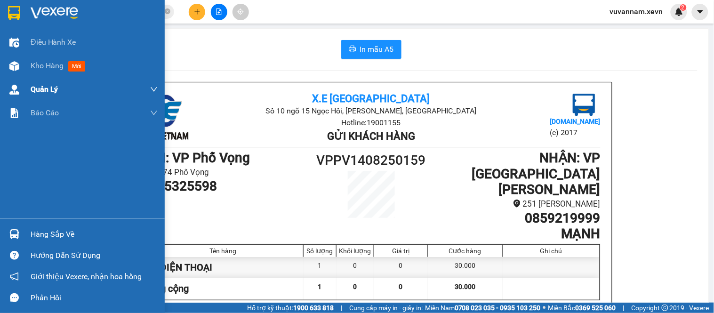
click at [39, 67] on span "Kho hàng" at bounding box center [47, 65] width 33 height 9
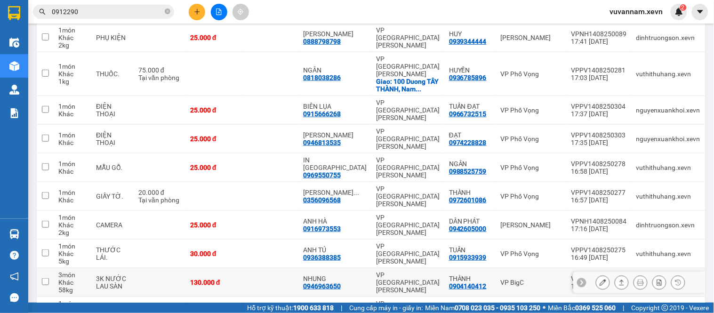
scroll to position [154, 0]
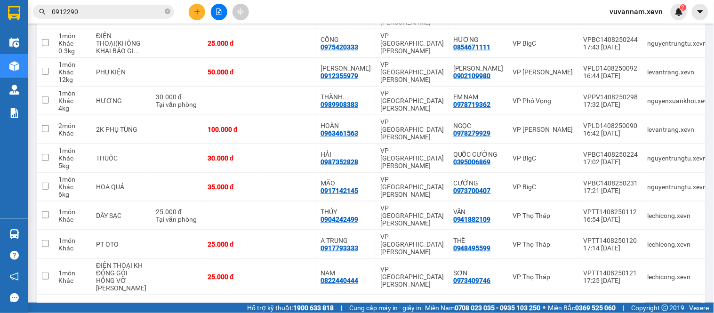
scroll to position [162, 0]
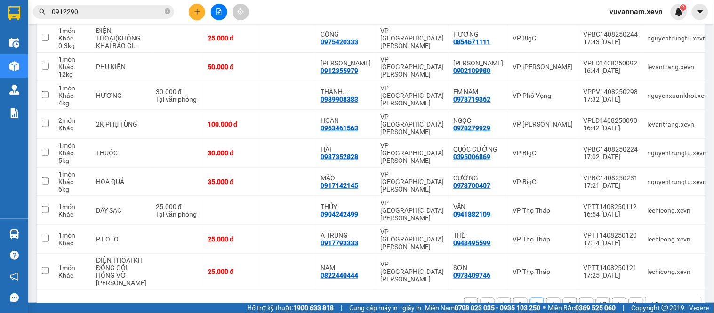
click at [546, 298] on button "4" at bounding box center [553, 305] width 14 height 14
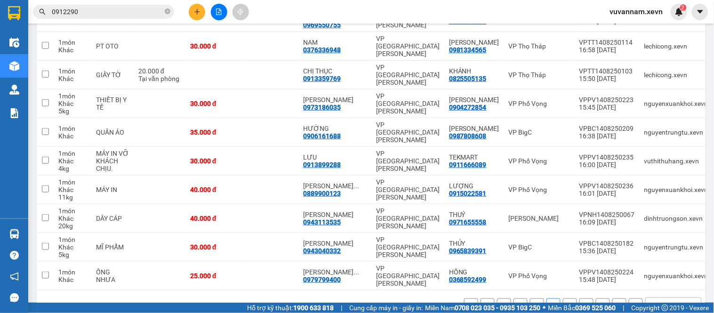
click at [563, 298] on button "5" at bounding box center [570, 305] width 14 height 14
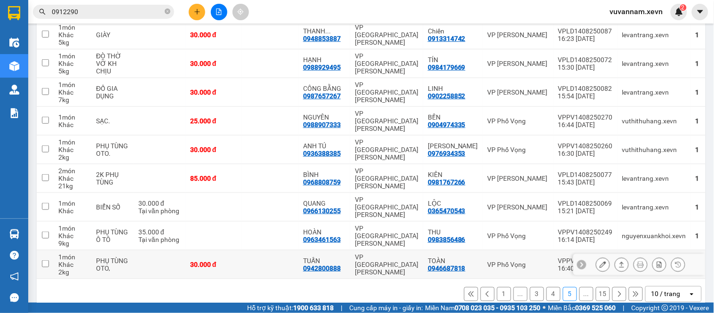
scroll to position [170, 0]
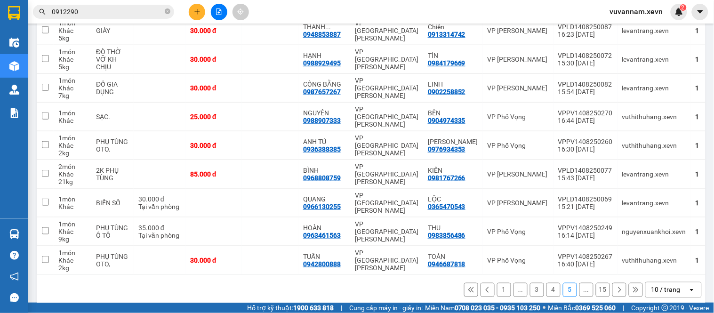
click at [616, 286] on icon at bounding box center [619, 289] width 7 height 7
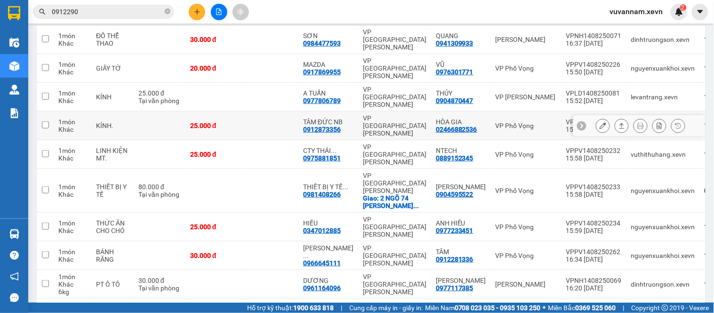
scroll to position [0, 0]
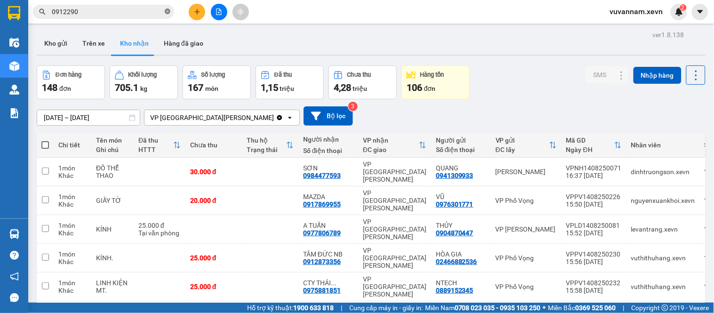
click at [168, 13] on icon "close-circle" at bounding box center [168, 11] width 6 height 6
click at [148, 12] on input "text" at bounding box center [107, 12] width 111 height 10
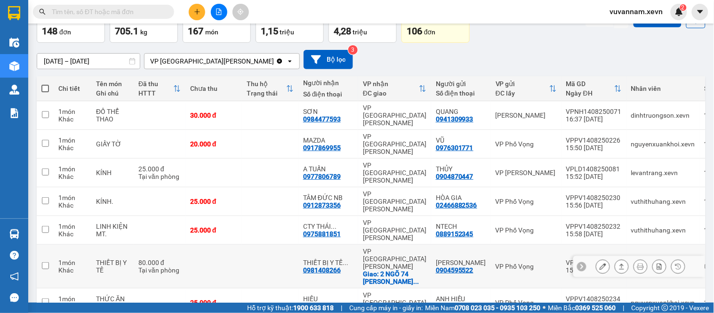
scroll to position [132, 0]
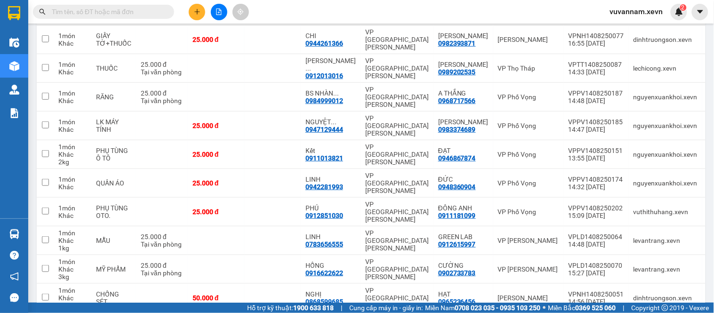
click at [152, 12] on input "text" at bounding box center [107, 12] width 111 height 10
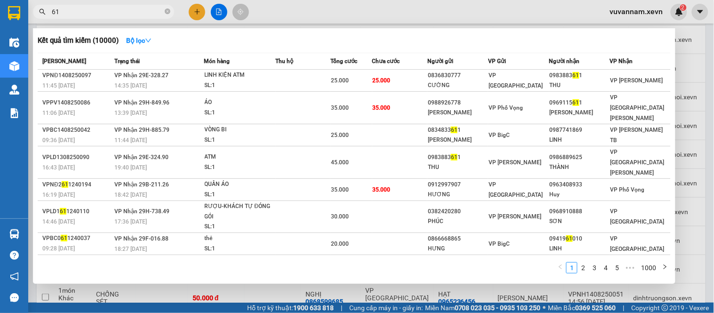
type input "6"
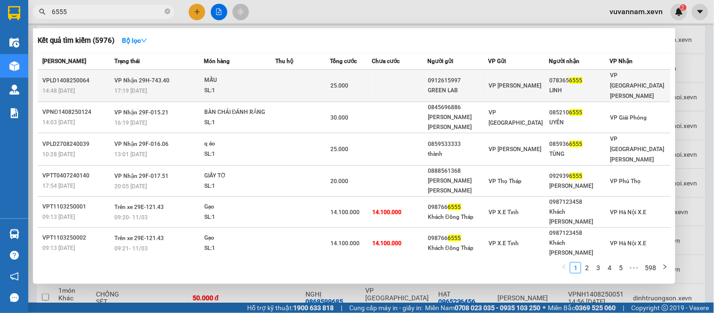
type input "6555"
click at [373, 83] on td at bounding box center [399, 86] width 55 height 32
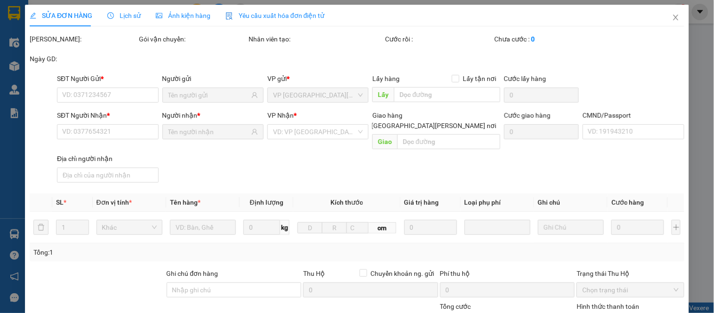
type input "0912615997"
type input "GREEN LAB"
type input "0783656555"
type input "LINH"
type input "ĐỒNG LINH TRANG"
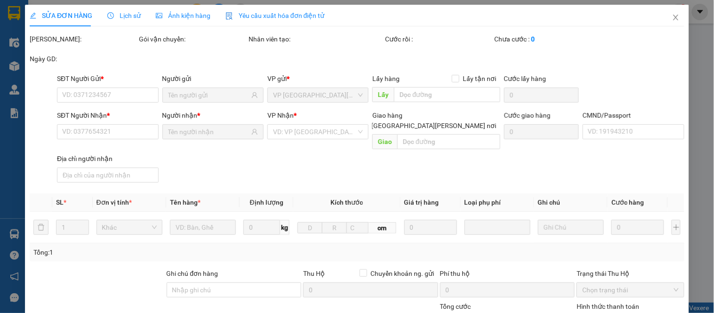
type input "25.000"
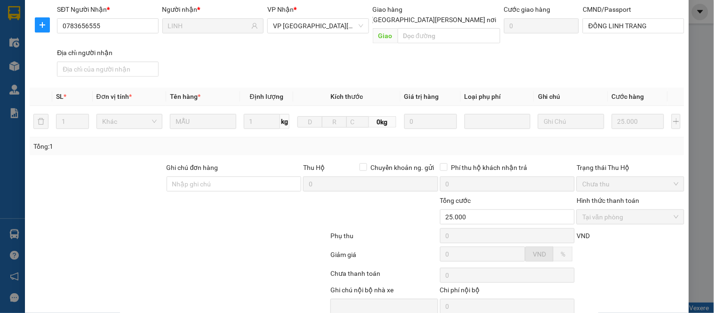
scroll to position [137, 0]
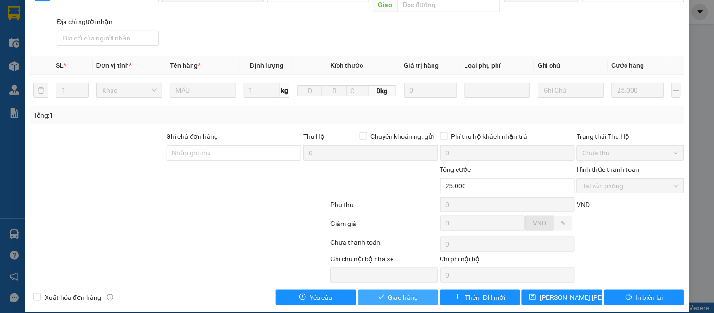
drag, startPoint x: 397, startPoint y: 281, endPoint x: 382, endPoint y: 293, distance: 19.0
click at [396, 292] on span "Giao hàng" at bounding box center [403, 297] width 30 height 10
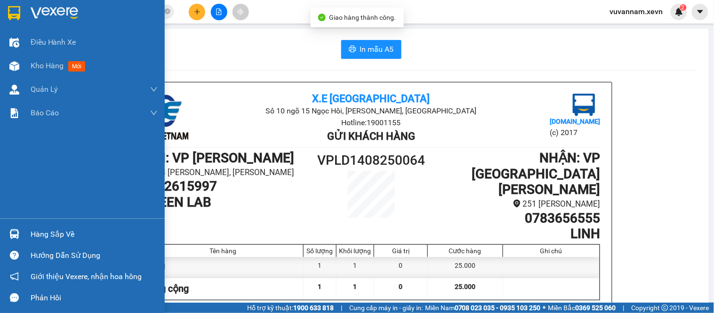
click at [34, 233] on div "Hàng sắp về" at bounding box center [94, 234] width 127 height 14
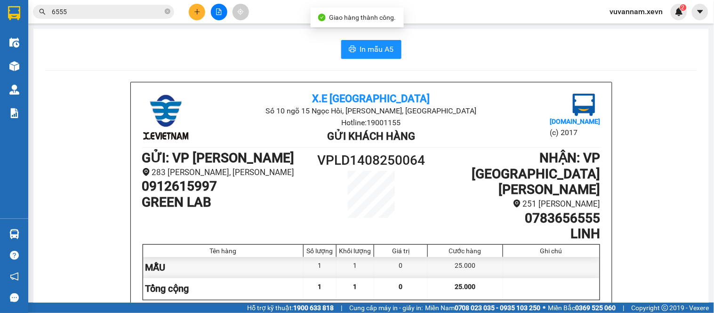
drag, startPoint x: 169, startPoint y: 57, endPoint x: 66, endPoint y: 110, distance: 115.9
click at [169, 57] on section "Kết quả [PERSON_NAME] ( 5976 ) Bộ lọc Mã ĐH Trạng thái Món hàng Thu hộ [PERSON_…" at bounding box center [357, 156] width 714 height 313
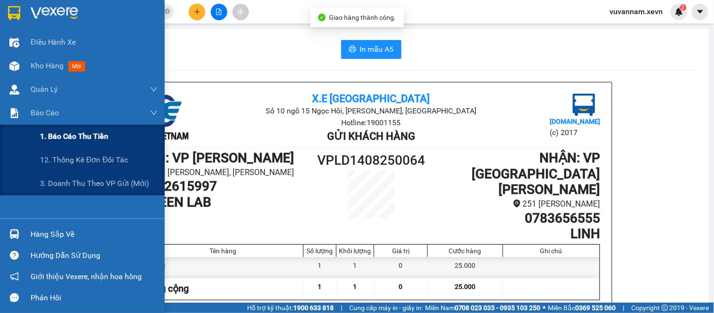
click at [63, 135] on span "1. Báo cáo thu tiền" at bounding box center [74, 136] width 68 height 12
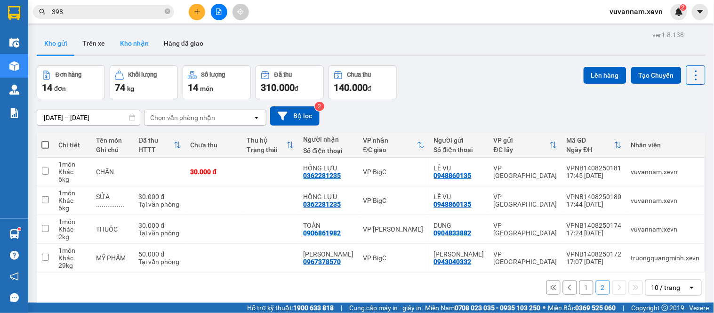
click at [132, 36] on button "Kho nhận" at bounding box center [134, 43] width 44 height 23
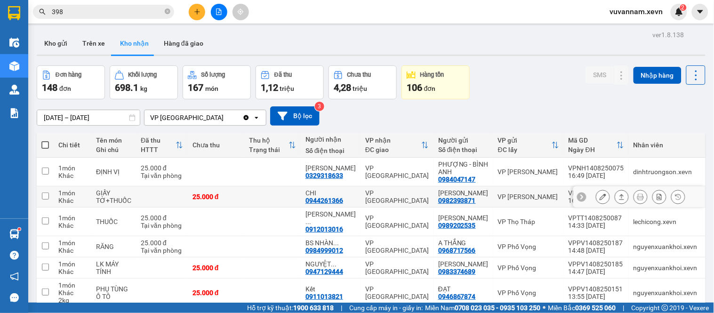
scroll to position [154, 0]
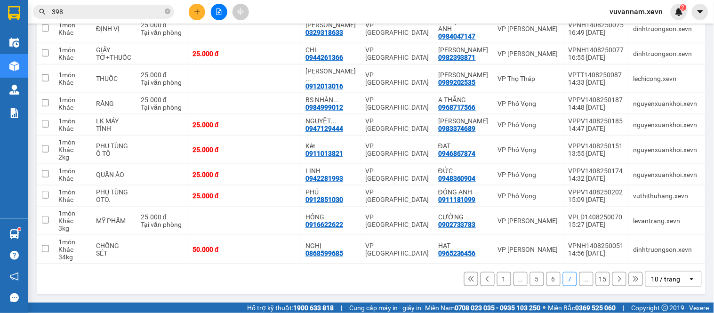
click at [498, 277] on button "1" at bounding box center [504, 279] width 14 height 14
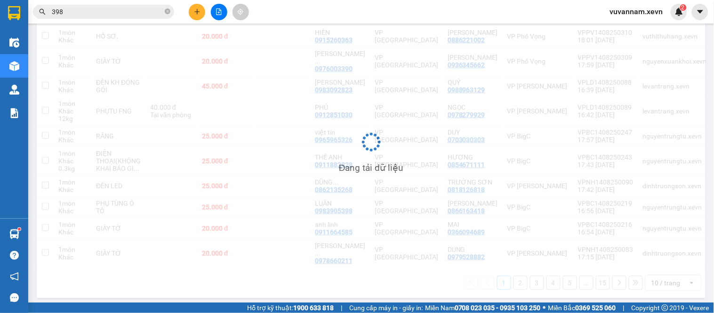
scroll to position [132, 0]
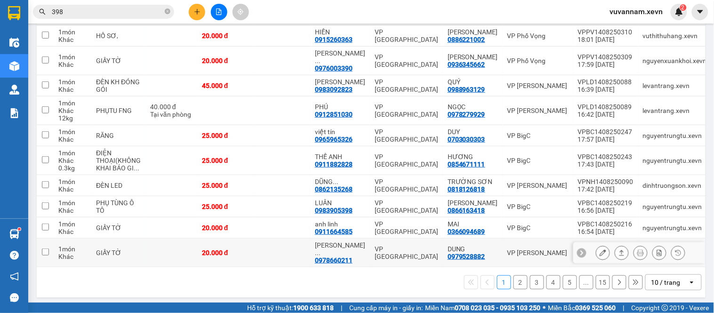
click at [300, 251] on td at bounding box center [282, 252] width 56 height 29
checkbox input "true"
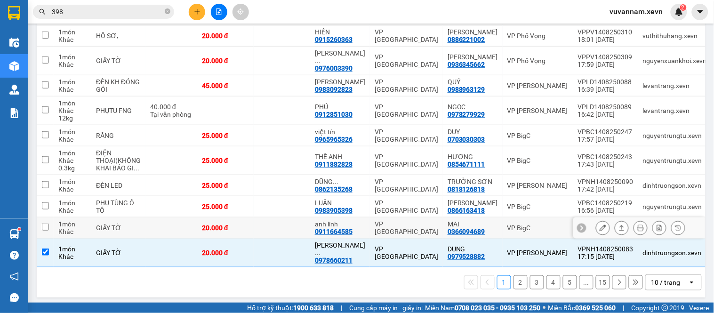
click at [294, 231] on td at bounding box center [282, 227] width 56 height 21
checkbox input "true"
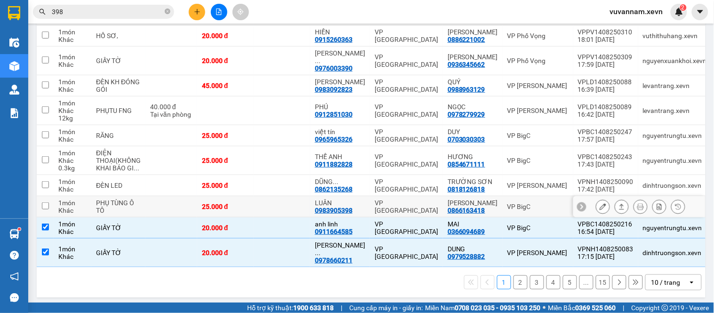
click at [300, 204] on td at bounding box center [282, 206] width 56 height 21
checkbox input "true"
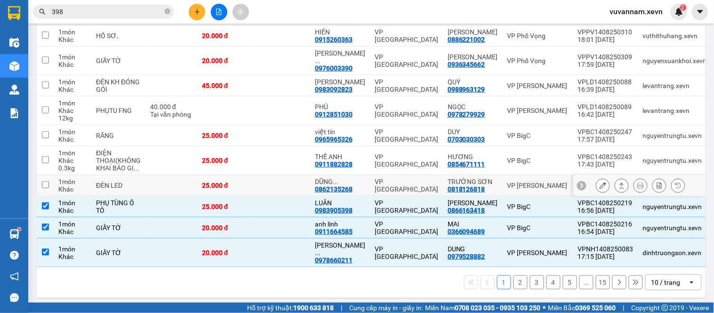
drag, startPoint x: 298, startPoint y: 185, endPoint x: 297, endPoint y: 167, distance: 17.9
click at [298, 185] on td at bounding box center [282, 185] width 56 height 21
checkbox input "true"
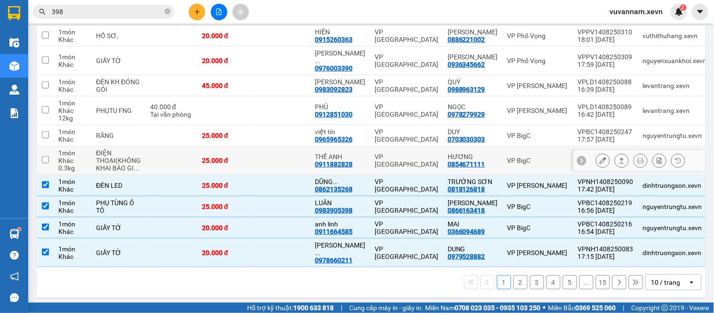
click at [297, 151] on td at bounding box center [282, 160] width 56 height 29
checkbox input "true"
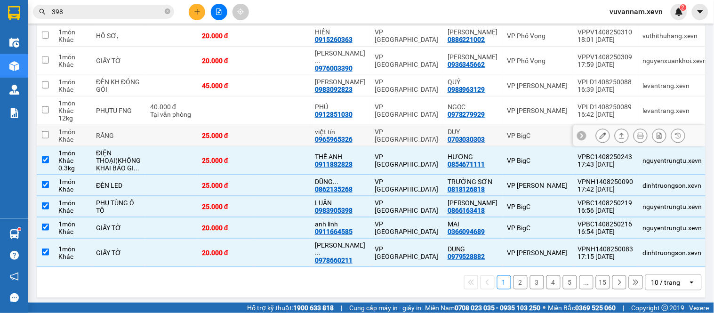
drag, startPoint x: 296, startPoint y: 127, endPoint x: 293, endPoint y: 113, distance: 13.9
click at [295, 125] on td at bounding box center [282, 135] width 56 height 21
checkbox input "true"
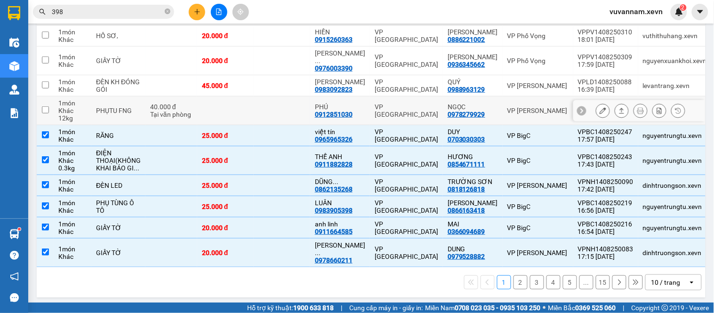
drag, startPoint x: 291, startPoint y: 102, endPoint x: 285, endPoint y: 76, distance: 26.9
click at [290, 96] on td at bounding box center [282, 110] width 56 height 29
checkbox input "true"
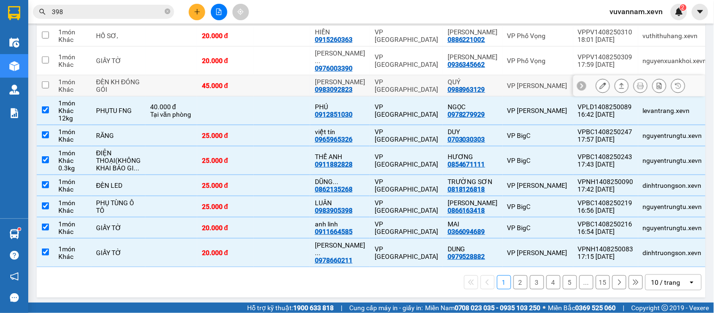
drag, startPoint x: 284, startPoint y: 71, endPoint x: 285, endPoint y: 55, distance: 16.0
click at [285, 63] on tbody "1 món Khác HỒ SƠ, 20.000 đ HIỀN 0915260363 VP Ninh Bình QUỲNH ANH 0886221002 VP…" at bounding box center [426, 146] width 778 height 242
drag, startPoint x: 285, startPoint y: 55, endPoint x: 288, endPoint y: 44, distance: 11.3
click at [285, 53] on td at bounding box center [282, 61] width 56 height 29
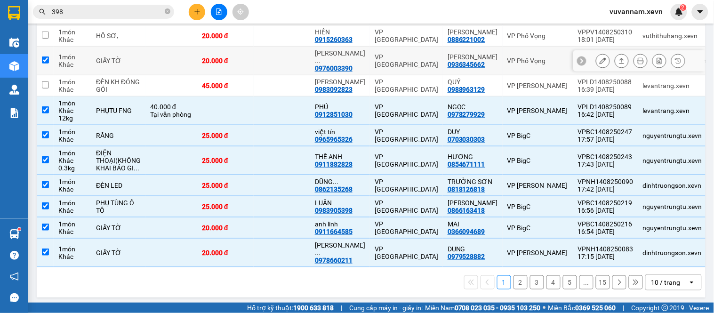
checkbox input "true"
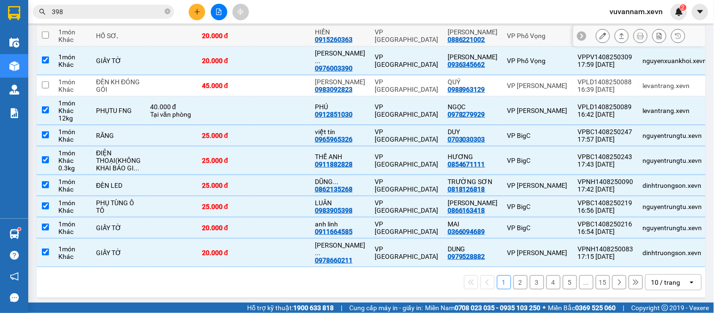
click at [290, 37] on td at bounding box center [282, 35] width 56 height 21
checkbox input "true"
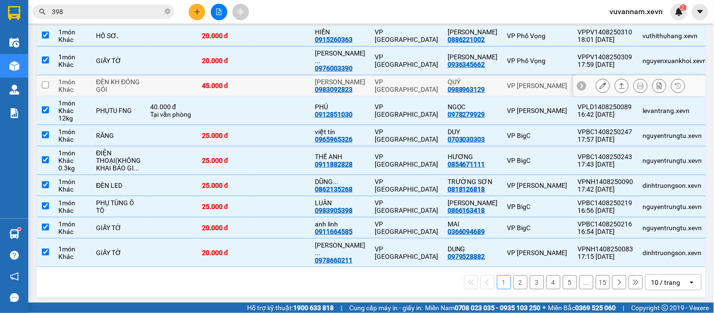
drag, startPoint x: 270, startPoint y: 80, endPoint x: 278, endPoint y: 87, distance: 11.1
click at [275, 85] on td at bounding box center [282, 85] width 56 height 21
checkbox input "true"
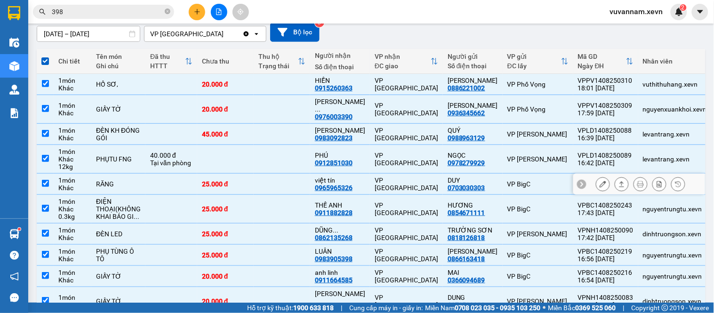
scroll to position [27, 0]
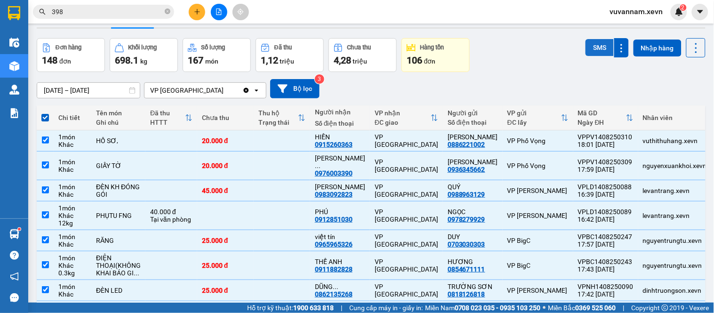
click at [585, 49] on button "SMS" at bounding box center [599, 47] width 28 height 17
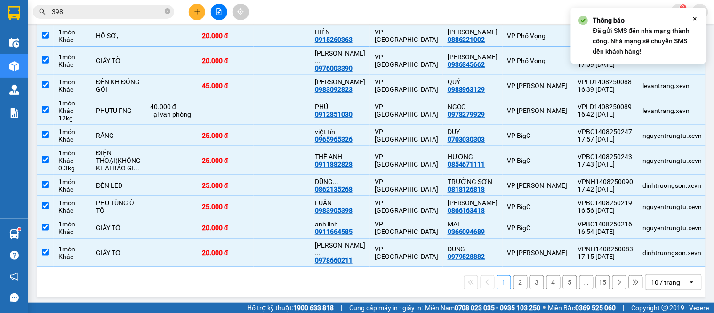
click at [513, 279] on button "2" at bounding box center [520, 282] width 14 height 14
checkbox input "false"
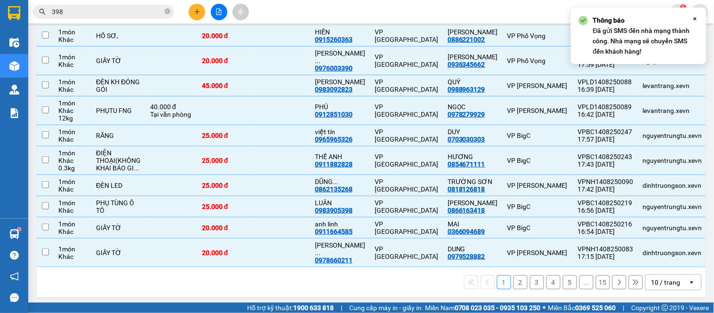
checkbox input "false"
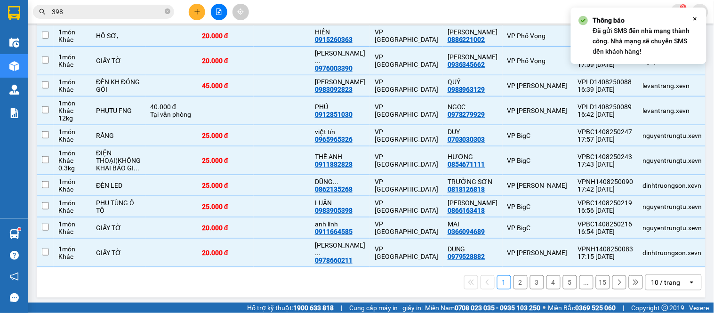
checkbox input "false"
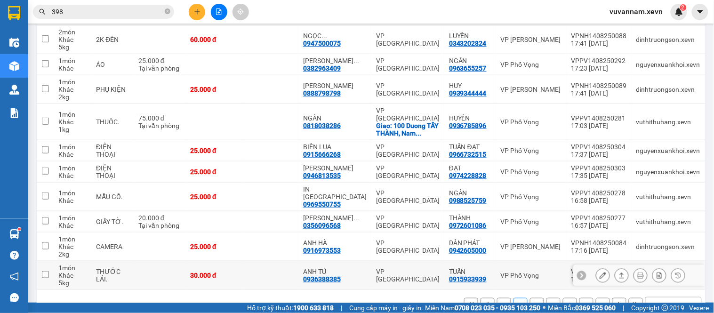
scroll to position [80, 0]
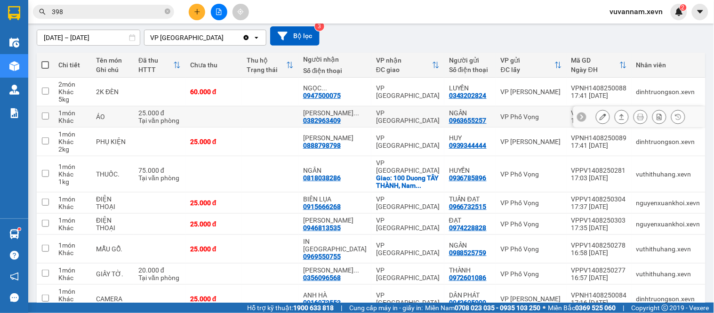
click at [271, 106] on td at bounding box center [270, 116] width 56 height 21
checkbox input "true"
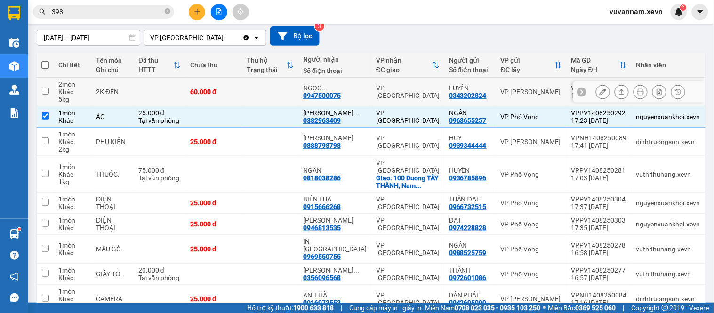
click at [266, 95] on td at bounding box center [270, 92] width 56 height 29
checkbox input "true"
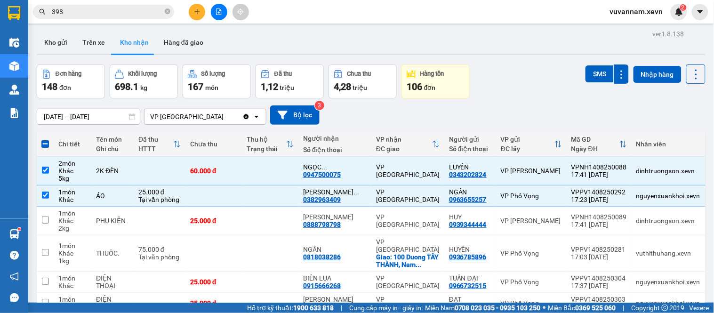
scroll to position [0, 0]
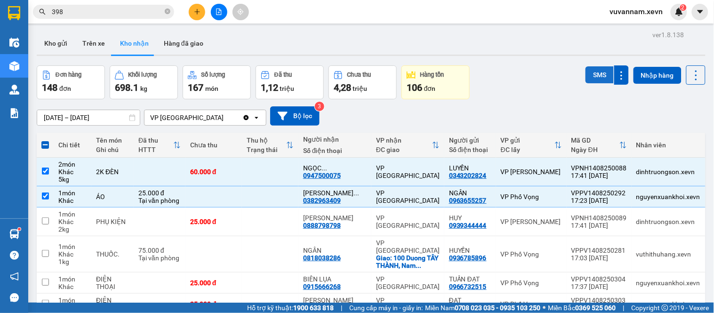
click at [585, 77] on button "SMS" at bounding box center [599, 74] width 28 height 17
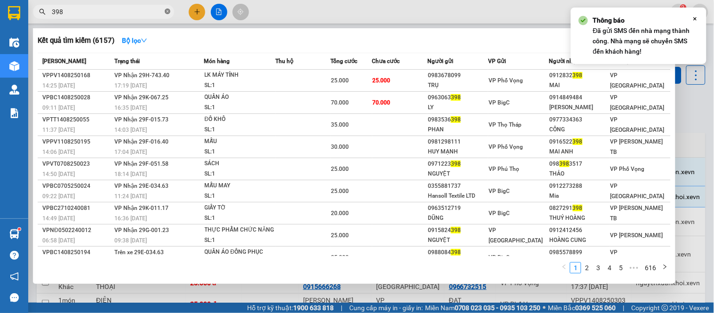
click at [168, 13] on icon "close-circle" at bounding box center [168, 11] width 6 height 6
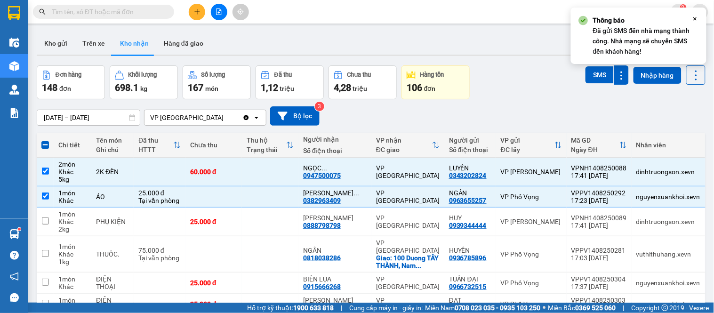
click at [160, 12] on input "text" at bounding box center [107, 12] width 111 height 10
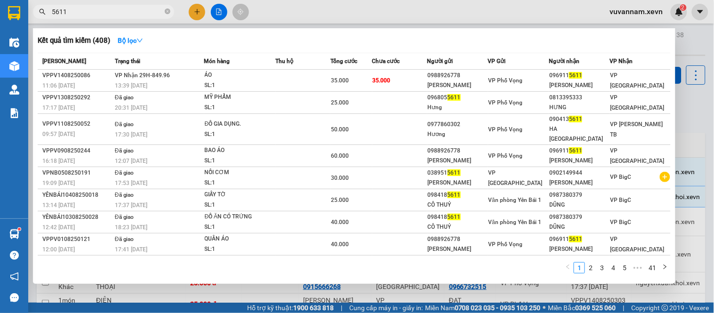
type input "5611"
click at [693, 286] on div at bounding box center [357, 156] width 714 height 313
click at [151, 11] on input "5611" at bounding box center [107, 12] width 111 height 10
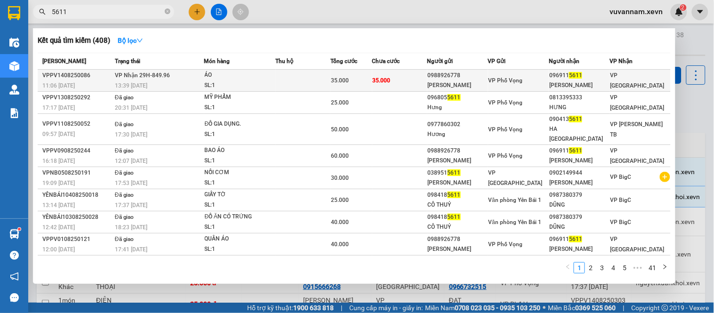
click at [381, 82] on span "35.000" at bounding box center [382, 80] width 18 height 7
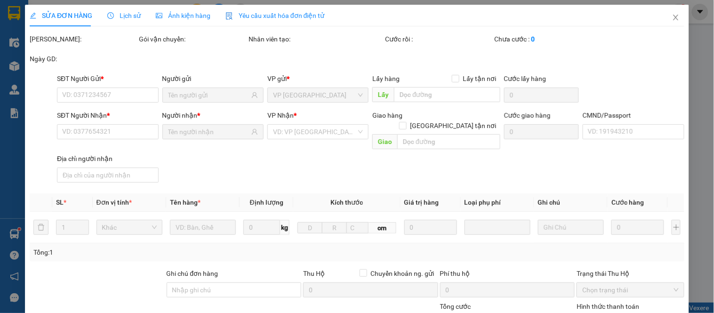
type input "0988926778"
type input "[PERSON_NAME]"
type input "0969115611"
type input "[PERSON_NAME]"
type input "037198006634 ĐAN THỊ HÀ"
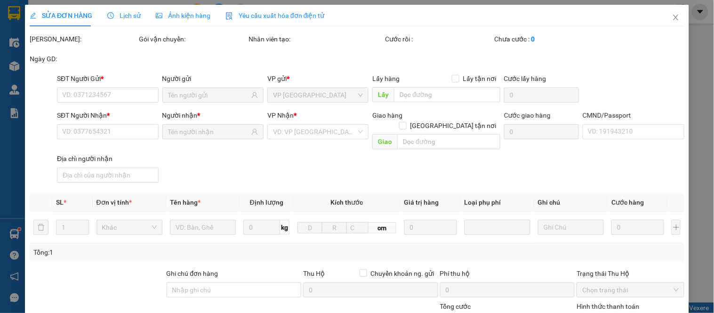
type input "35.000"
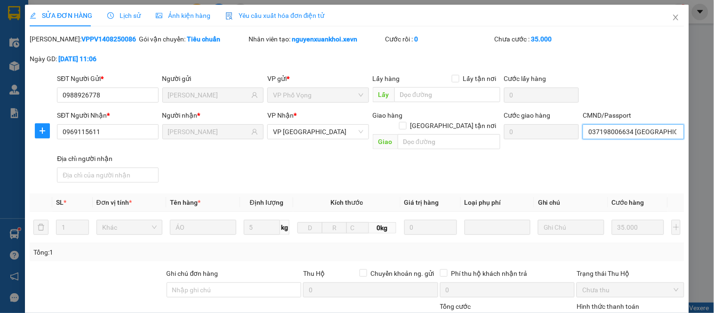
click at [598, 137] on input "037198006634 ĐAN THỊ HÀ" at bounding box center [632, 131] width 101 height 15
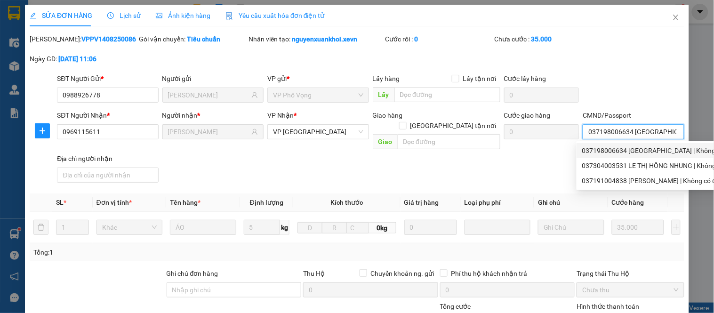
click at [602, 149] on div "037198006634 ĐAN THỊ HÀ | Không có địa chỉ" at bounding box center [663, 150] width 163 height 10
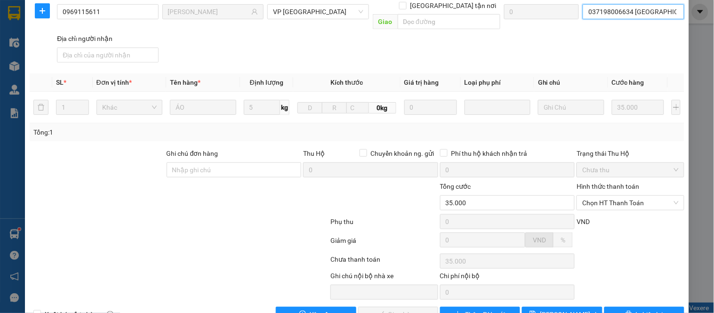
scroll to position [137, 0]
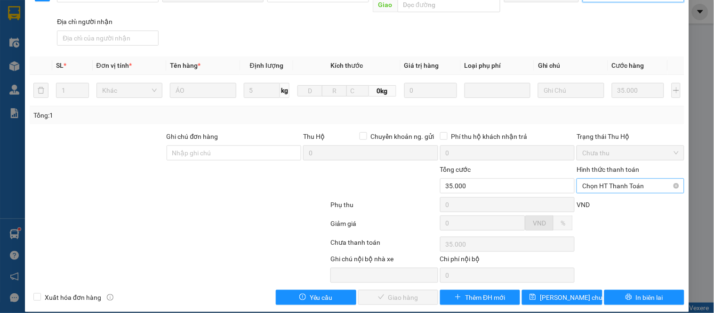
click at [590, 179] on span "Chọn HT Thanh Toán" at bounding box center [630, 186] width 96 height 14
click at [586, 194] on div "Tại văn phòng" at bounding box center [624, 194] width 95 height 10
type input "0"
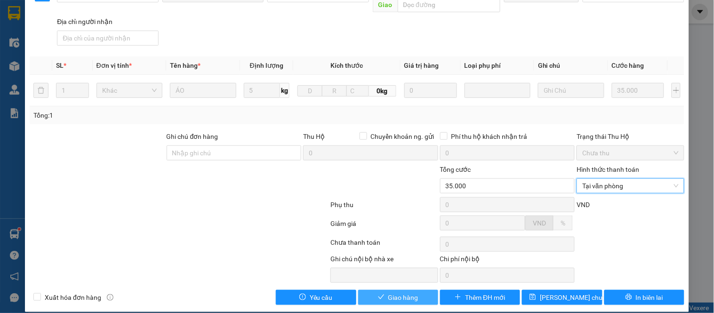
click at [404, 292] on span "Giao hàng" at bounding box center [403, 297] width 30 height 10
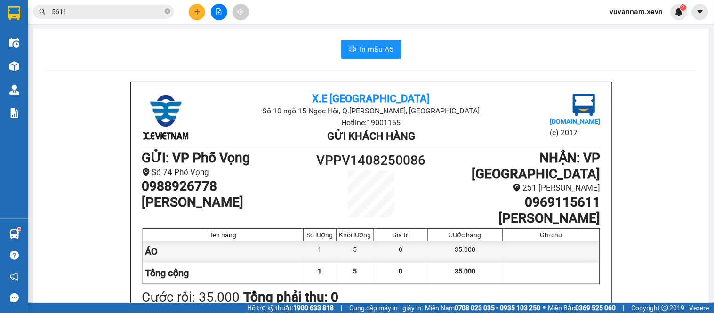
drag, startPoint x: 166, startPoint y: 11, endPoint x: 147, endPoint y: 12, distance: 19.8
click at [167, 10] on icon "close-circle" at bounding box center [168, 11] width 6 height 6
click at [145, 12] on input "text" at bounding box center [107, 12] width 111 height 10
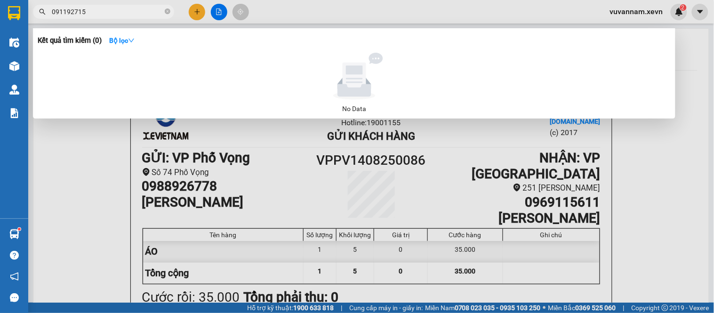
drag, startPoint x: 71, startPoint y: 12, endPoint x: 25, endPoint y: 13, distance: 45.6
click at [25, 13] on section "Kết quả tìm kiếm ( 0 ) Bộ lọc No Data 091192715 vuvannam.xevn 2 Điều hành xe Kh…" at bounding box center [357, 156] width 714 height 313
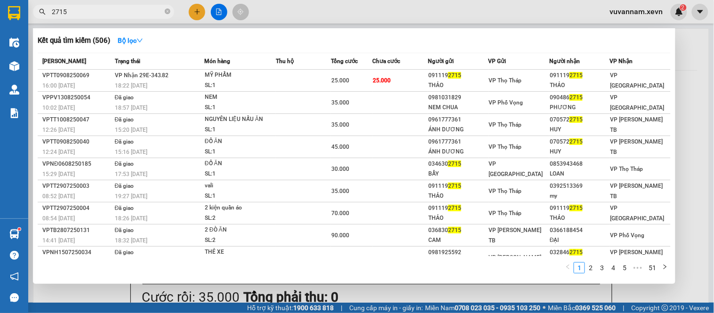
type input "2715"
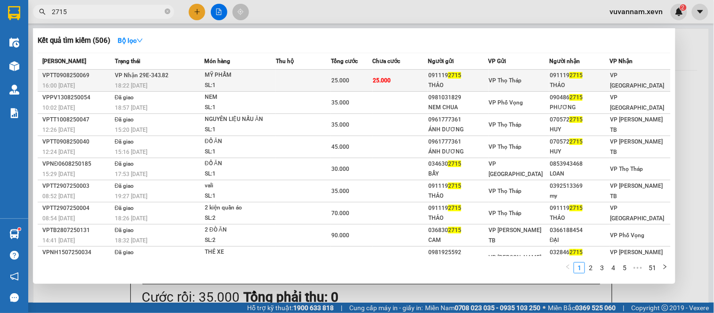
click at [412, 83] on td "25.000" at bounding box center [400, 81] width 55 height 22
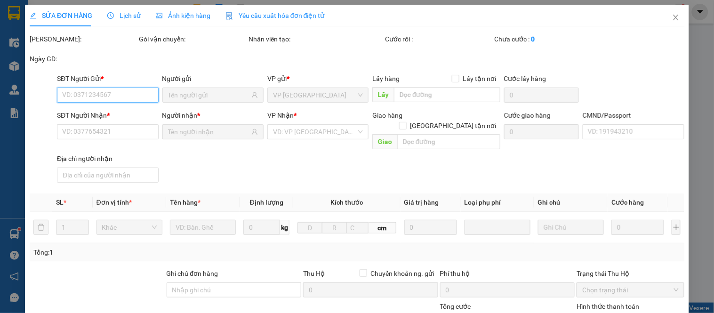
type input "0911192715"
type input "THẢO"
type input "0911192715"
type input "THẢO"
type input "037306005848 HOÀNG THANH THẢO"
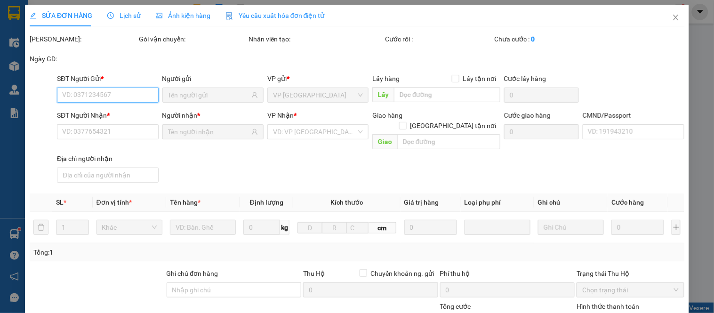
type input "25.000"
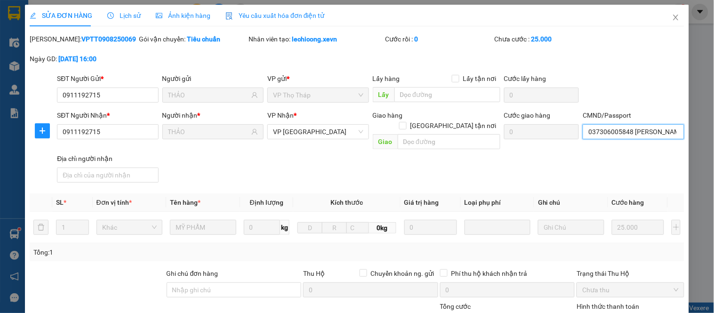
click at [604, 132] on input "037306005848 HOÀNG THANH THẢO" at bounding box center [632, 131] width 101 height 15
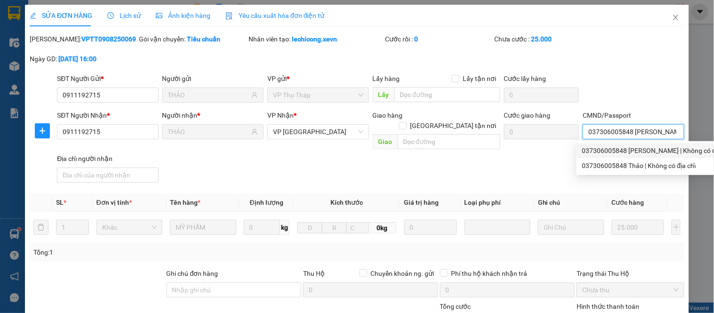
click at [630, 152] on div "037306005848 HOÀNG THANH THẢO | Không có địa chỉ" at bounding box center [656, 150] width 149 height 10
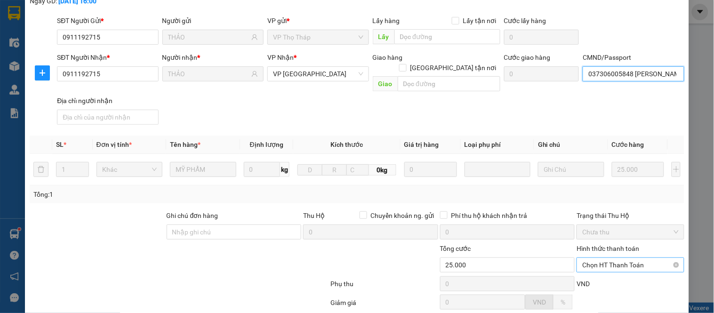
scroll to position [137, 0]
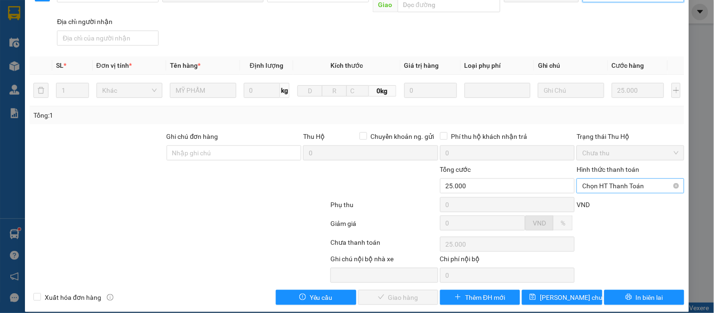
click at [615, 179] on span "Chọn HT Thanh Toán" at bounding box center [630, 186] width 96 height 14
click at [612, 191] on div "Tại văn phòng" at bounding box center [624, 194] width 95 height 10
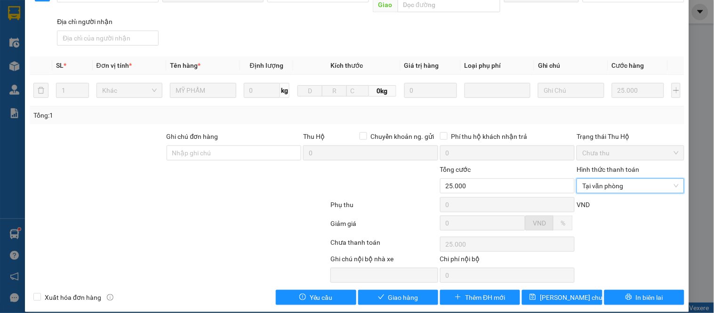
type input "0"
click at [417, 290] on button "Giao hàng" at bounding box center [398, 297] width 80 height 15
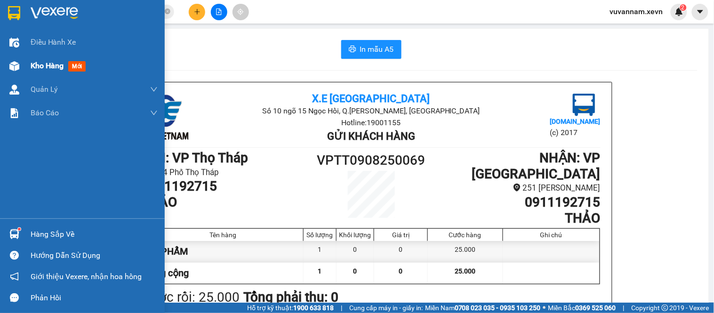
click at [41, 67] on span "Kho hàng" at bounding box center [47, 65] width 33 height 9
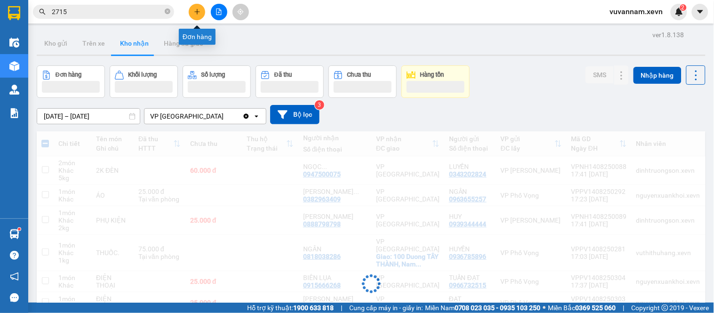
click at [195, 13] on icon "plus" at bounding box center [197, 11] width 7 height 7
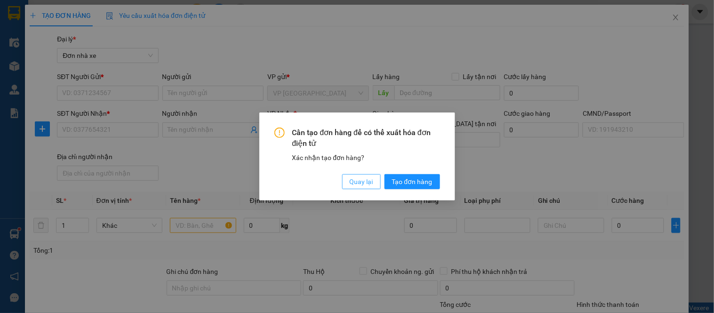
click at [362, 181] on span "Quay lại" at bounding box center [361, 181] width 24 height 10
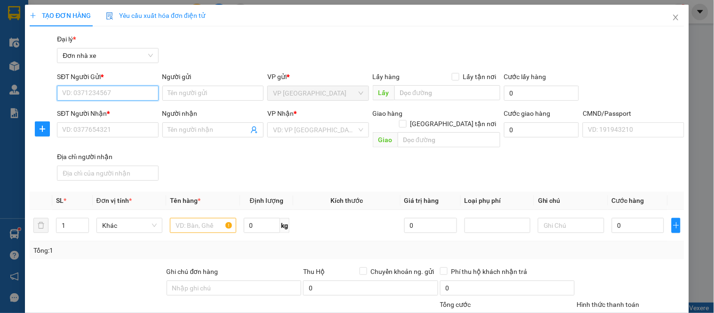
click at [87, 95] on input "SĐT Người Gửi *" at bounding box center [107, 93] width 101 height 15
type input "0961858676"
click at [128, 111] on div "0961858676 - NGUYỄN HỒNG HOA" at bounding box center [108, 112] width 93 height 10
type input "NGUYỄN HỒNG HOA"
type input "0941952066"
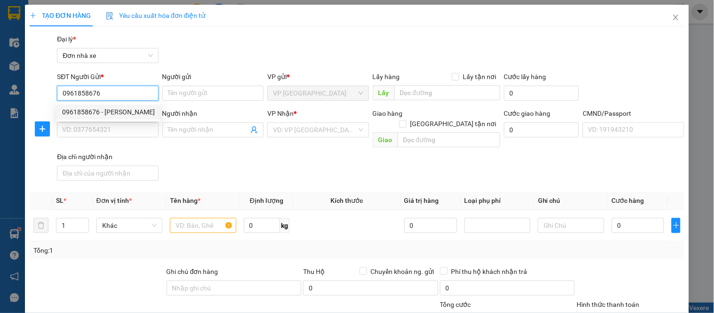
type input "THU MƯỜI"
checkbox input "true"
type input "189 P. Thanh Nhàn, Quỳnh Lôi, Hai Bà Trưng, Hà Nội, Việt Nam"
type input "001186005759 THUỲ LINH"
type input "55.000"
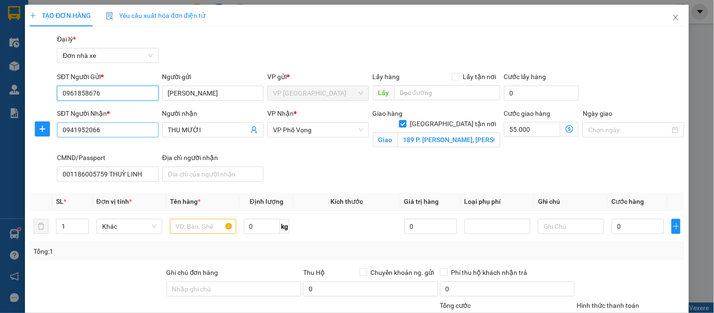
type input "0961858676"
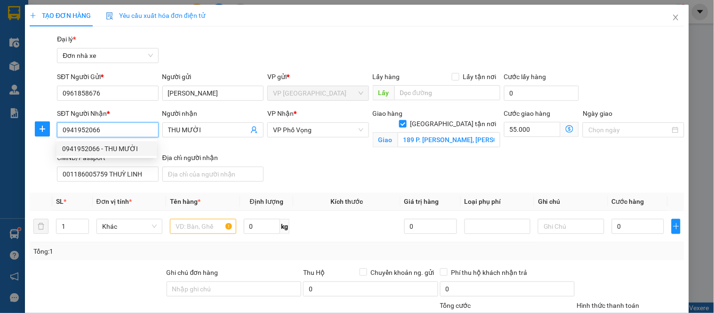
click at [119, 133] on input "0941952066" at bounding box center [107, 129] width 101 height 15
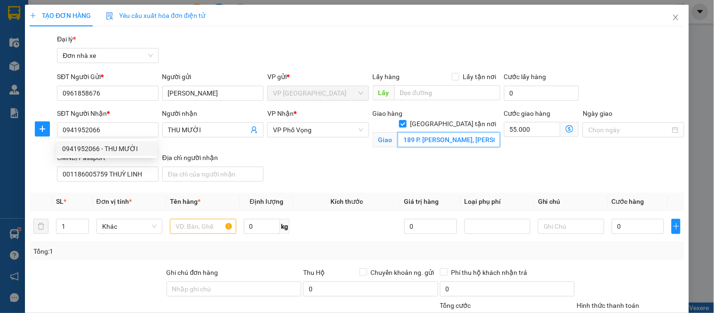
click at [431, 132] on input "189 P. Thanh Nhàn, Quỳnh Lôi, Hai Bà Trưng, Hà Nội, Việt Nam" at bounding box center [448, 139] width 103 height 15
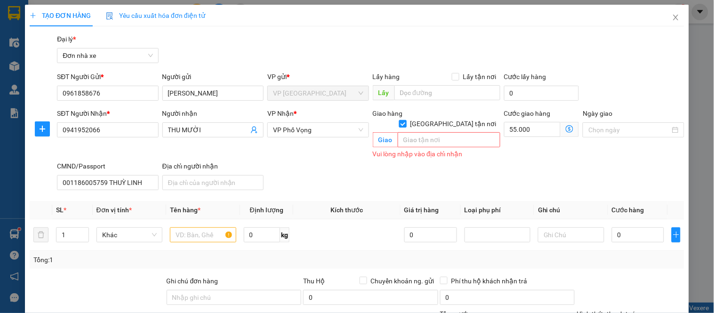
click at [405, 120] on input "[GEOGRAPHIC_DATA][PERSON_NAME] nơi" at bounding box center [402, 123] width 7 height 7
checkbox input "false"
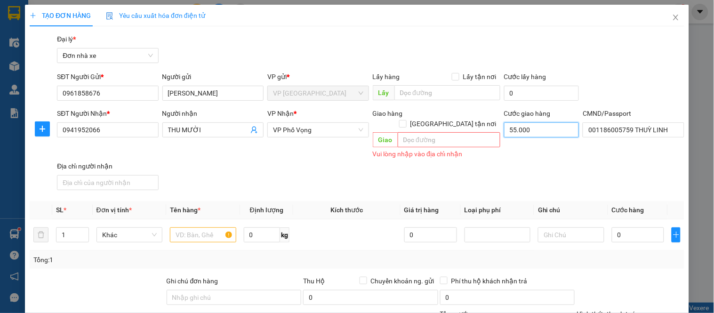
click at [523, 132] on input "55.000" at bounding box center [541, 129] width 75 height 15
type input "0"
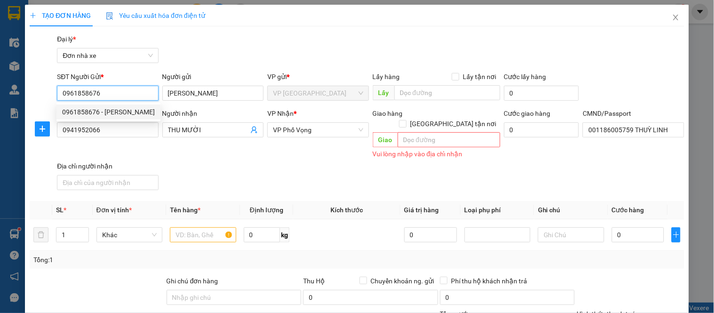
drag, startPoint x: 120, startPoint y: 95, endPoint x: 56, endPoint y: 100, distance: 64.1
click at [57, 100] on input "0961858676" at bounding box center [107, 93] width 101 height 15
click at [672, 19] on icon "close" at bounding box center [676, 18] width 8 height 8
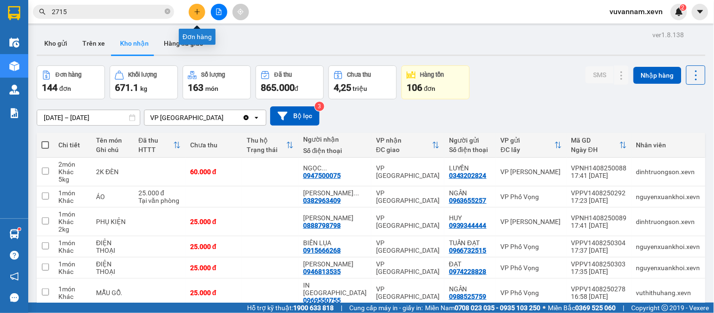
click at [199, 11] on icon "plus" at bounding box center [197, 11] width 7 height 7
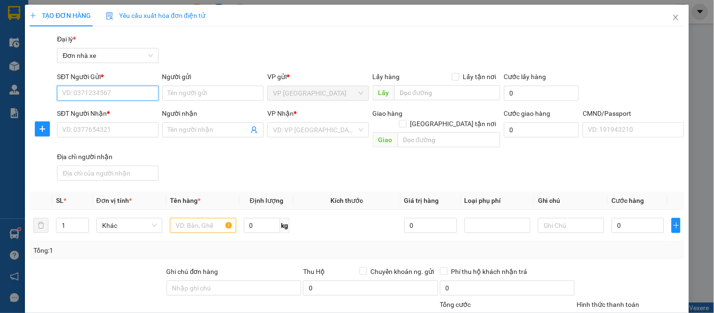
paste input "0961858676"
type input "0961858676"
click at [127, 108] on div "0961858676 - NGUYỄN HỒNG HOA" at bounding box center [108, 112] width 93 height 10
type input "NGUYỄN HỒNG HOA"
type input "0941952066"
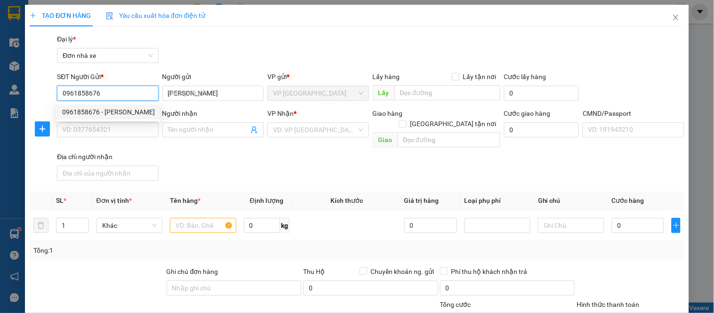
type input "THU MƯỜI"
checkbox input "true"
type input "189 P. Thanh Nhàn, Quỳnh Lôi, Hai Bà Trưng, Hà Nội, Việt Nam"
type input "001186005759 THUỲ LINH"
type input "55.000"
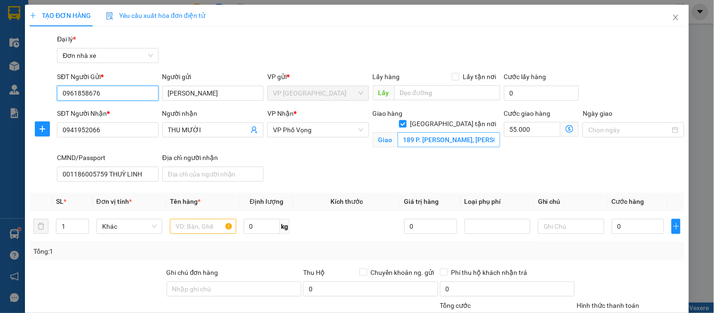
type input "0961858676"
click at [443, 135] on input "189 P. Thanh Nhàn, Quỳnh Lôi, Hai Bà Trưng, Hà Nội, Việt Nam" at bounding box center [448, 139] width 103 height 15
click at [512, 130] on input "55.000" at bounding box center [532, 129] width 57 height 15
type input "4"
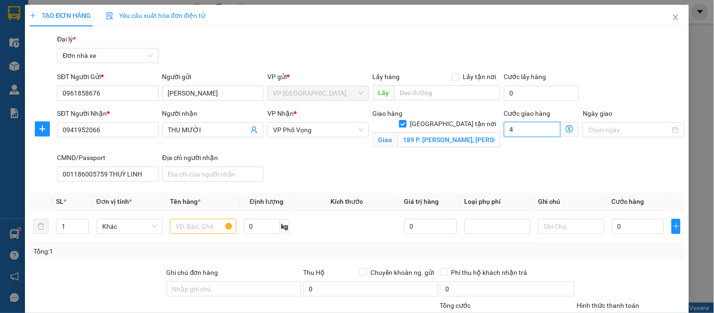
type input "40"
type input "40.000"
drag, startPoint x: 599, startPoint y: 132, endPoint x: 608, endPoint y: 152, distance: 22.5
click at [600, 133] on input "Ngày giao" at bounding box center [628, 130] width 81 height 10
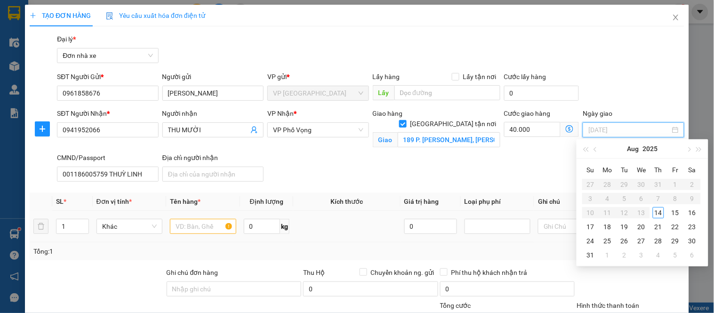
click at [658, 212] on div "14" at bounding box center [657, 212] width 11 height 11
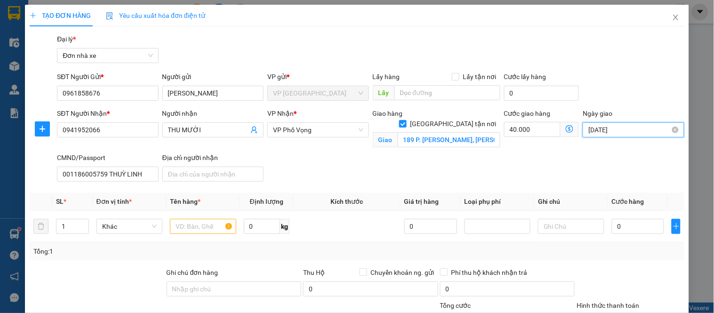
click at [630, 130] on input "[DATE]" at bounding box center [628, 130] width 81 height 10
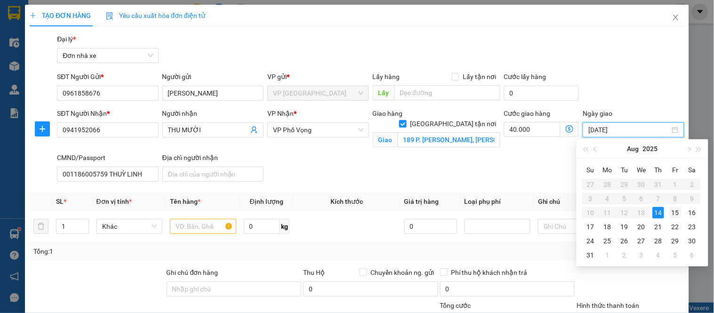
type input "15/08/2025"
click at [677, 213] on div "15" at bounding box center [674, 212] width 11 height 11
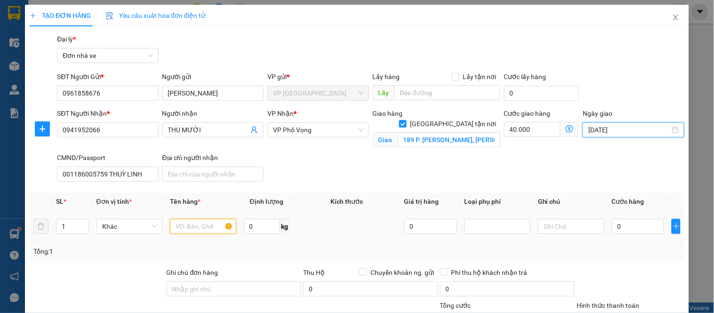
click at [188, 230] on input "text" at bounding box center [203, 226] width 66 height 15
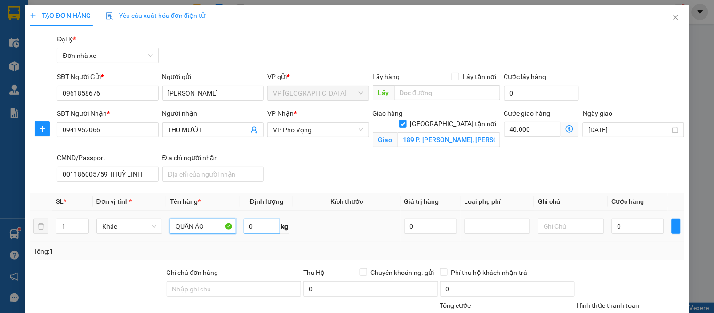
type input "QUẦN ÁO"
click at [265, 232] on input "0" at bounding box center [262, 226] width 37 height 15
type input "0.5"
click at [624, 223] on input "0" at bounding box center [637, 226] width 53 height 15
type input "2"
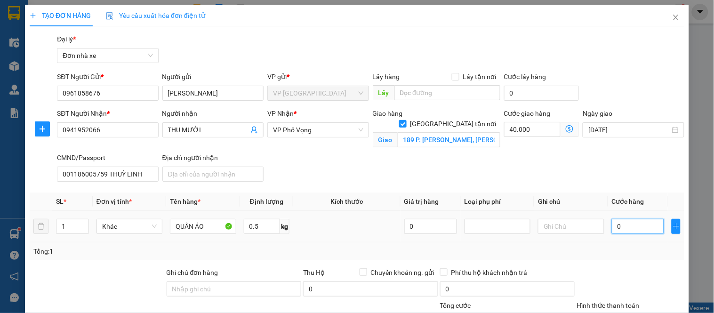
type input "40.002"
type input "25"
type input "40.025"
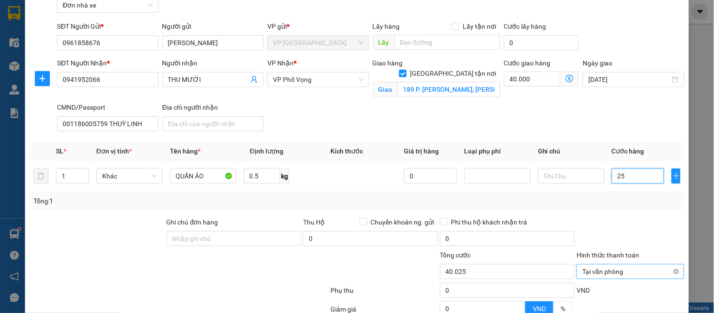
scroll to position [146, 0]
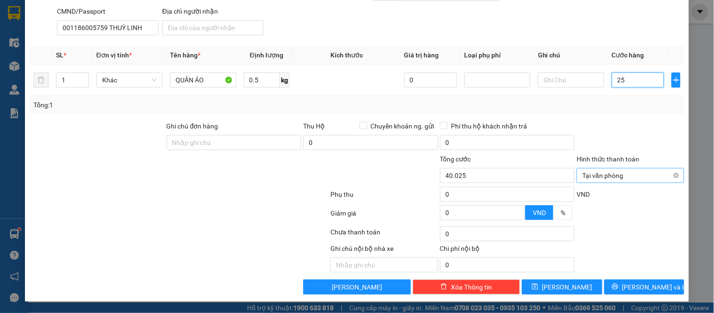
type input "40.025"
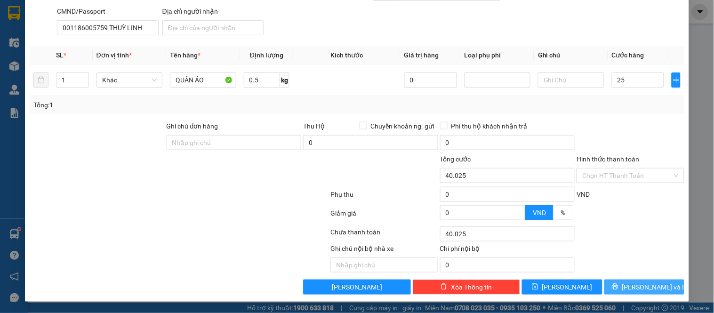
type input "25.000"
type input "65.000"
click at [646, 285] on span "Lưu và In" at bounding box center [655, 287] width 66 height 10
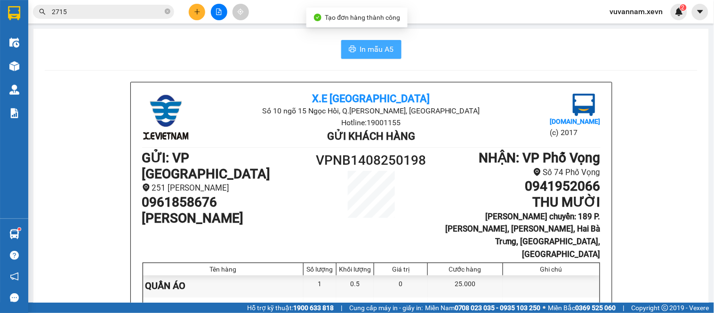
click at [373, 45] on span "In mẫu A5" at bounding box center [377, 49] width 34 height 12
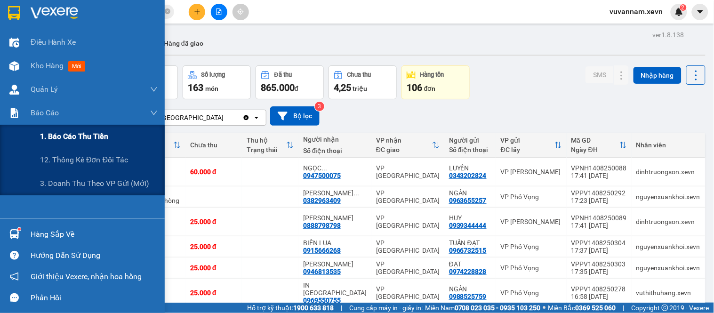
drag, startPoint x: 48, startPoint y: 135, endPoint x: 144, endPoint y: 159, distance: 99.0
click at [50, 136] on span "1. Báo cáo thu tiền" at bounding box center [74, 136] width 68 height 12
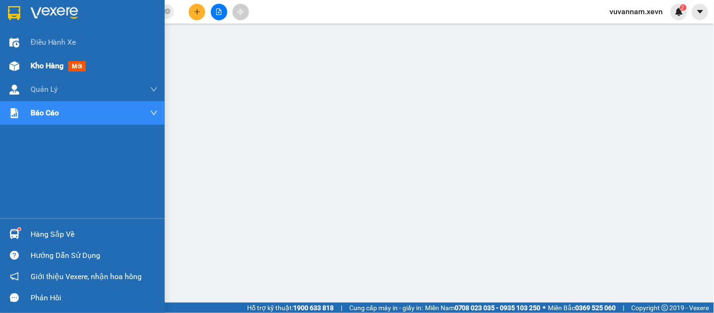
click at [44, 64] on span "Kho hàng" at bounding box center [47, 65] width 33 height 9
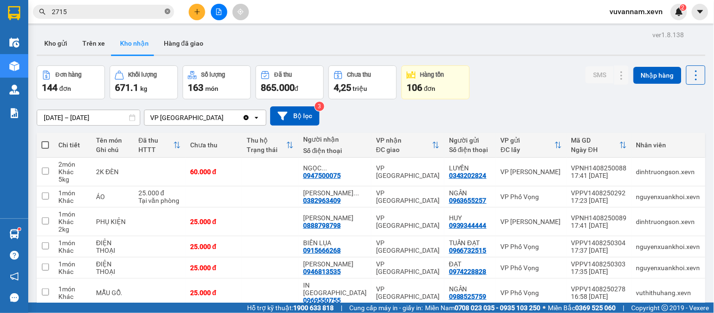
click at [166, 10] on icon "close-circle" at bounding box center [168, 11] width 6 height 6
drag, startPoint x: 165, startPoint y: 10, endPoint x: 128, endPoint y: 11, distance: 36.2
click at [163, 10] on span at bounding box center [103, 12] width 141 height 14
click at [126, 11] on input "text" at bounding box center [107, 12] width 111 height 10
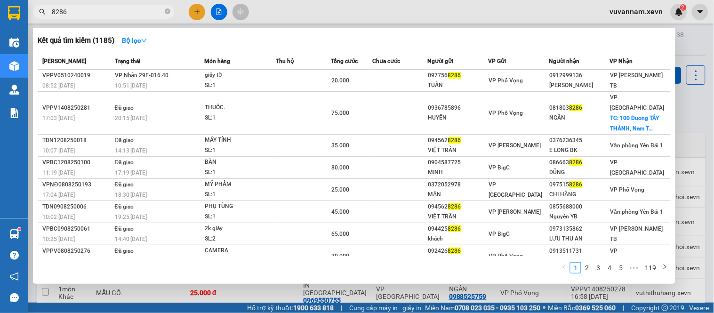
type input "8286"
click at [164, 297] on div at bounding box center [357, 156] width 714 height 313
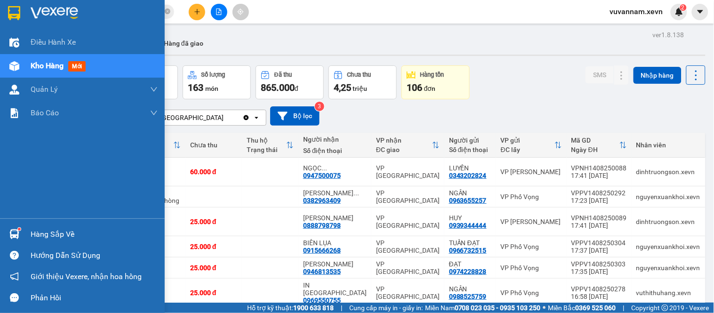
click at [20, 238] on div at bounding box center [14, 234] width 16 height 16
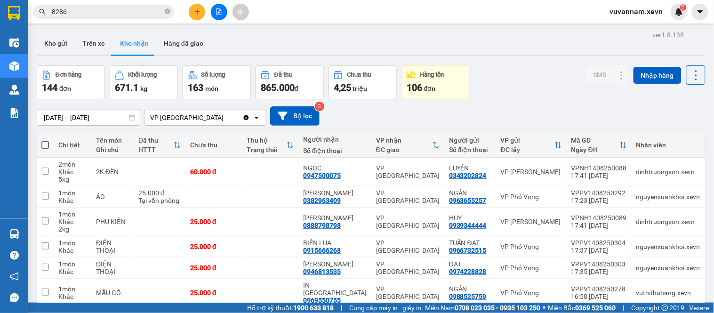
click at [528, 92] on section "Kết quả tìm kiếm ( 1185 ) Bộ lọc Mã ĐH Trạng thái Món hàng Thu hộ Tổng cước Chư…" at bounding box center [357, 156] width 714 height 313
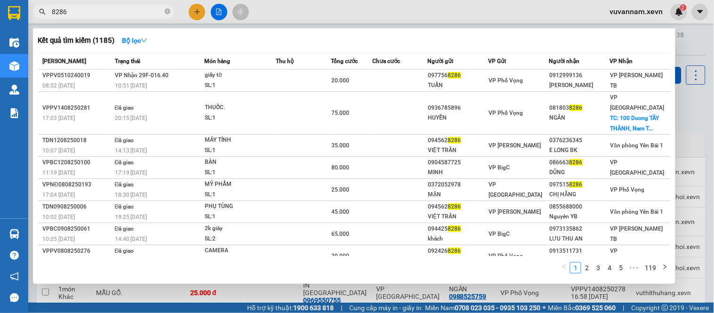
click at [95, 14] on input "8286" at bounding box center [107, 12] width 111 height 10
click at [272, 295] on div at bounding box center [357, 156] width 714 height 313
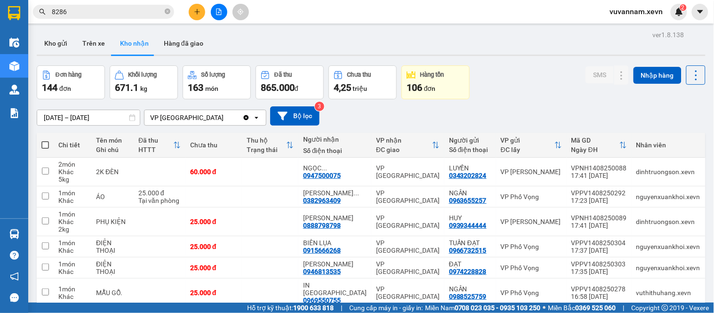
click at [713, 143] on icon at bounding box center [726, 145] width 8 height 8
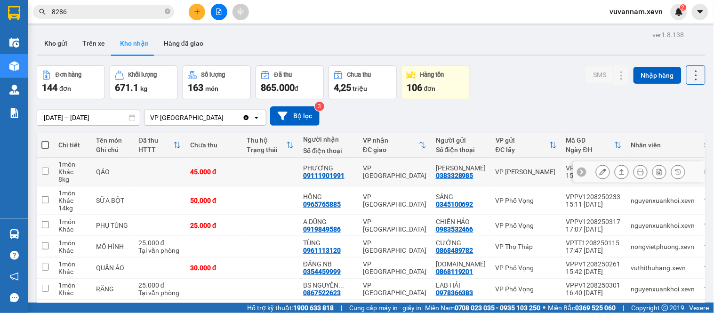
click at [267, 175] on td at bounding box center [270, 172] width 56 height 29
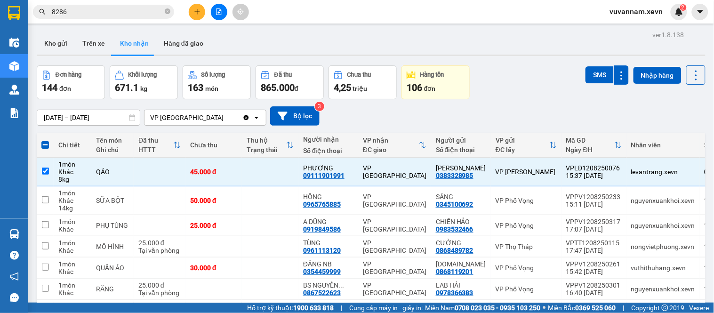
click at [704, 144] on div "SMS" at bounding box center [710, 145] width 13 height 8
checkbox input "false"
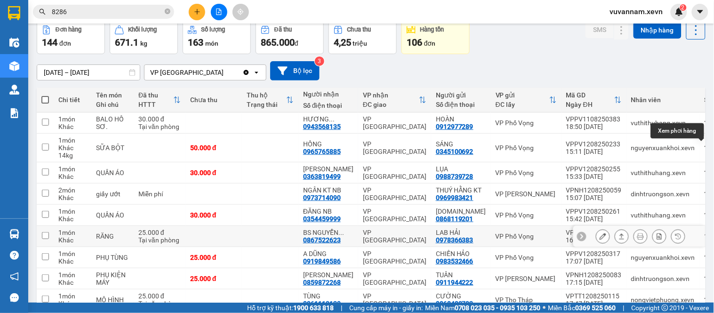
scroll to position [125, 0]
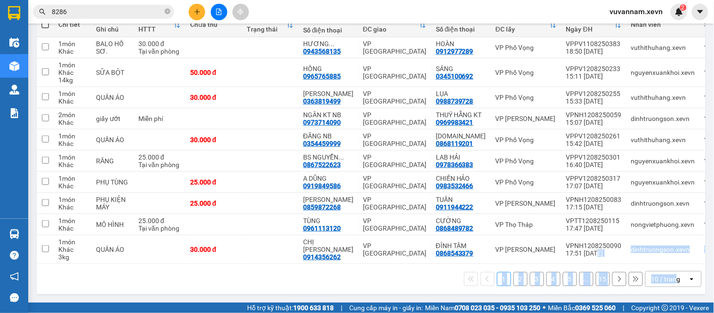
drag, startPoint x: 588, startPoint y: 259, endPoint x: 667, endPoint y: 266, distance: 78.8
click at [667, 266] on div "Chi tiết Tên món Ghi chú Đã thu HTTT Chưa thu Thu hộ Trạng thái Người nhận Số đ…" at bounding box center [371, 153] width 668 height 282
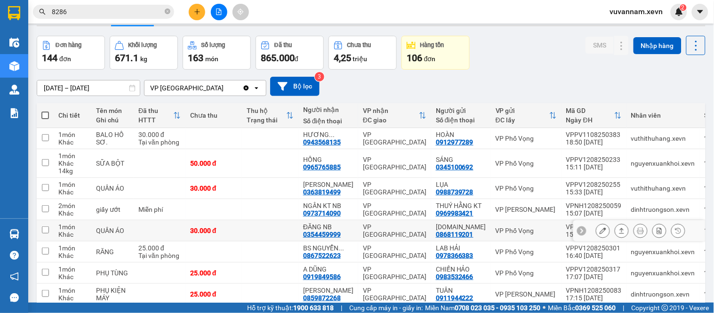
scroll to position [20, 0]
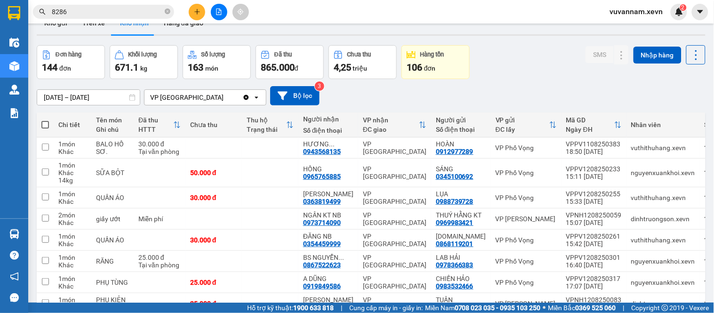
click at [704, 126] on div "SMS" at bounding box center [710, 125] width 13 height 8
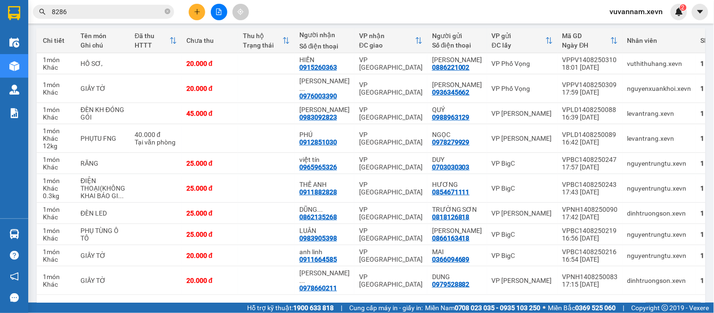
scroll to position [0, 0]
